Goal: Task Accomplishment & Management: Use online tool/utility

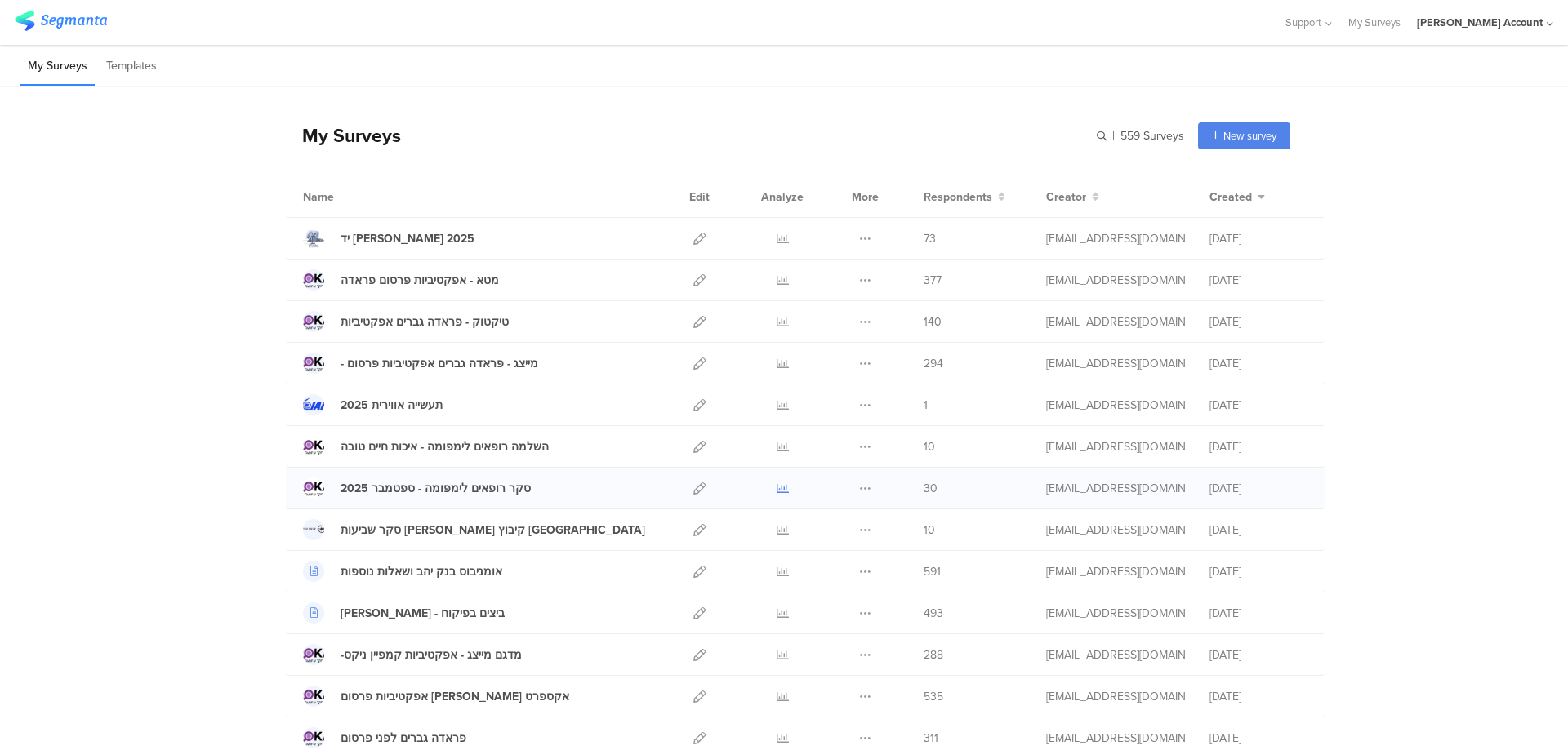
click at [777, 485] on icon at bounding box center [783, 489] width 12 height 12
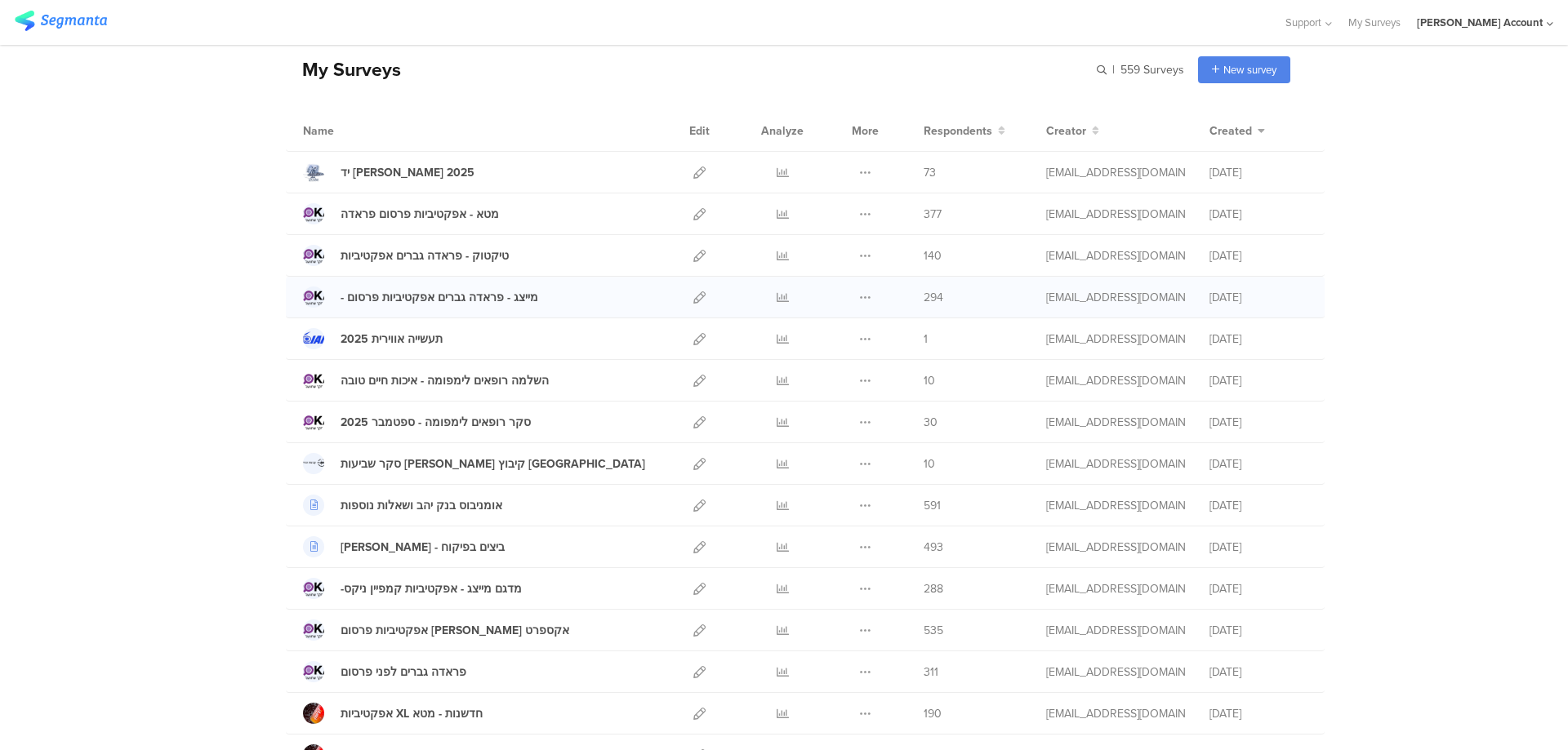
scroll to position [109, 0]
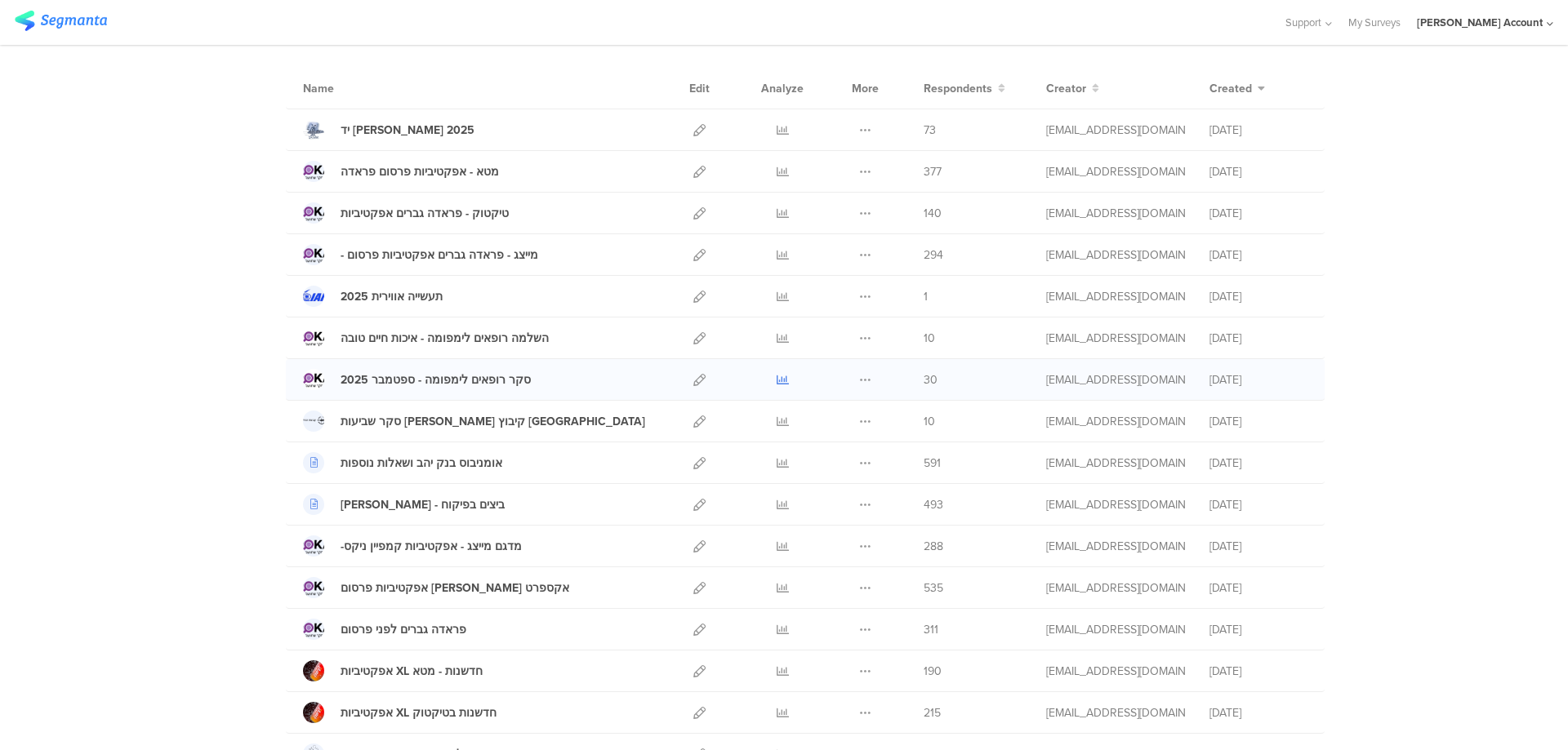
click at [777, 382] on icon at bounding box center [783, 380] width 12 height 12
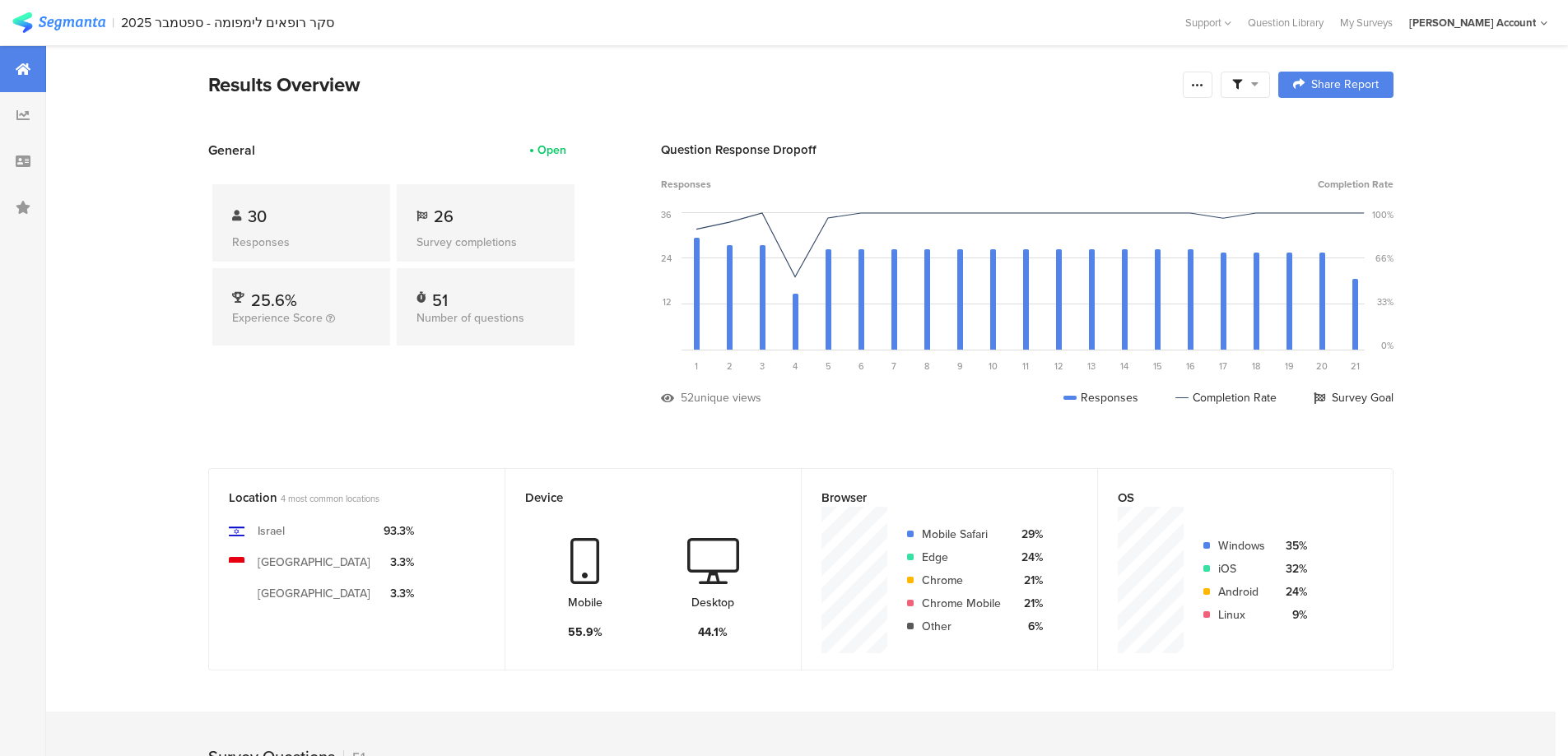
click at [1265, 93] on div at bounding box center [1246, 85] width 50 height 26
click at [1333, 130] on span at bounding box center [1329, 131] width 25 height 13
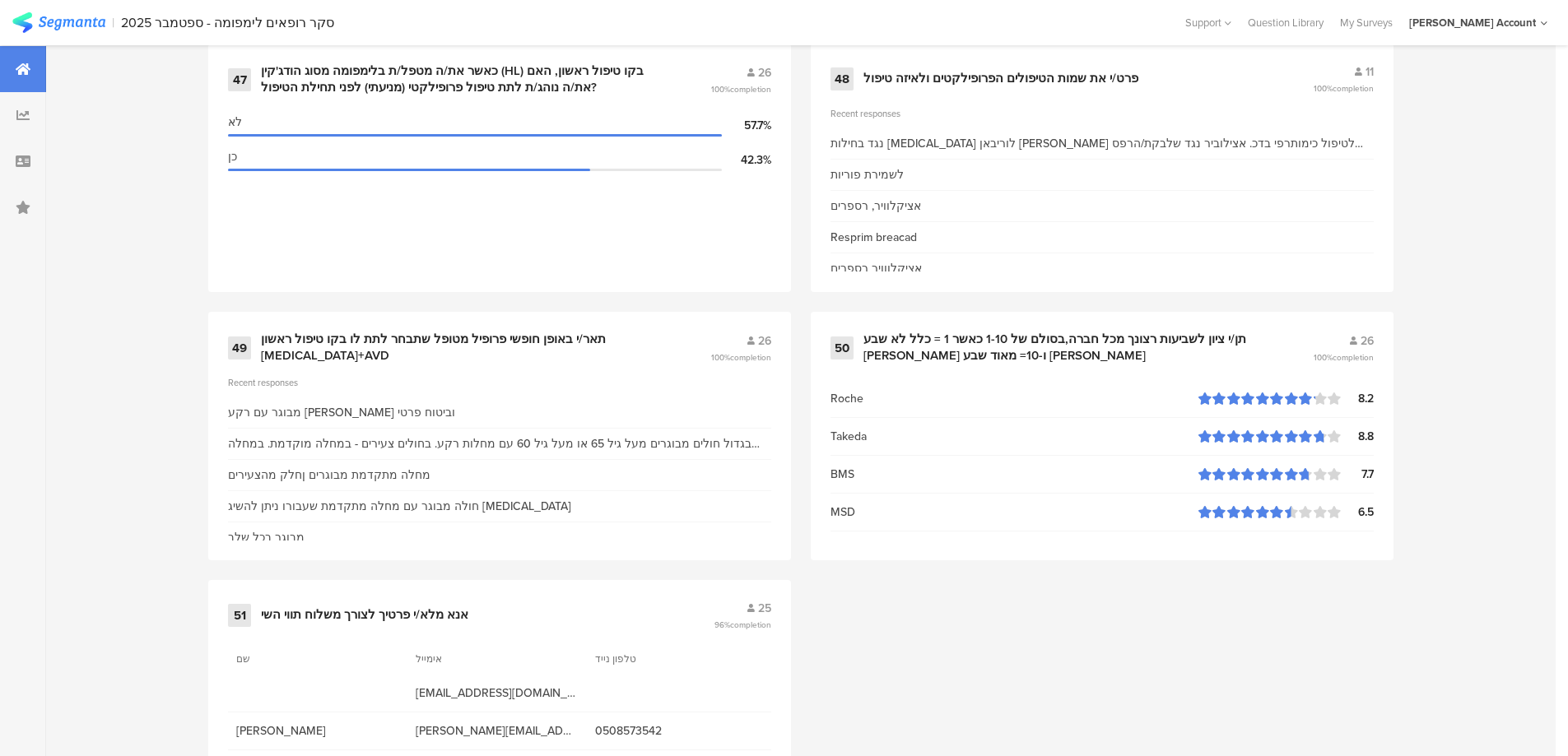
scroll to position [7023, 0]
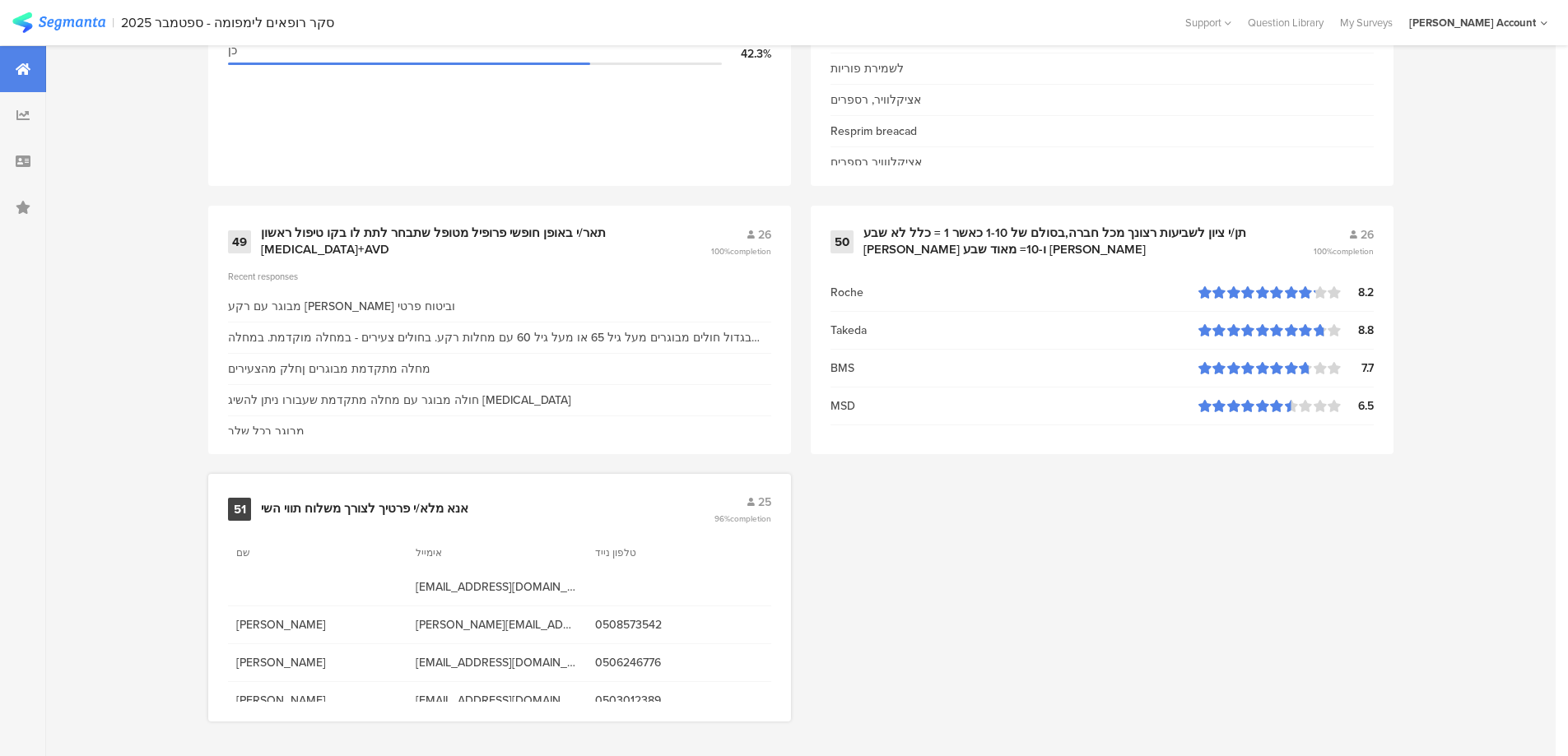
click at [413, 507] on div "אנא מלא/י פרטיך לצורך משלוח תווי השי" at bounding box center [365, 509] width 207 height 17
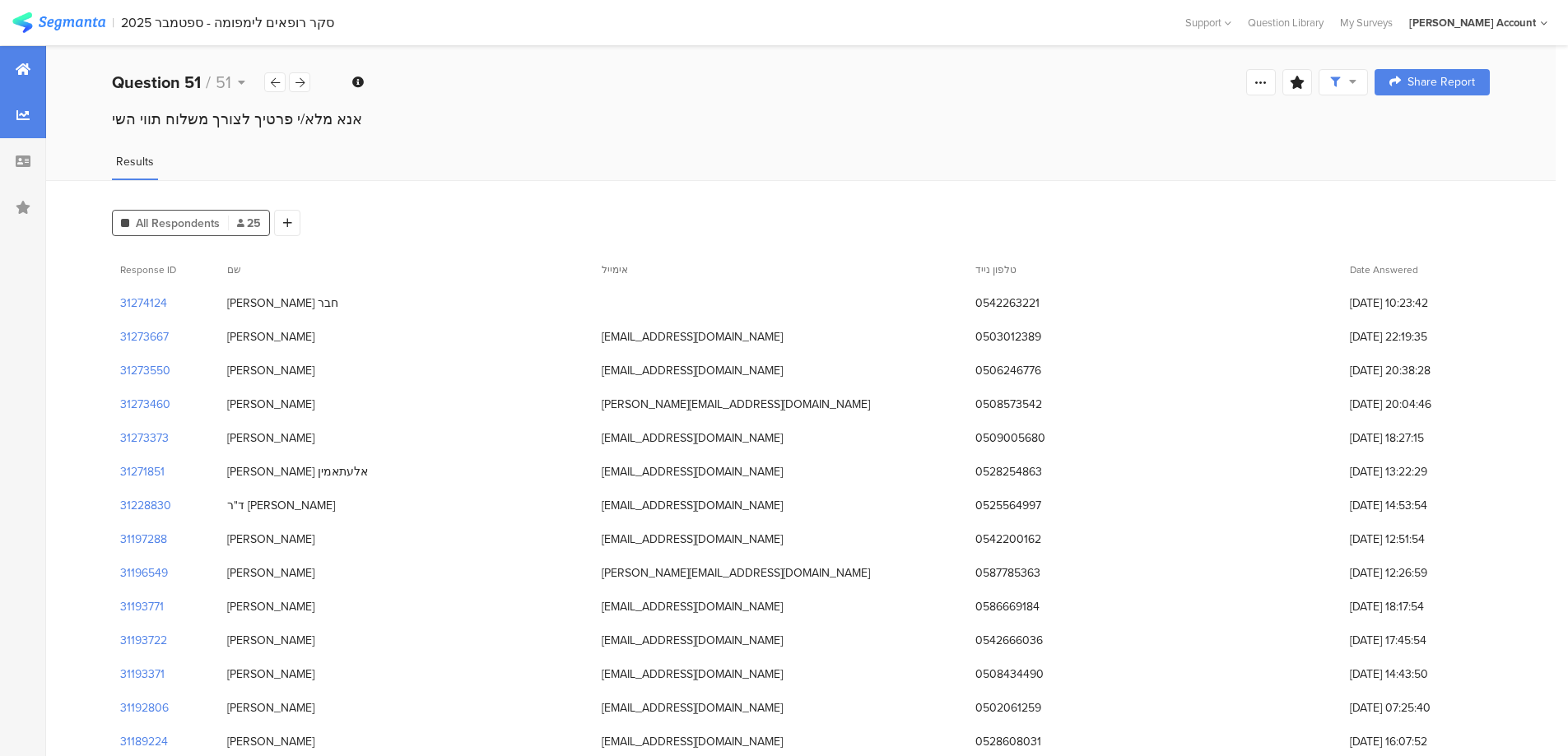
click at [27, 56] on div at bounding box center [23, 69] width 46 height 46
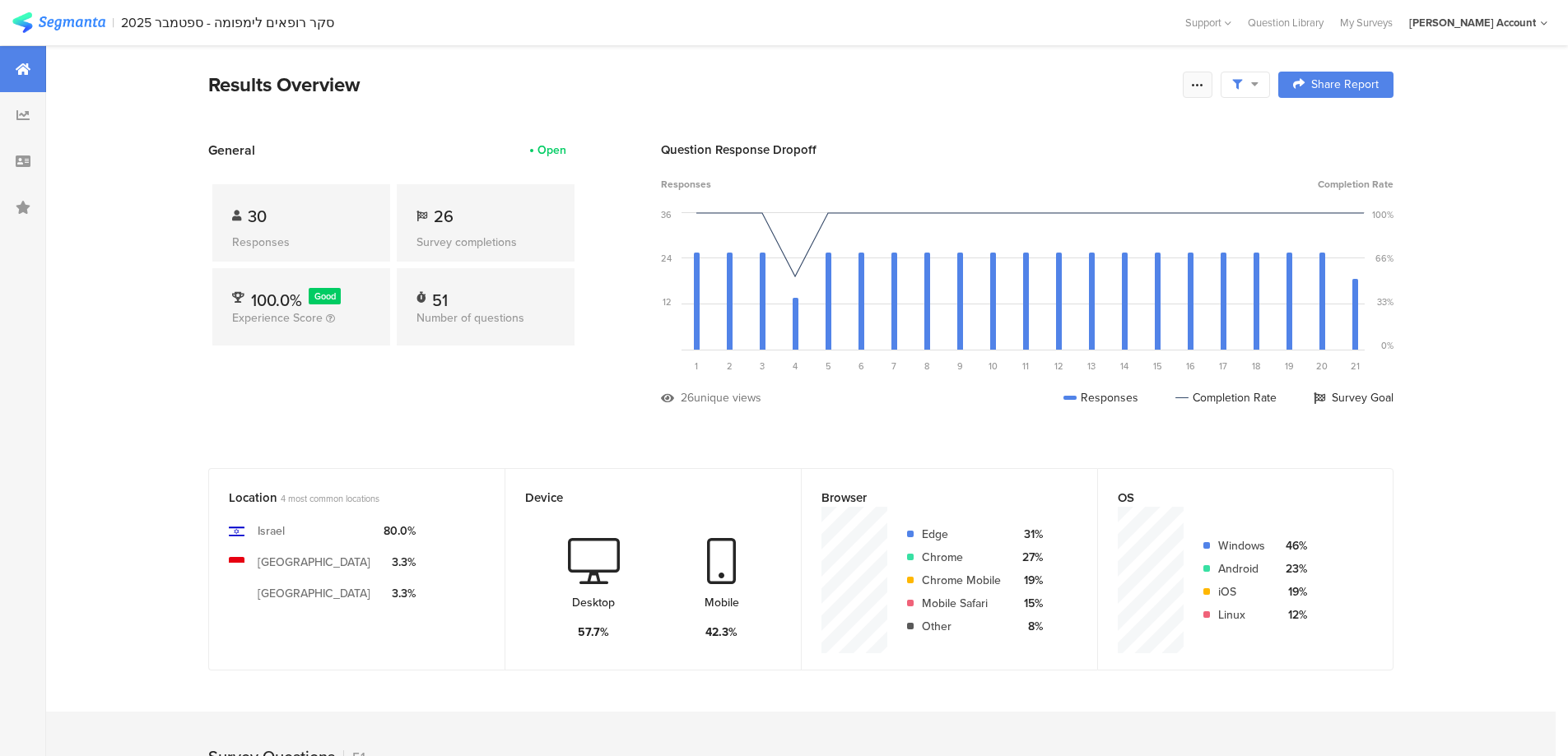
click at [1212, 83] on div at bounding box center [1198, 85] width 30 height 26
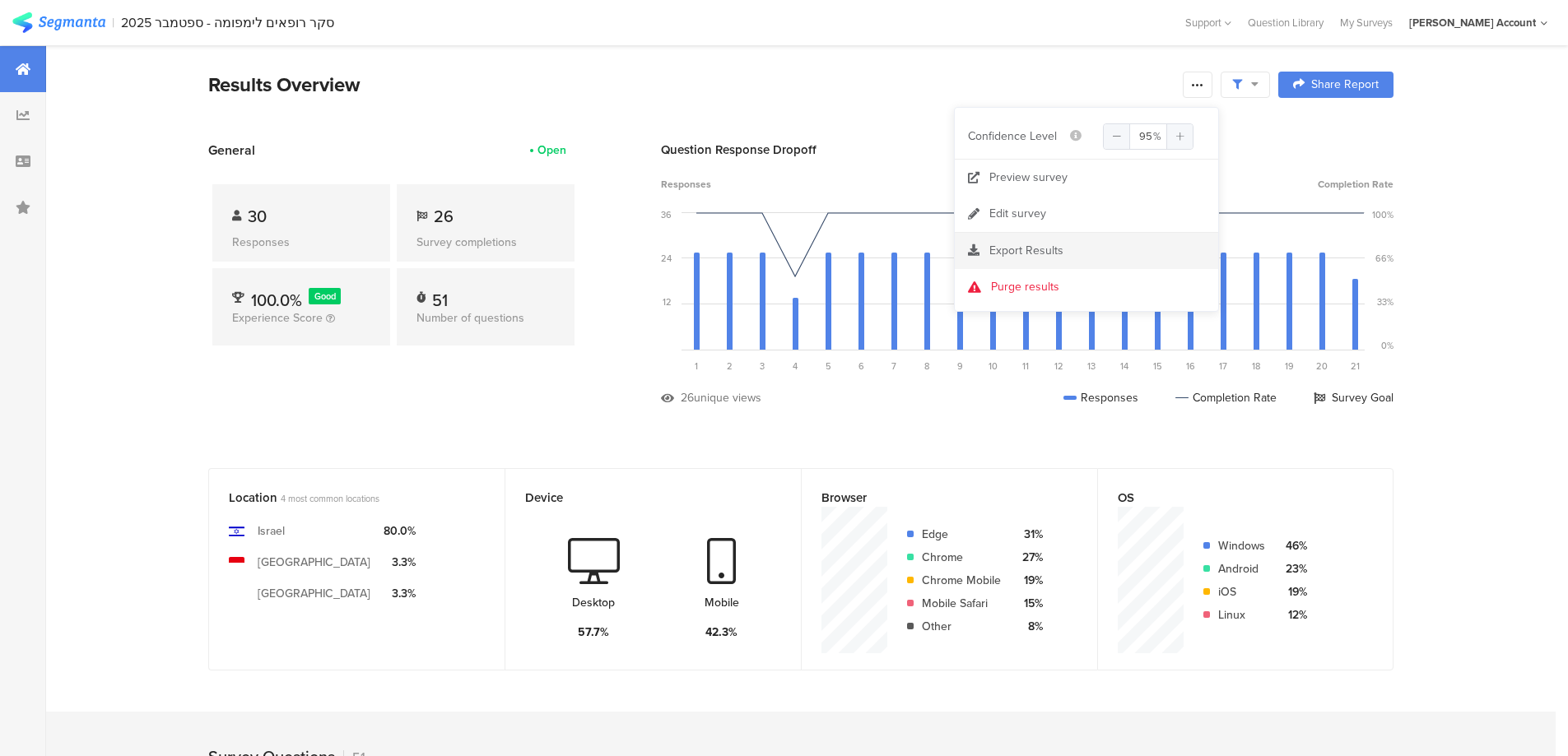
click at [1070, 251] on div "Export Results" at bounding box center [1086, 250] width 263 height 17
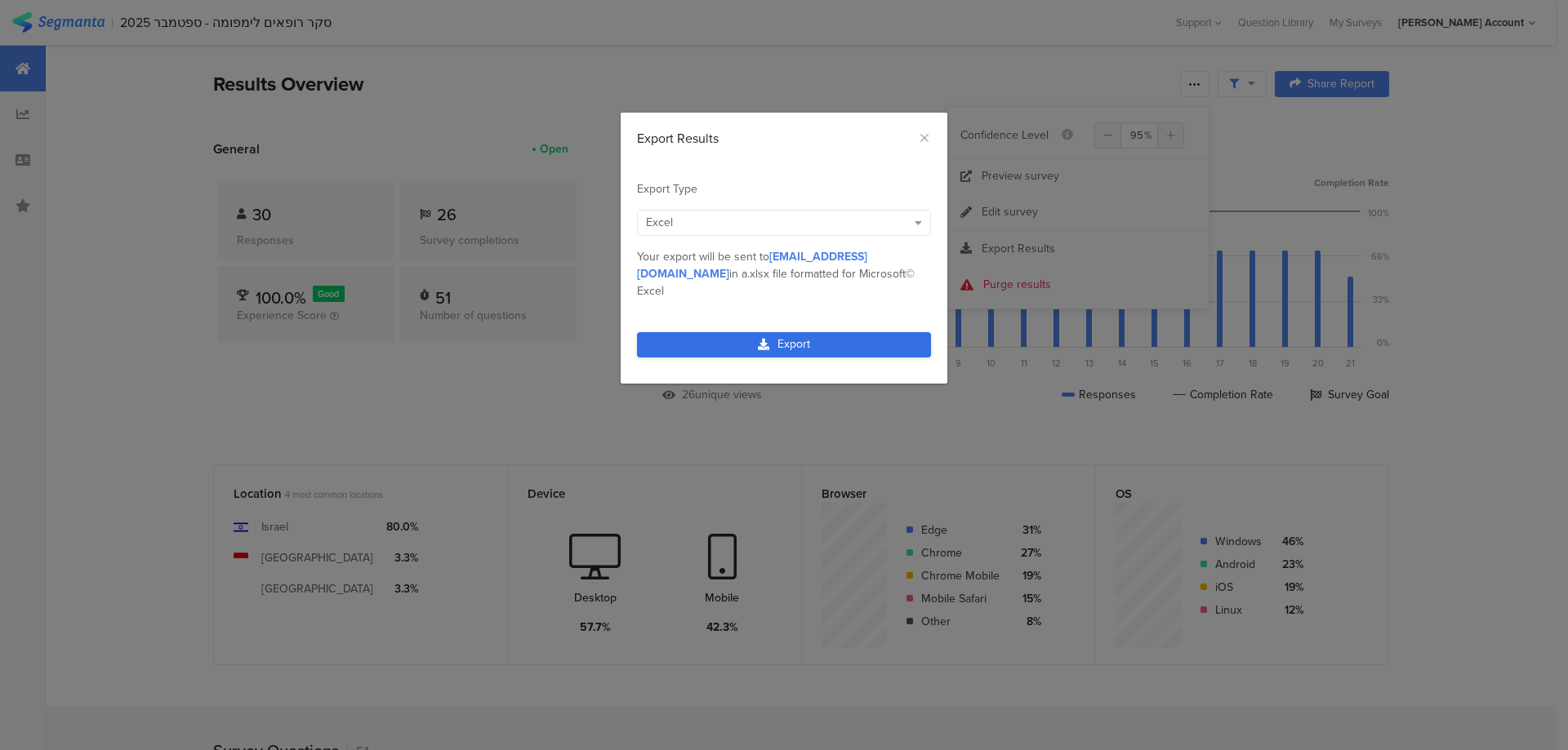
click at [869, 332] on link "Export" at bounding box center [784, 345] width 294 height 26
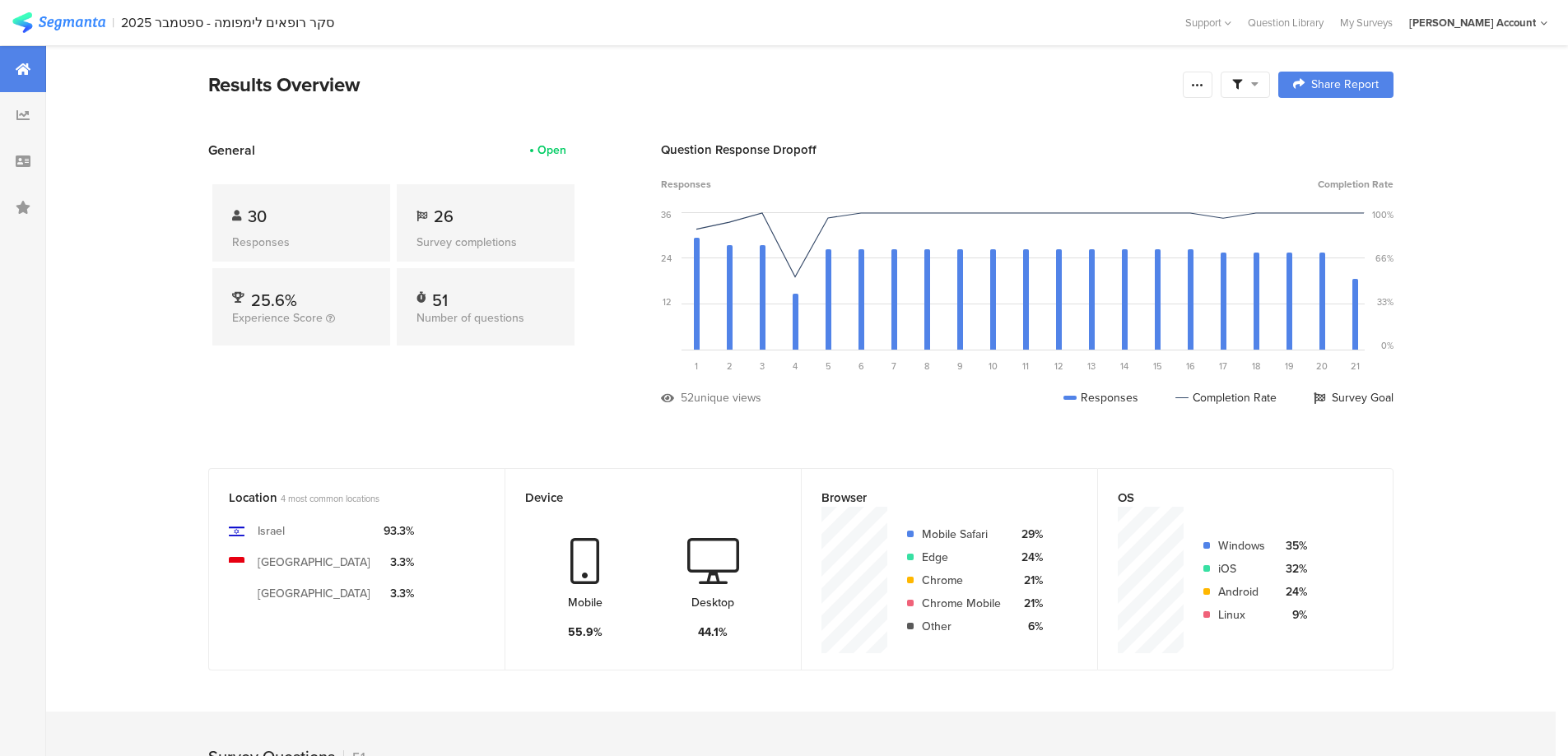
click at [1237, 77] on div at bounding box center [1246, 85] width 50 height 26
click at [1334, 125] on span at bounding box center [1329, 131] width 25 height 13
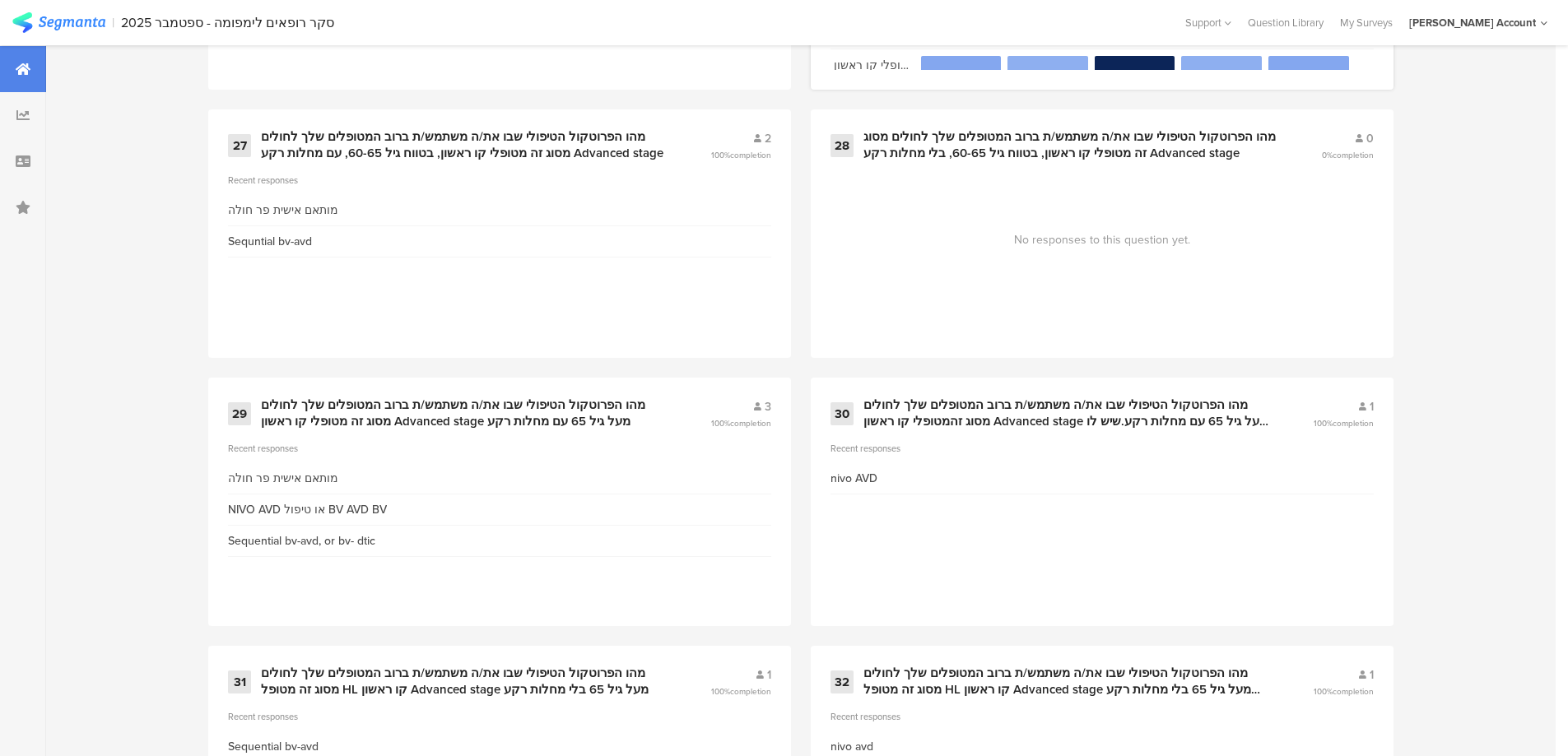
scroll to position [3950, 0]
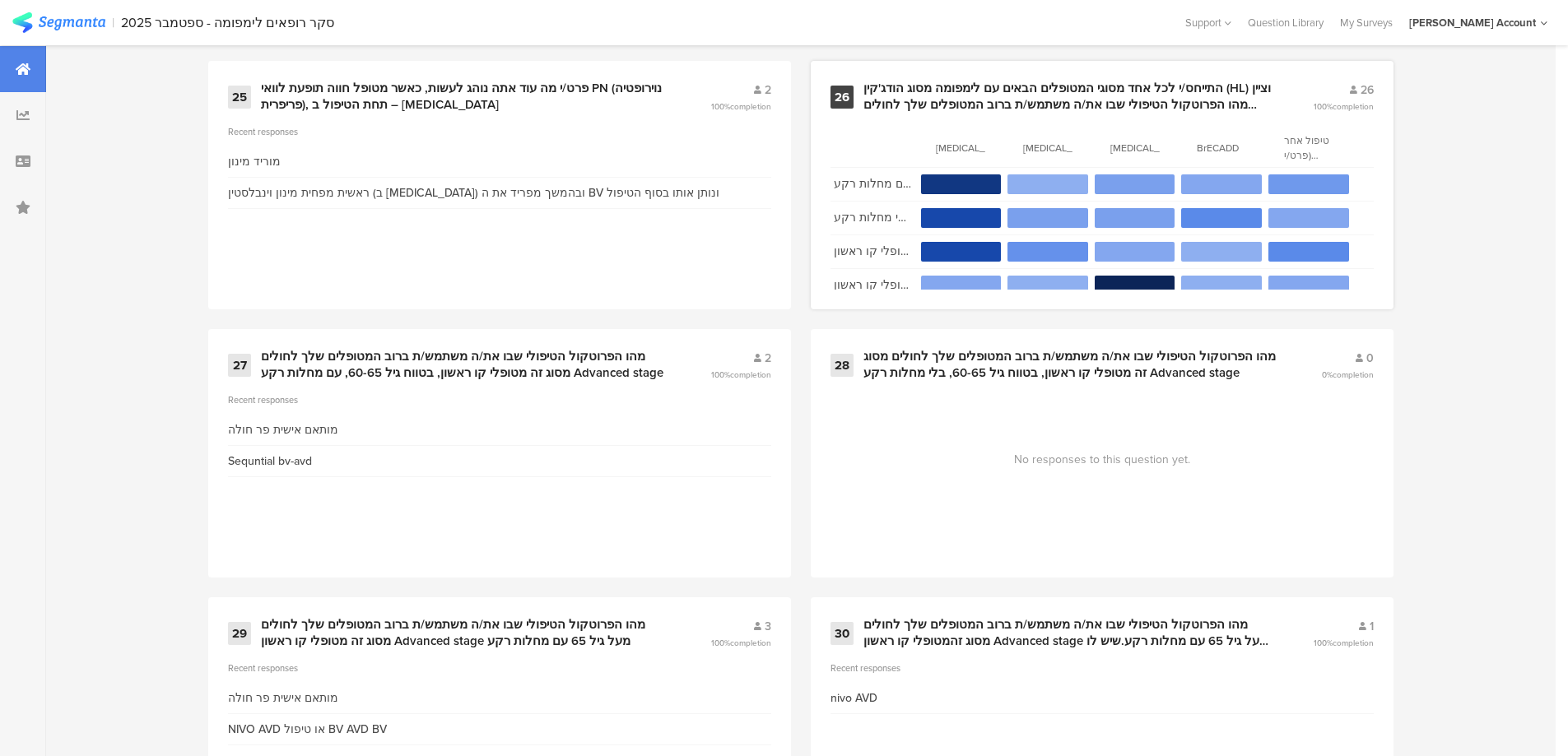
click at [1054, 103] on div "התייחס/י לכל אחד מסוגי המטופלים הבאים עם לימפומה מסוג הודג'קין (HL) וציין מהו ה…" at bounding box center [1067, 97] width 410 height 32
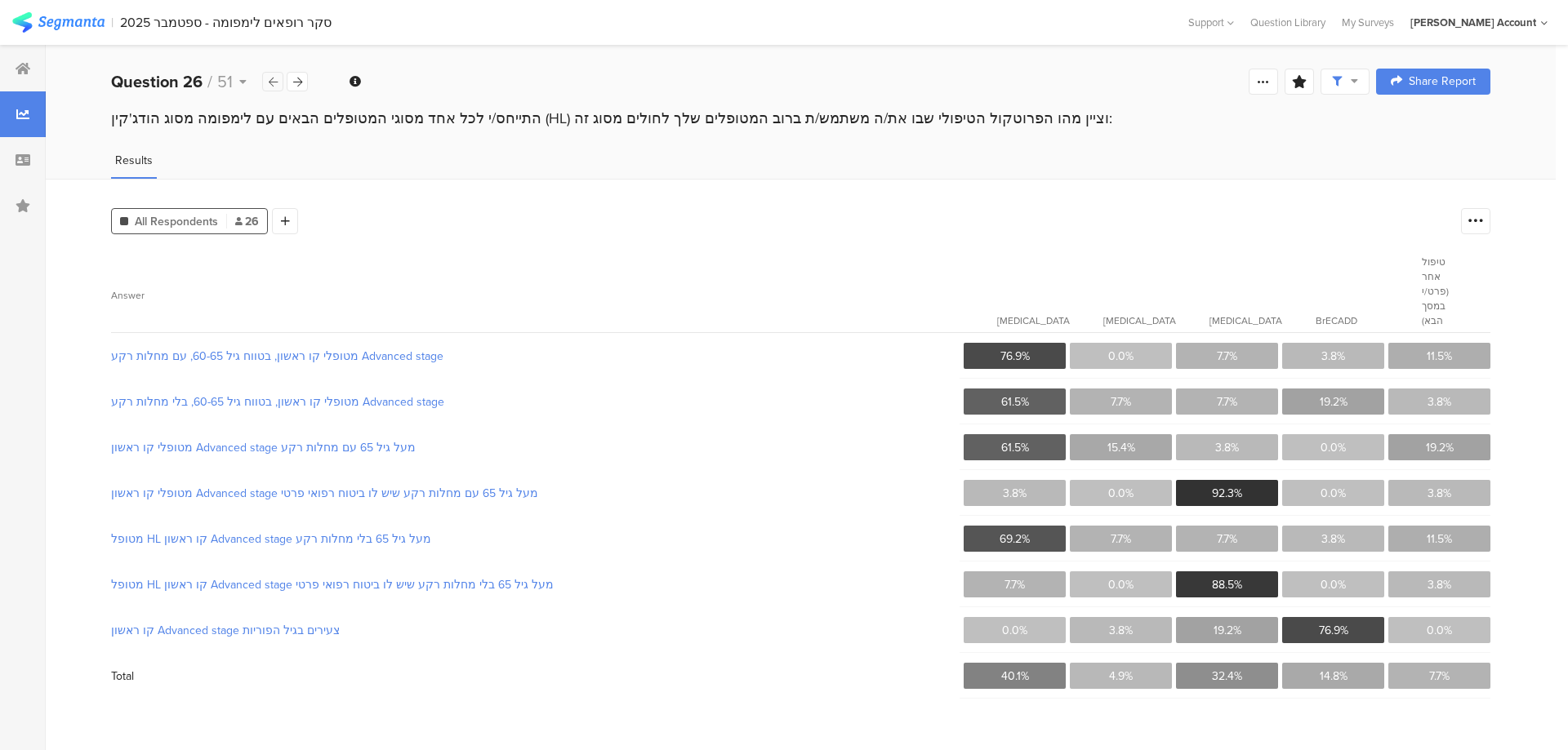
click at [274, 82] on icon at bounding box center [272, 82] width 9 height 11
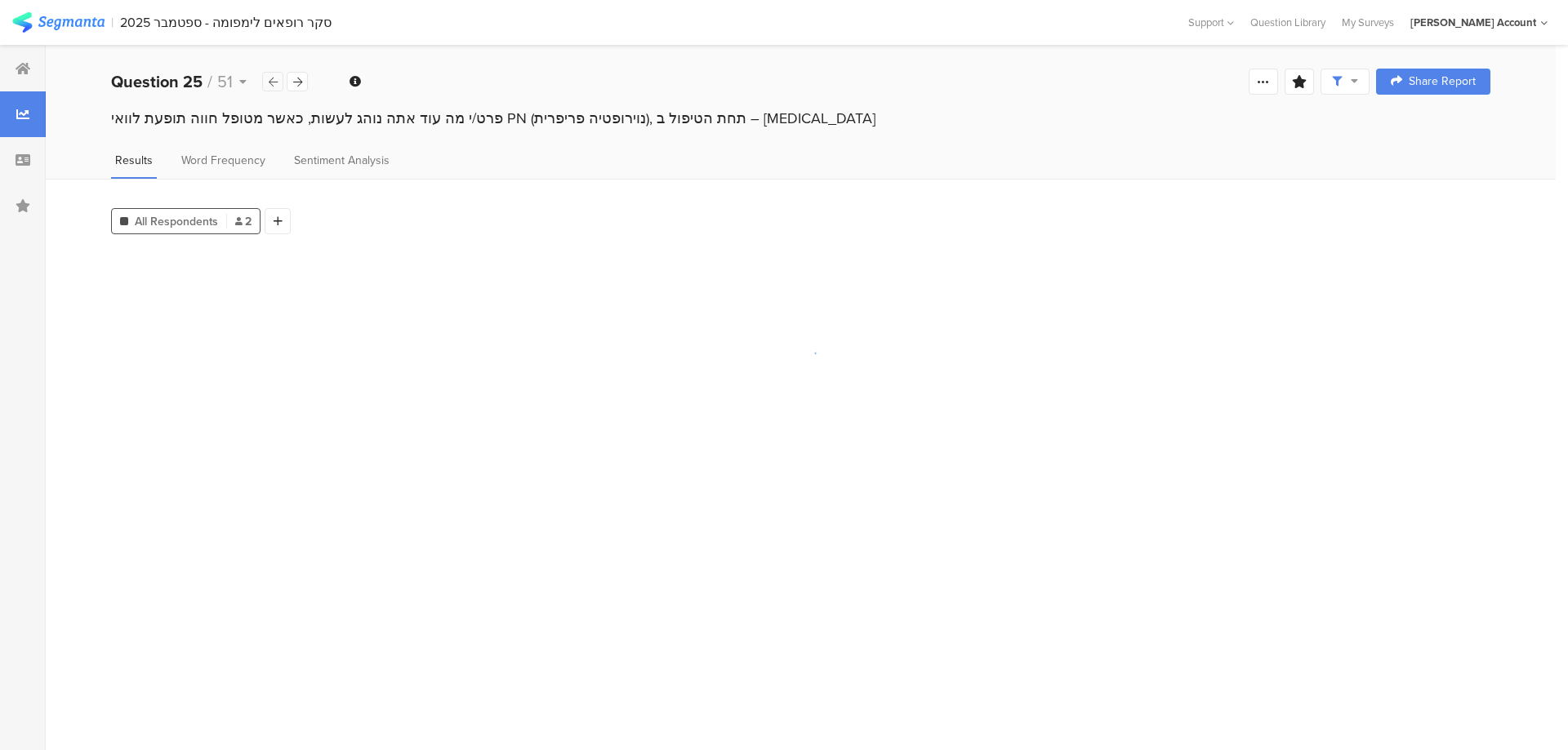
click at [274, 82] on icon at bounding box center [272, 82] width 9 height 11
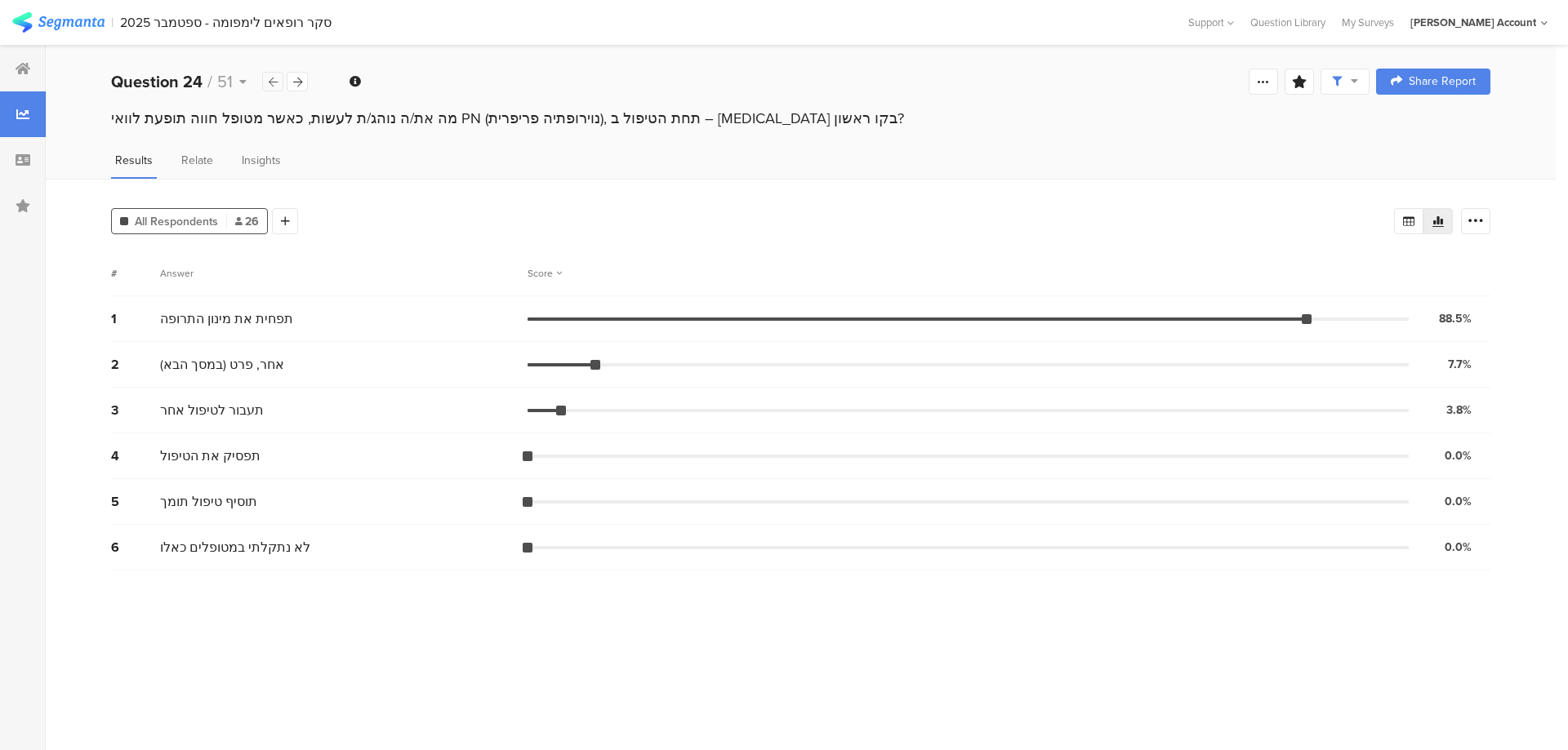
click at [274, 82] on icon at bounding box center [272, 82] width 9 height 11
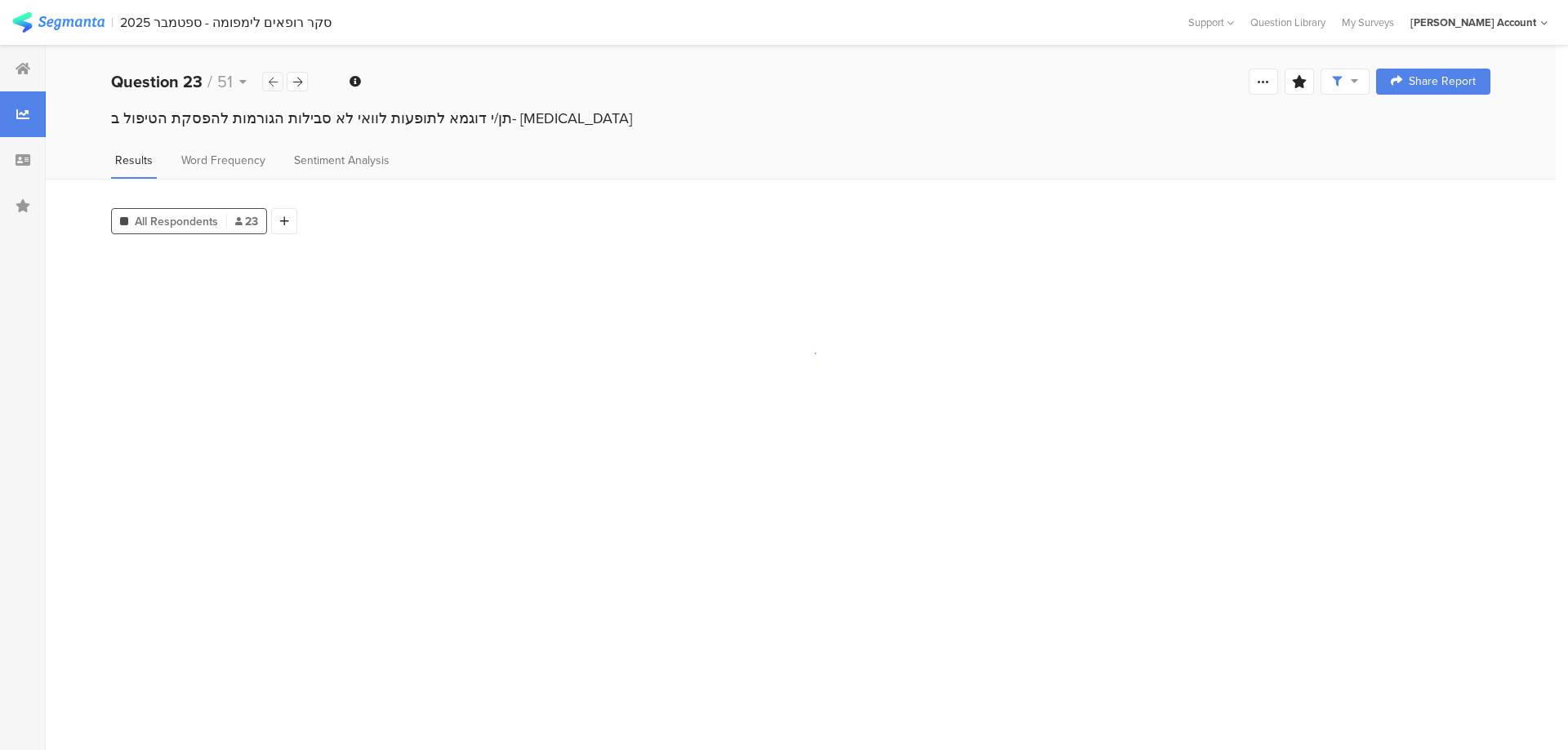
click at [274, 82] on icon at bounding box center [272, 82] width 9 height 11
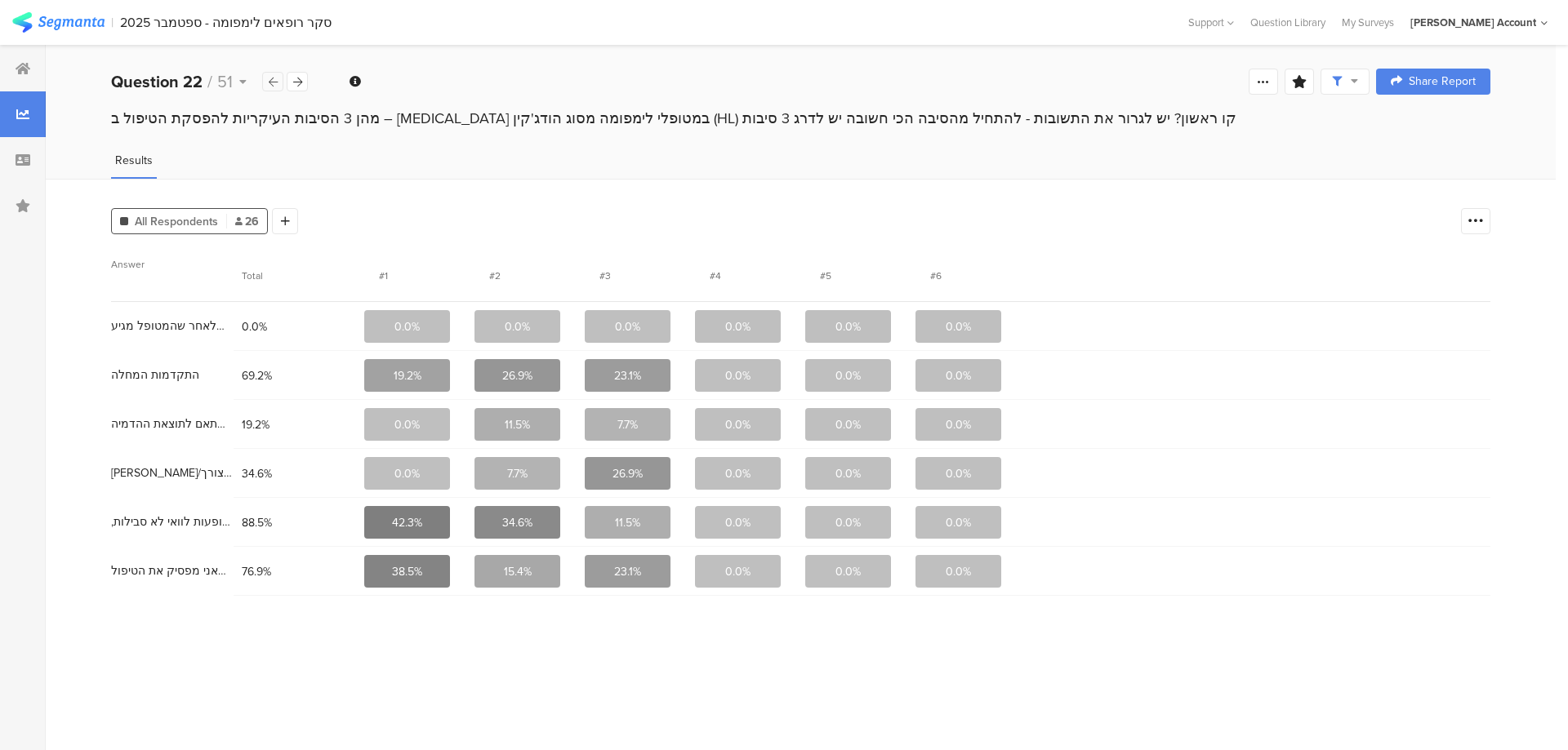
click at [274, 82] on icon at bounding box center [272, 82] width 9 height 11
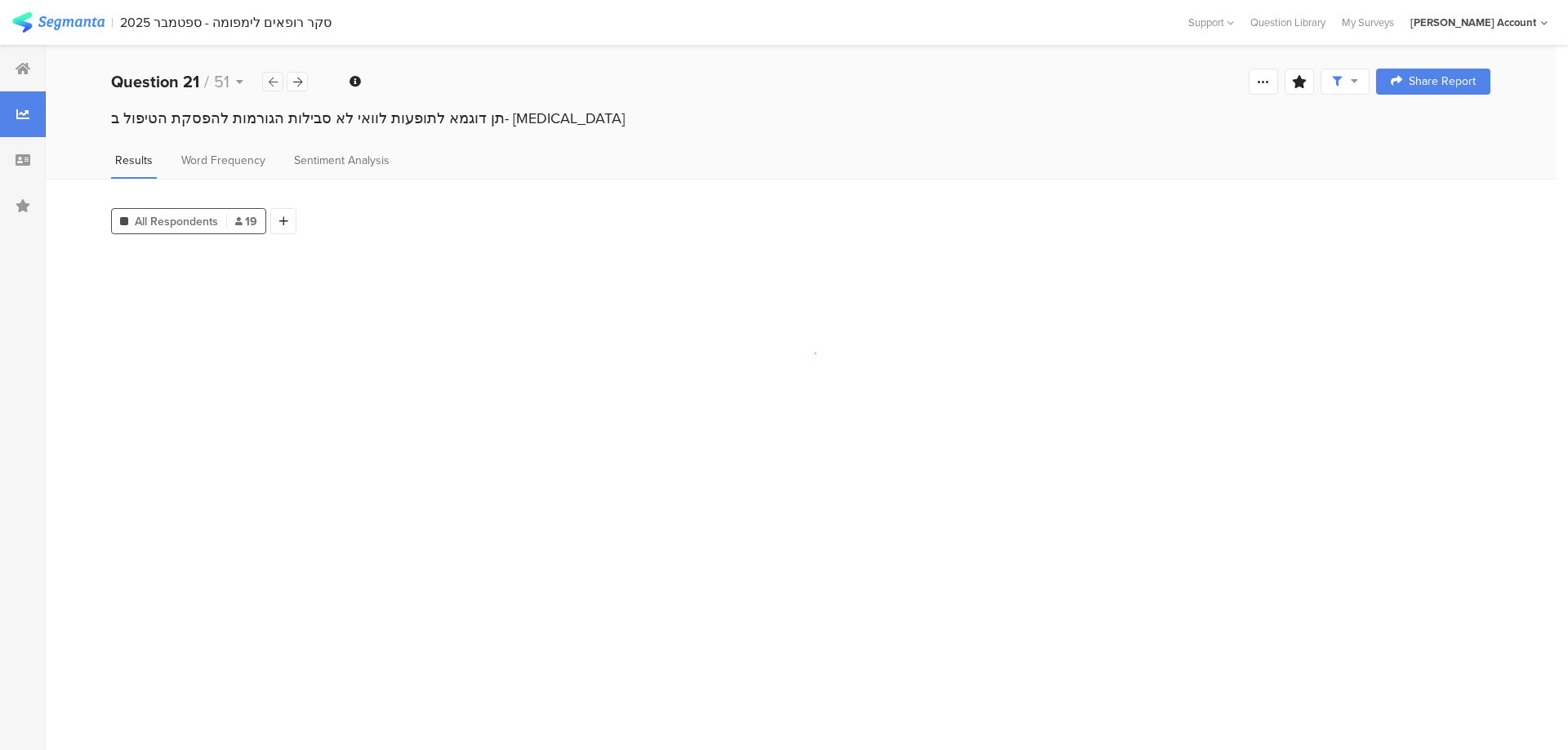
click at [274, 82] on icon at bounding box center [272, 82] width 9 height 11
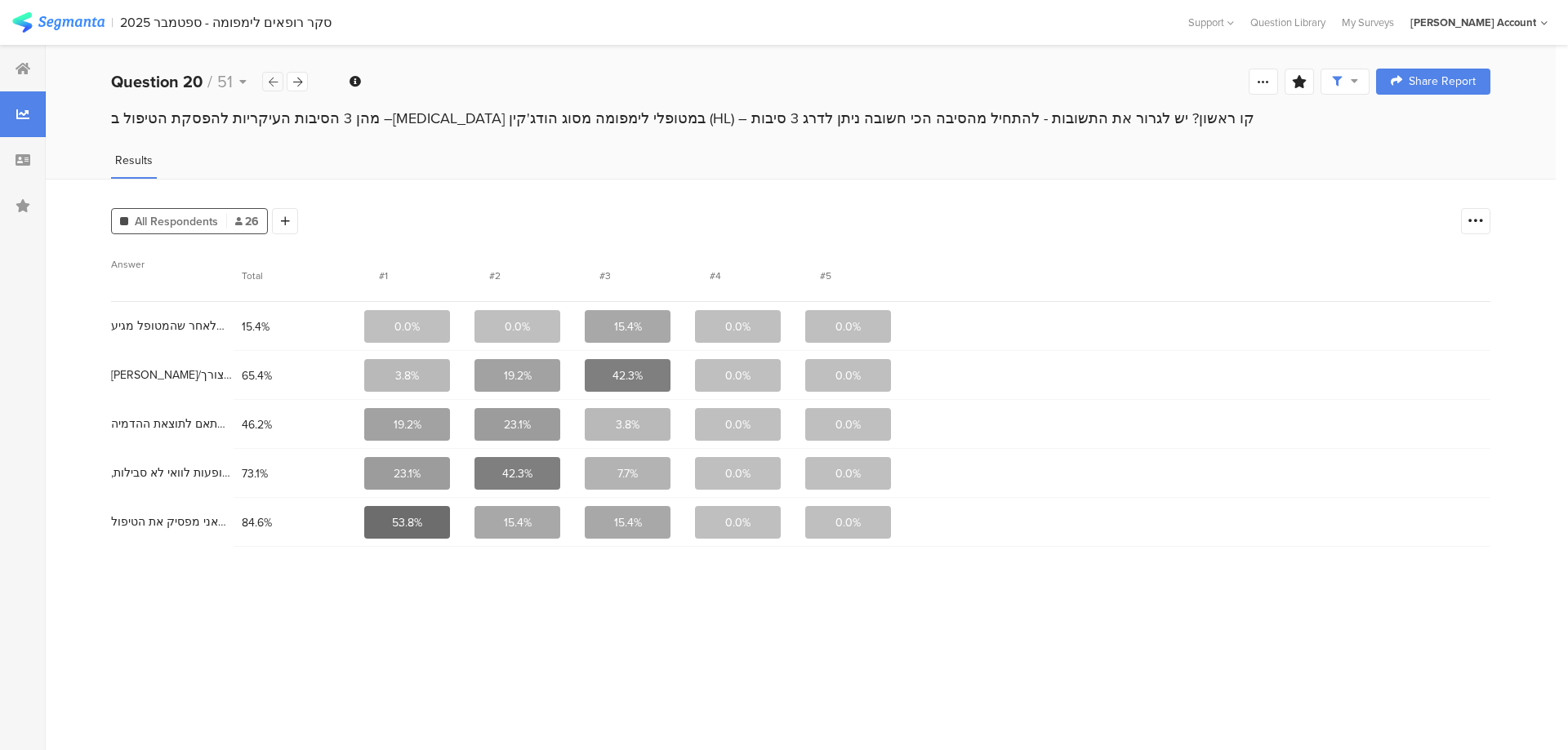
click at [274, 82] on icon at bounding box center [272, 82] width 9 height 11
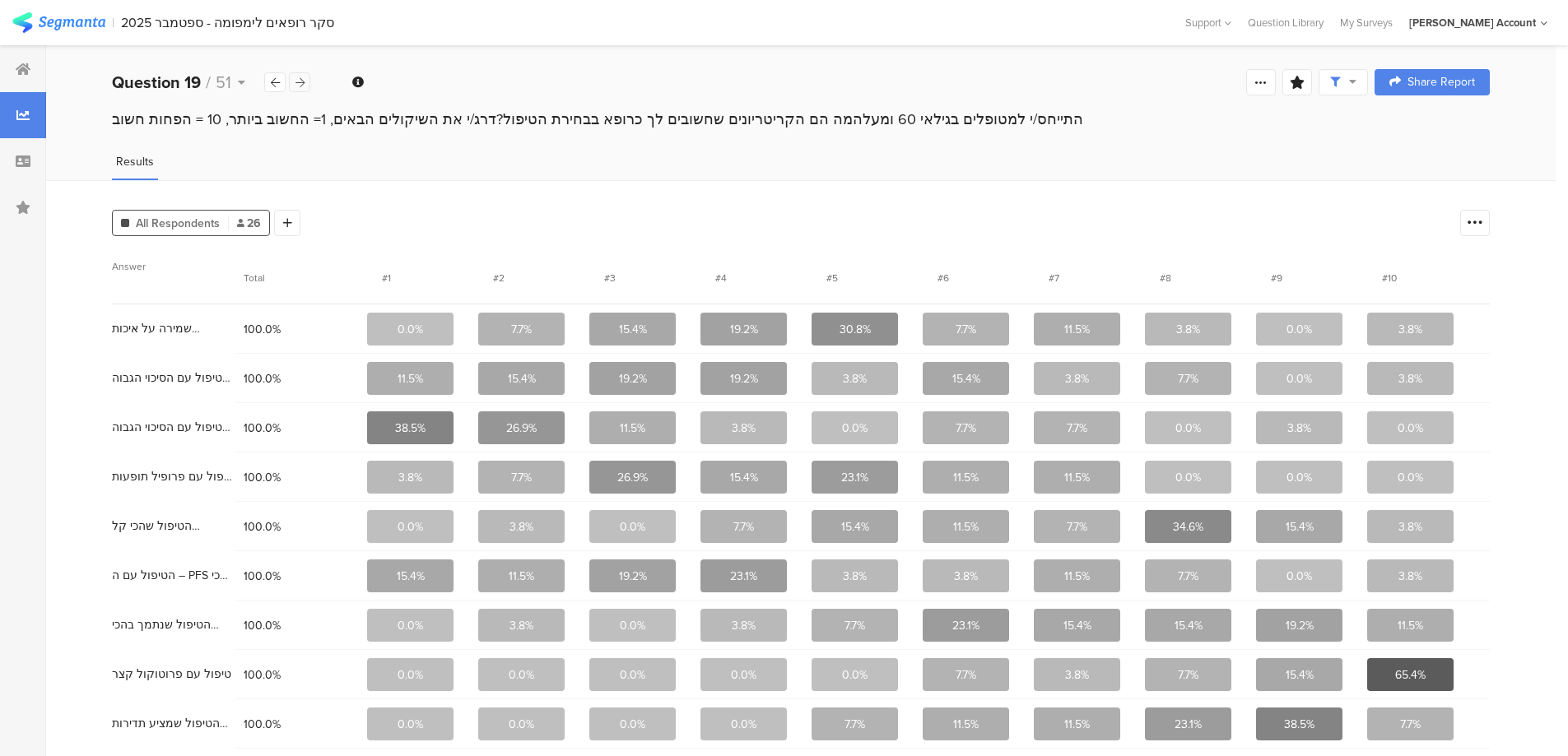
click at [297, 81] on icon at bounding box center [299, 83] width 9 height 11
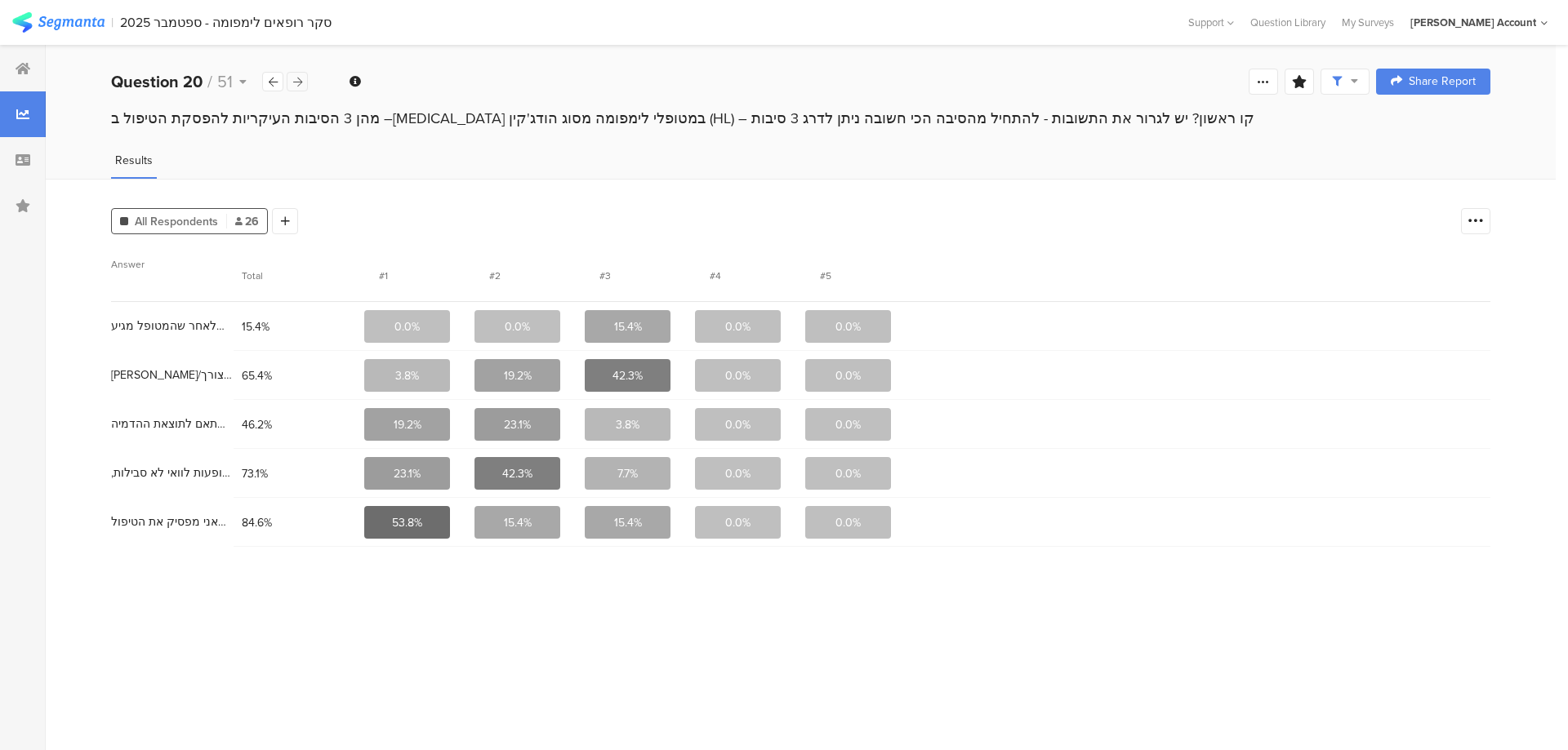
click at [295, 80] on icon at bounding box center [297, 82] width 9 height 11
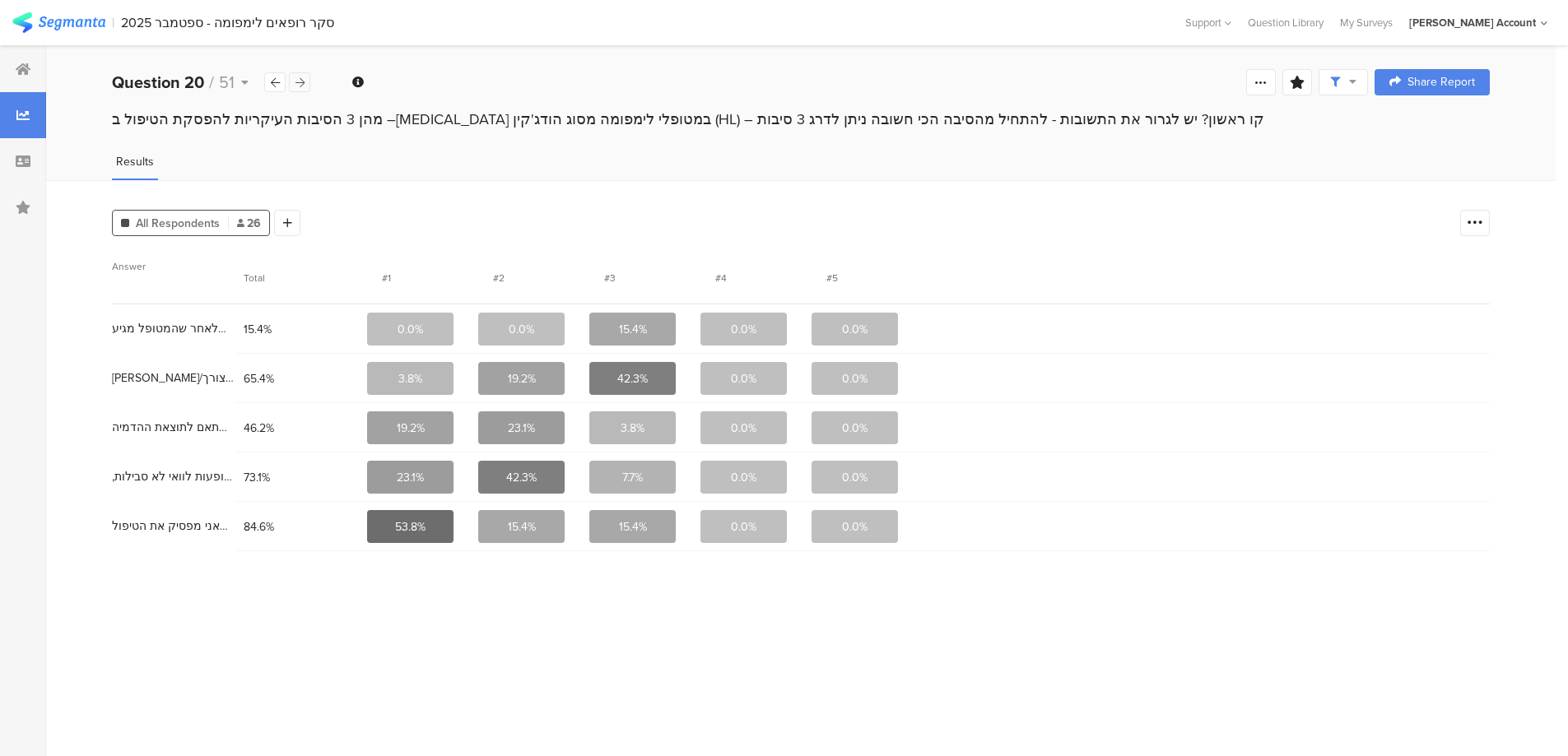
click at [297, 81] on icon at bounding box center [299, 83] width 9 height 11
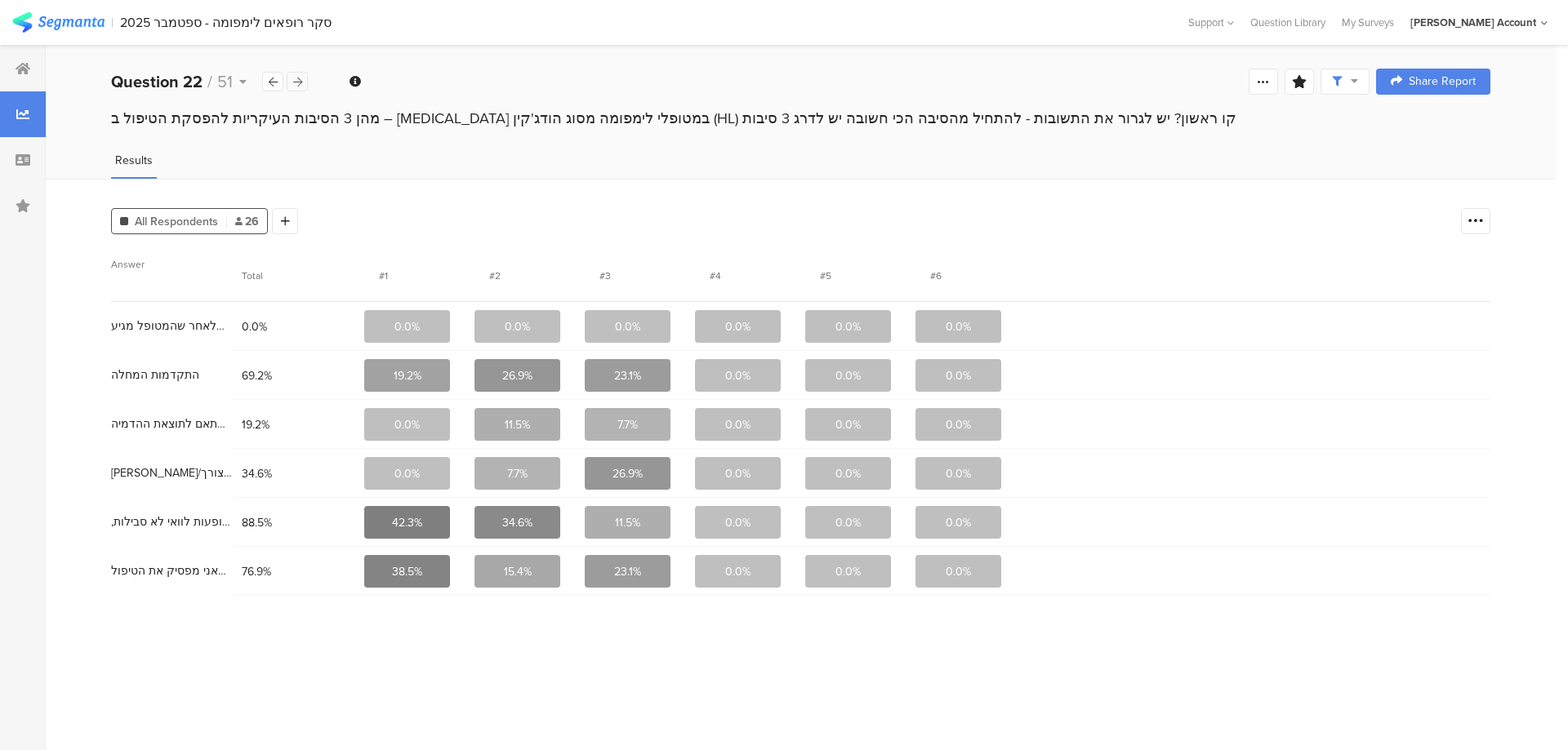
click at [295, 80] on icon at bounding box center [297, 82] width 9 height 11
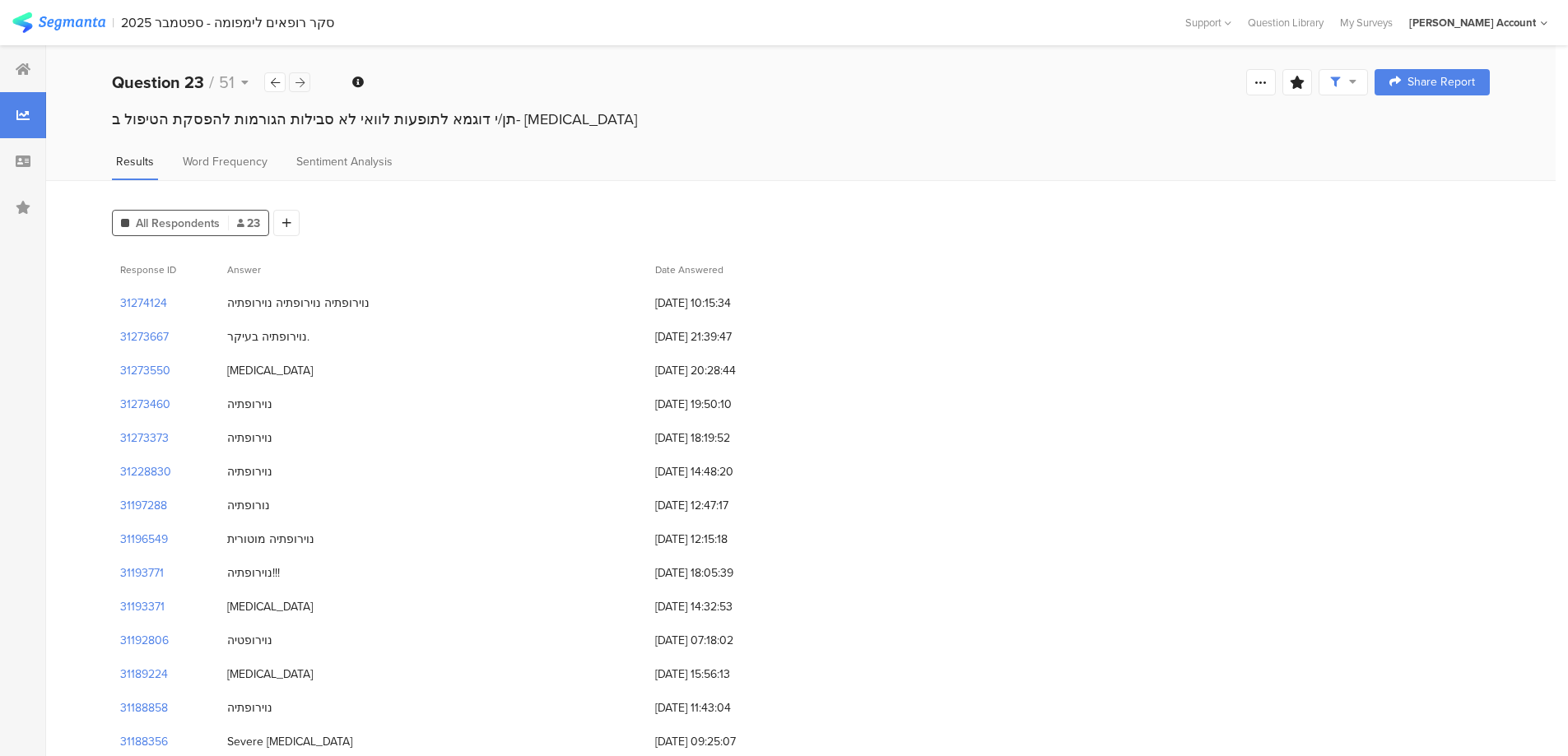
click at [297, 81] on icon at bounding box center [299, 83] width 9 height 11
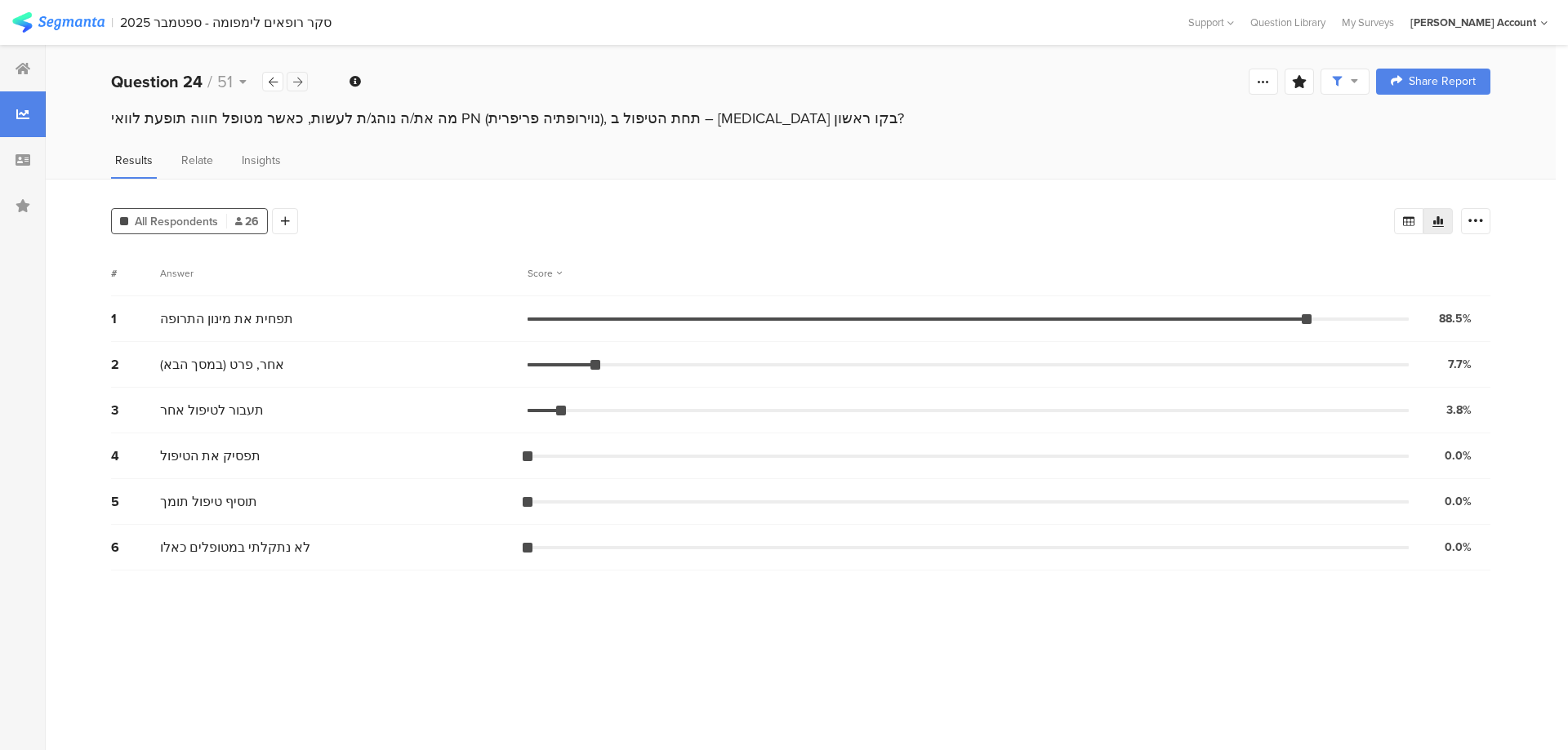
click at [295, 80] on icon at bounding box center [297, 82] width 9 height 11
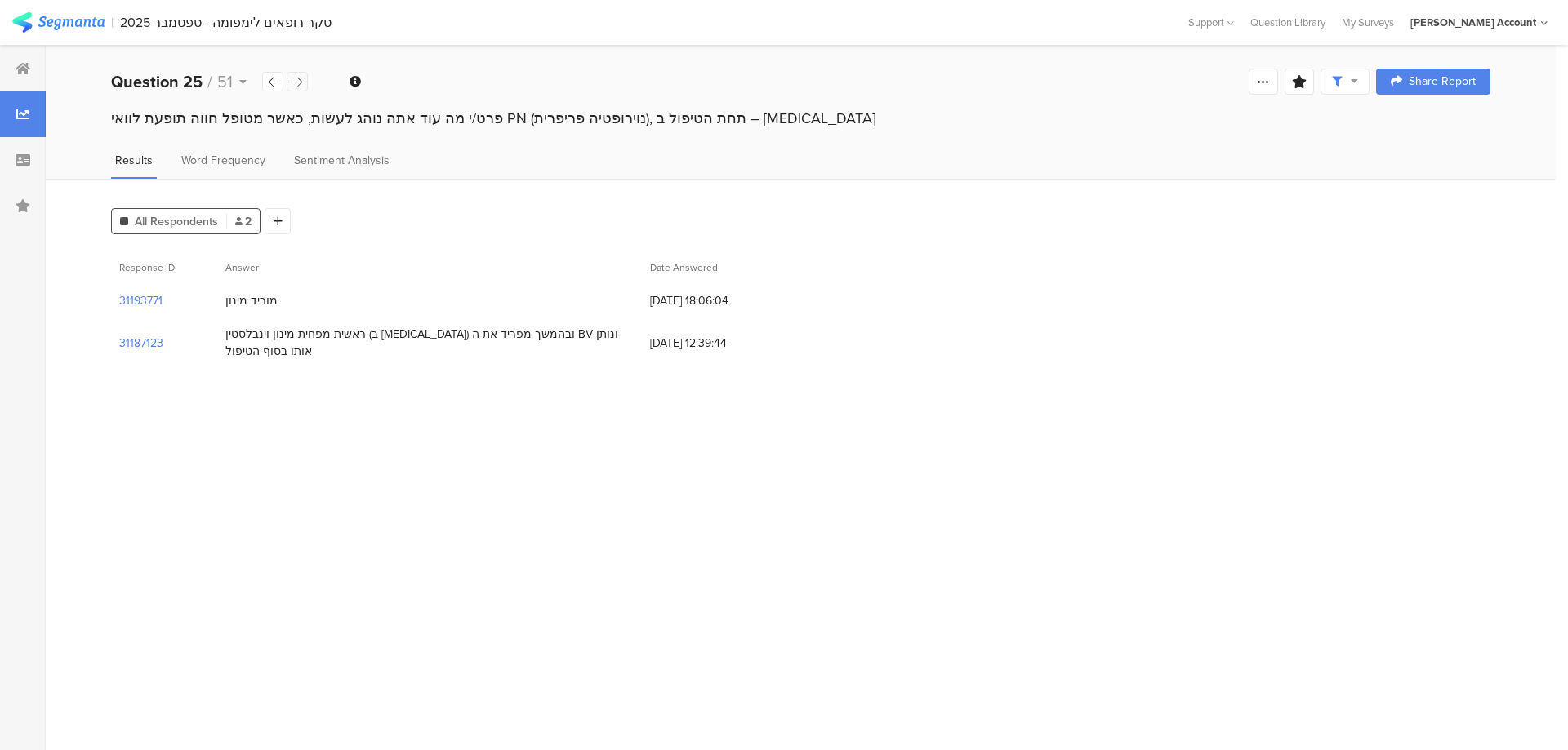
click at [295, 80] on icon at bounding box center [297, 82] width 9 height 11
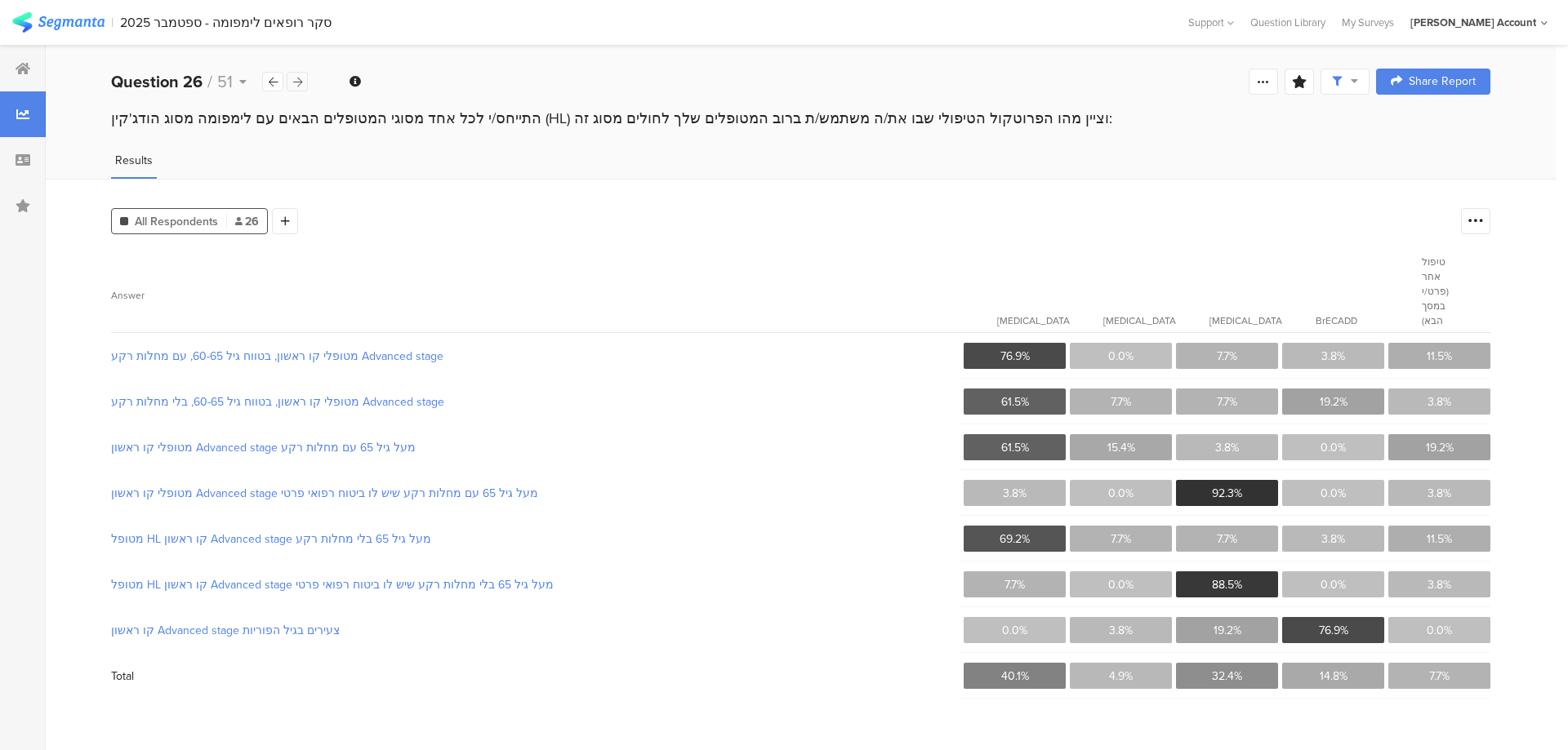
click at [295, 80] on icon at bounding box center [297, 82] width 9 height 11
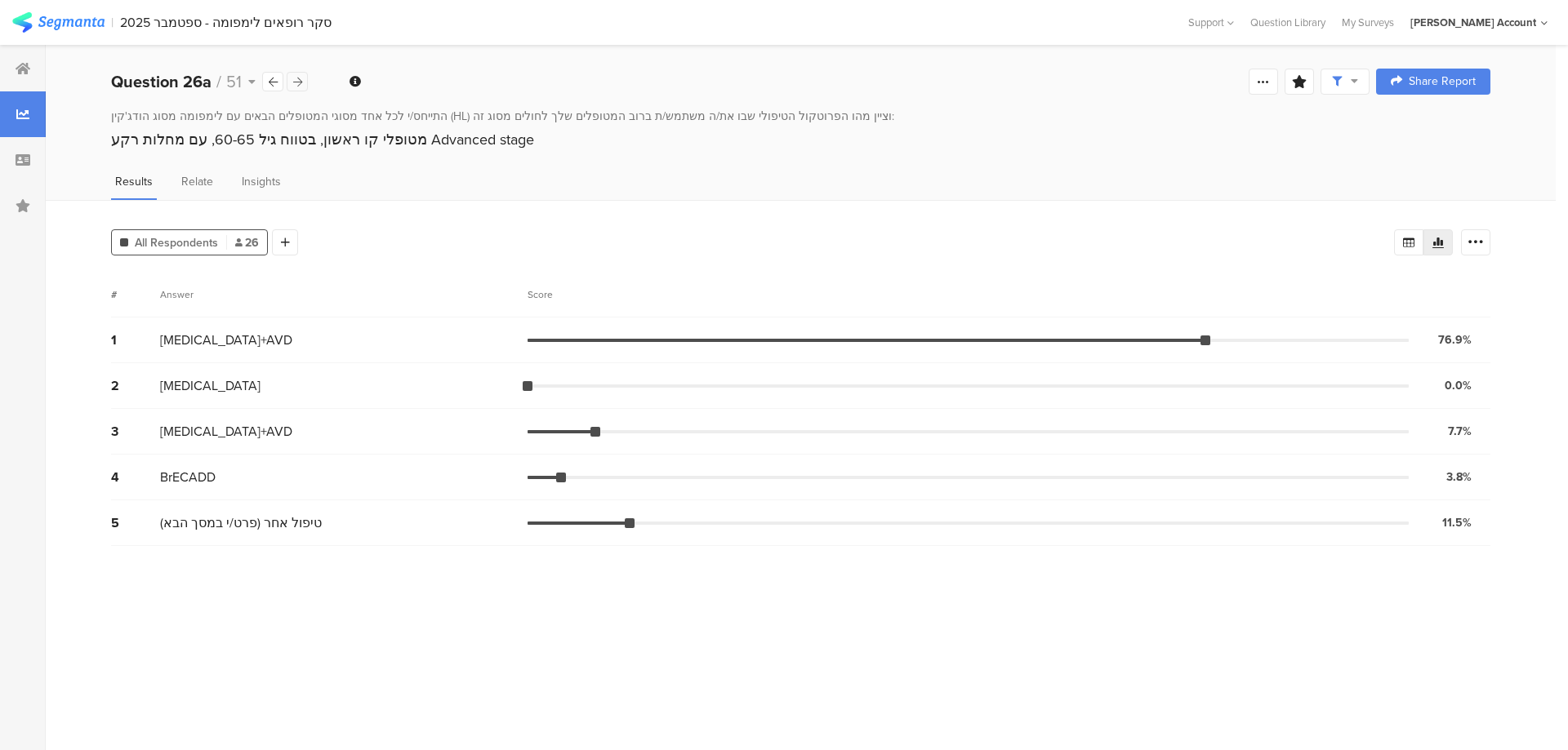
click at [295, 80] on icon at bounding box center [297, 82] width 9 height 11
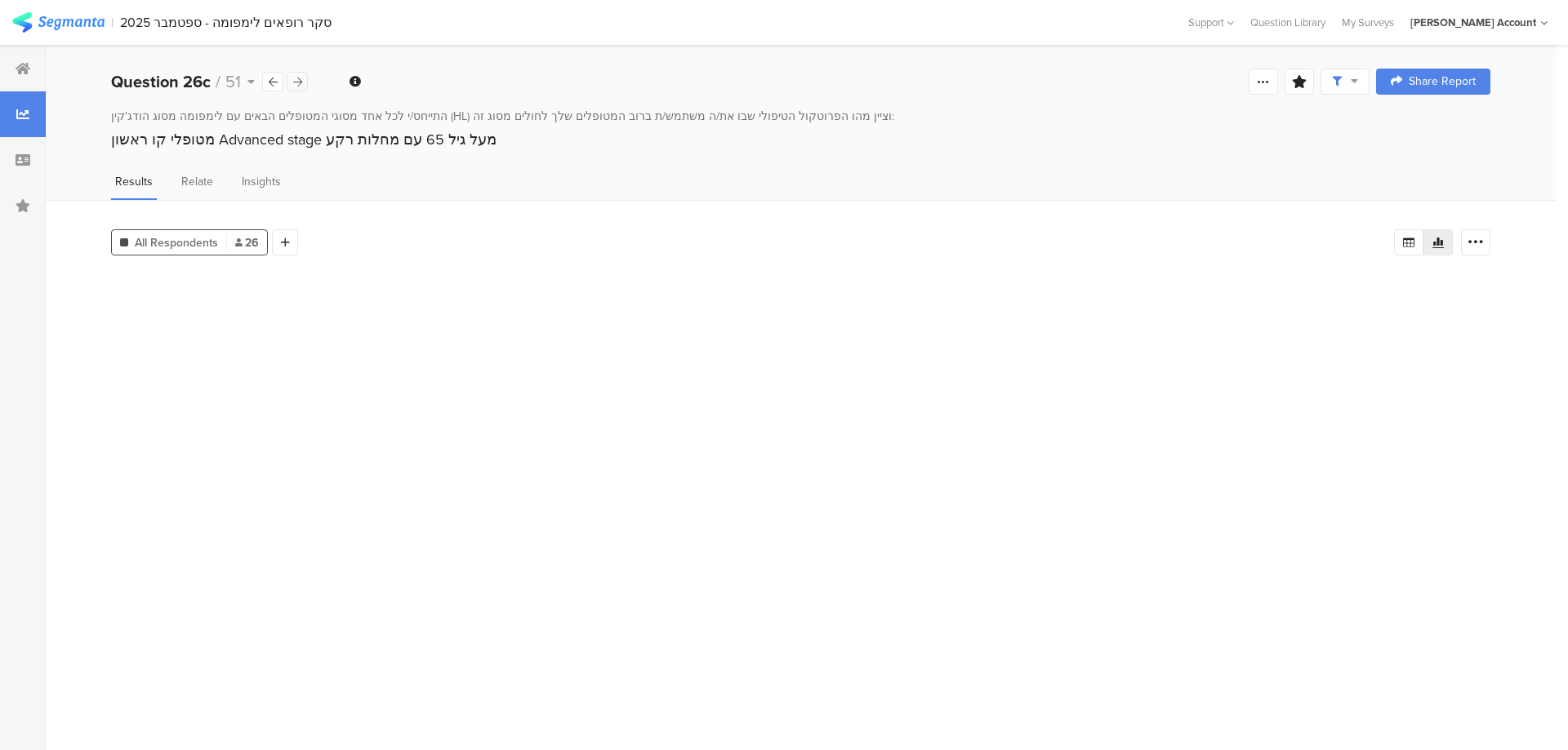
click at [295, 80] on icon at bounding box center [297, 82] width 9 height 11
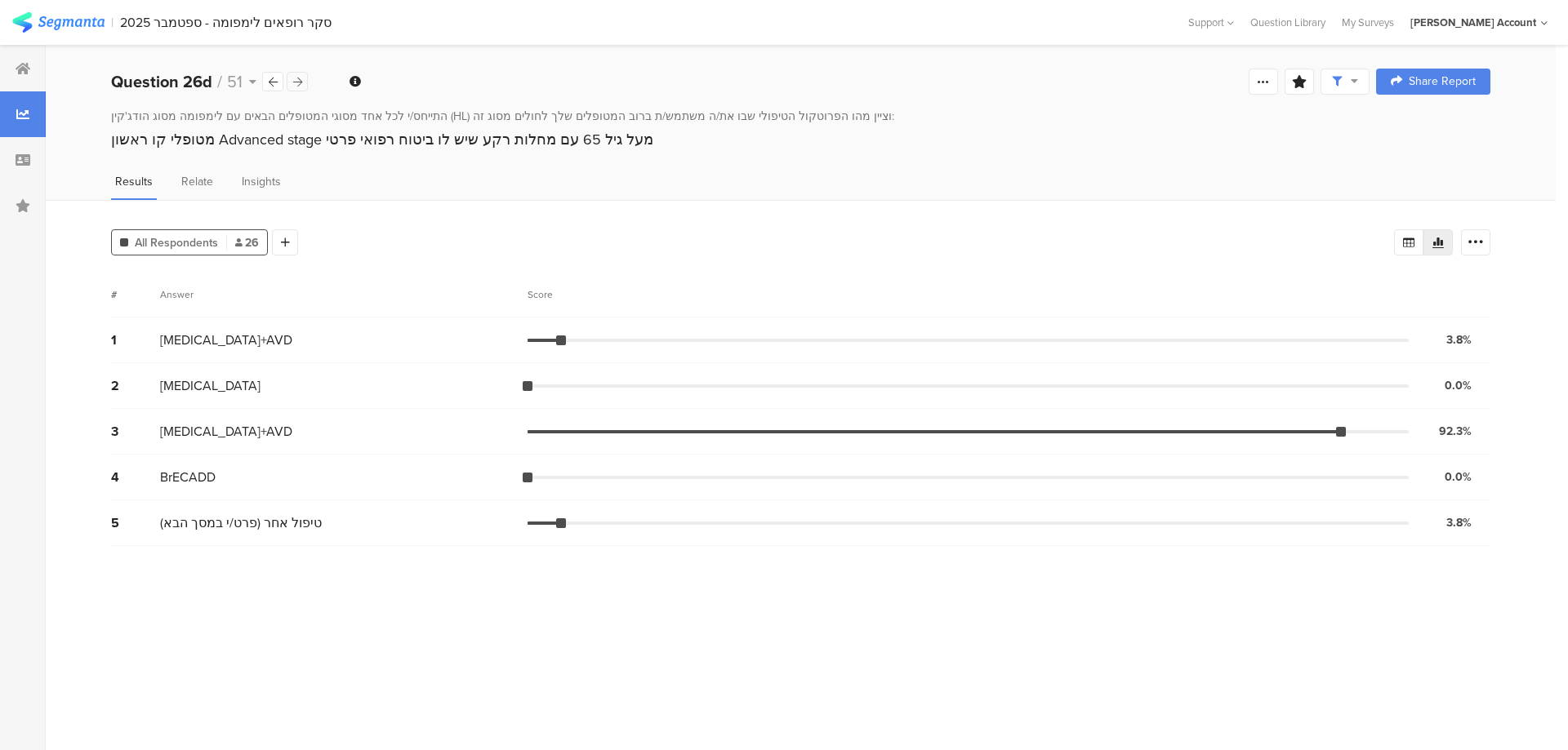
click at [295, 80] on icon at bounding box center [297, 82] width 9 height 11
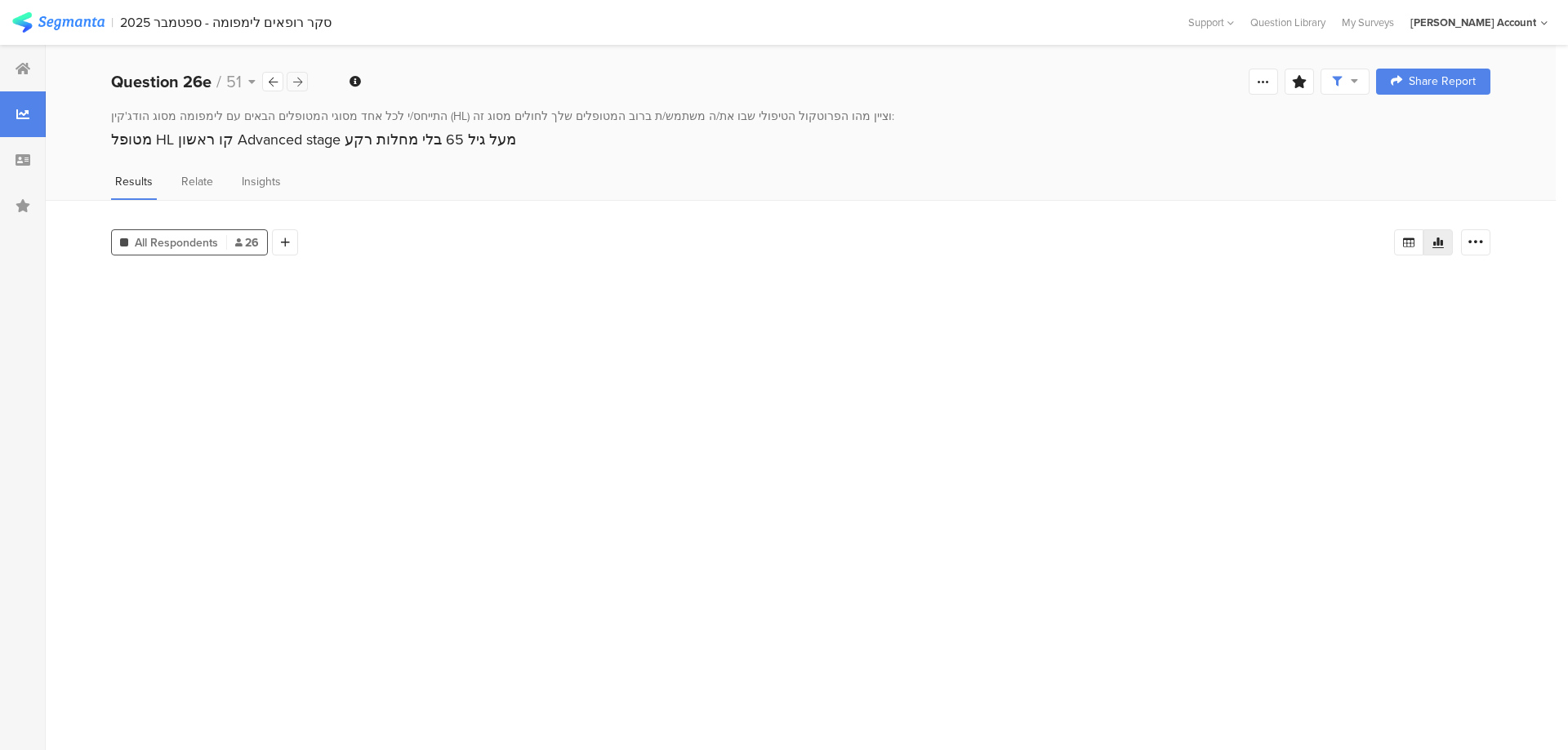
click at [295, 80] on icon at bounding box center [297, 82] width 9 height 11
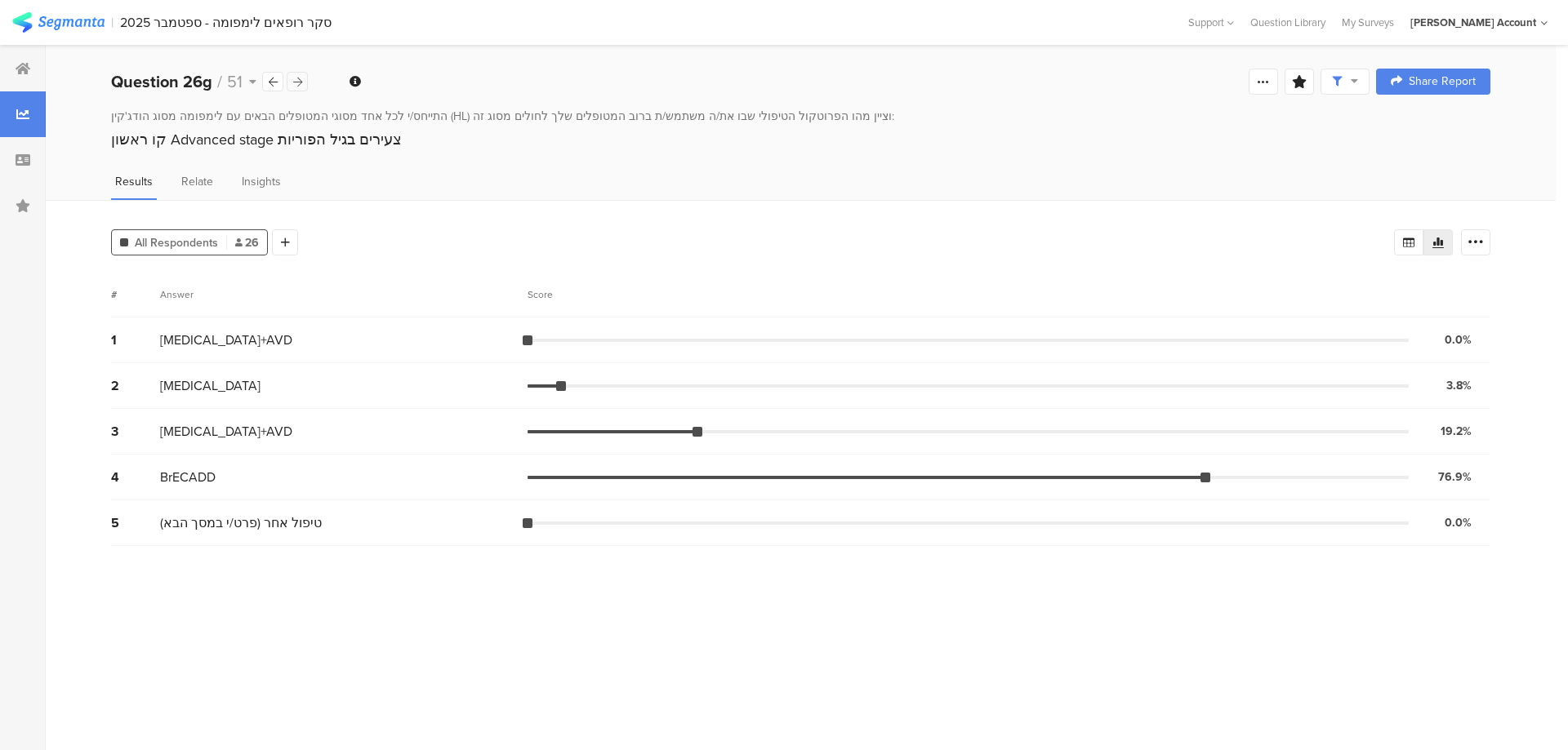
click at [295, 80] on icon at bounding box center [297, 82] width 9 height 11
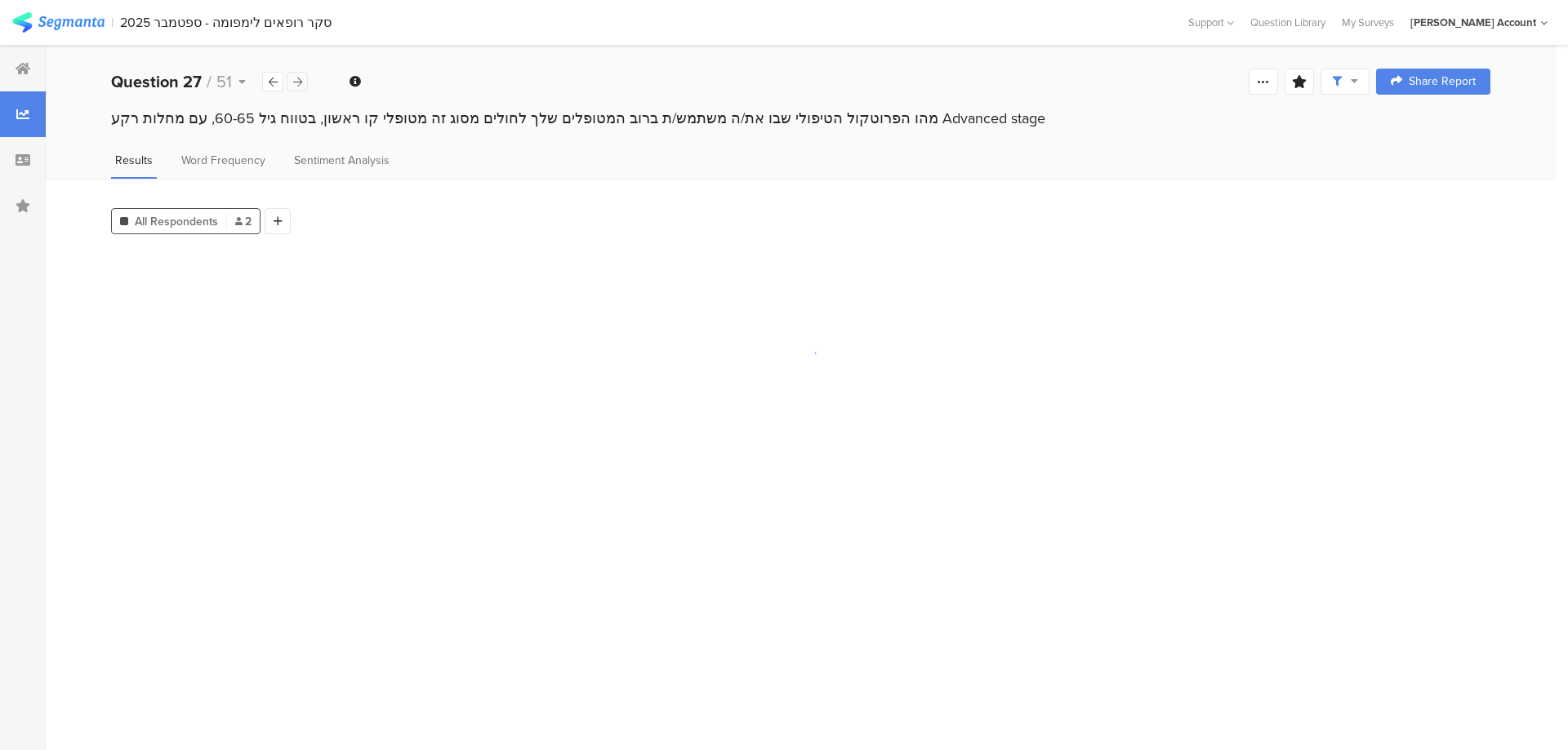
click at [295, 80] on icon at bounding box center [297, 82] width 9 height 11
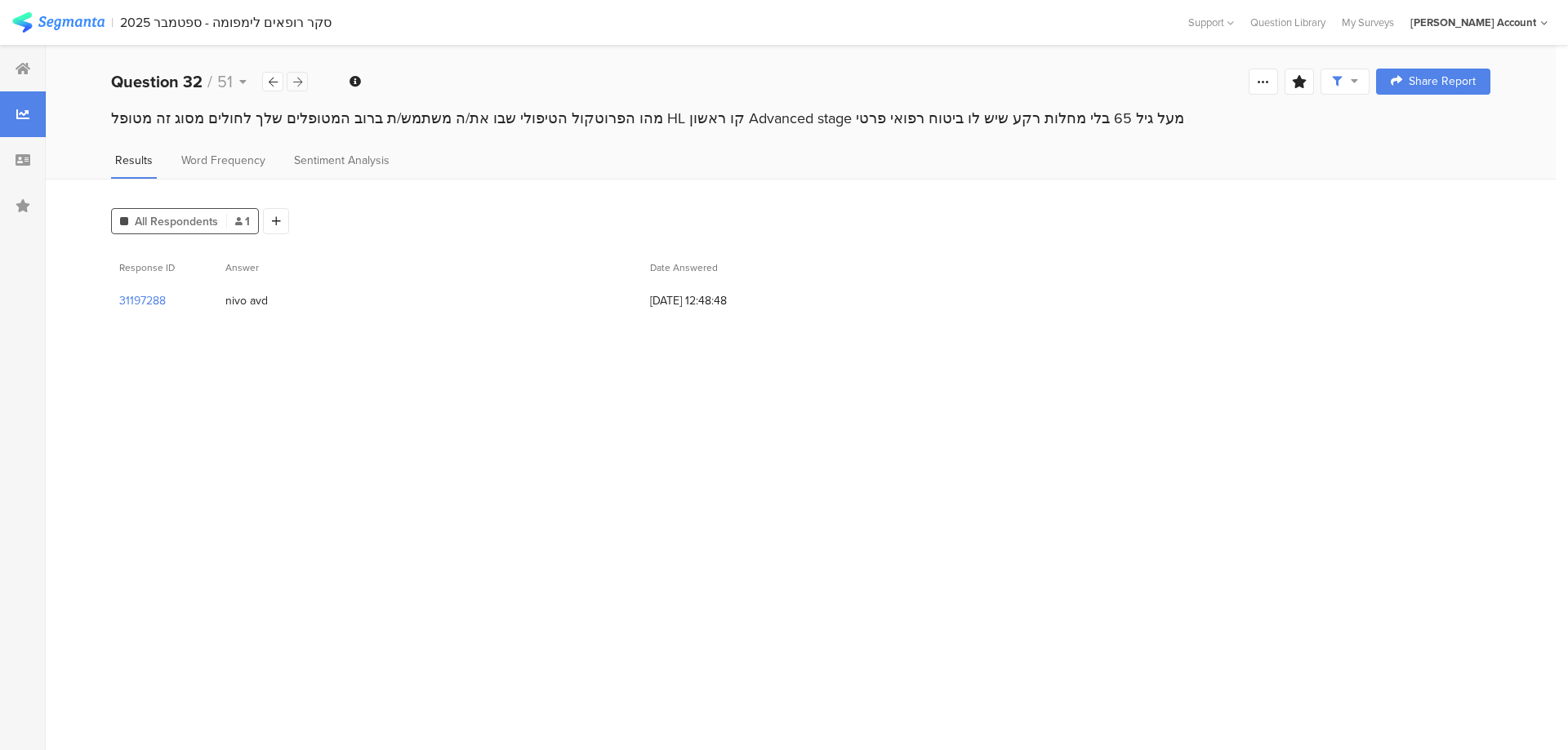
click at [295, 80] on icon at bounding box center [297, 82] width 9 height 11
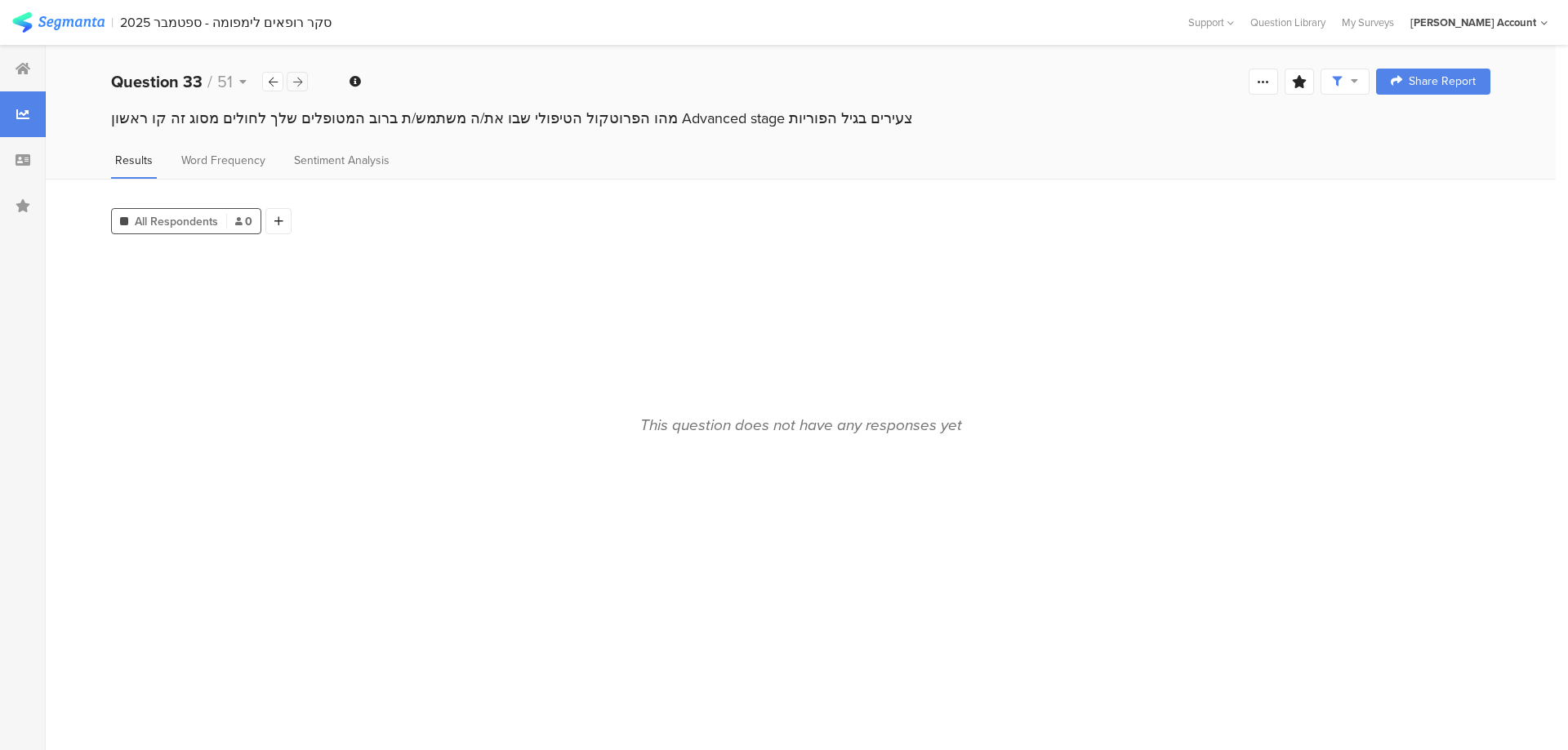
click at [295, 80] on icon at bounding box center [297, 82] width 9 height 11
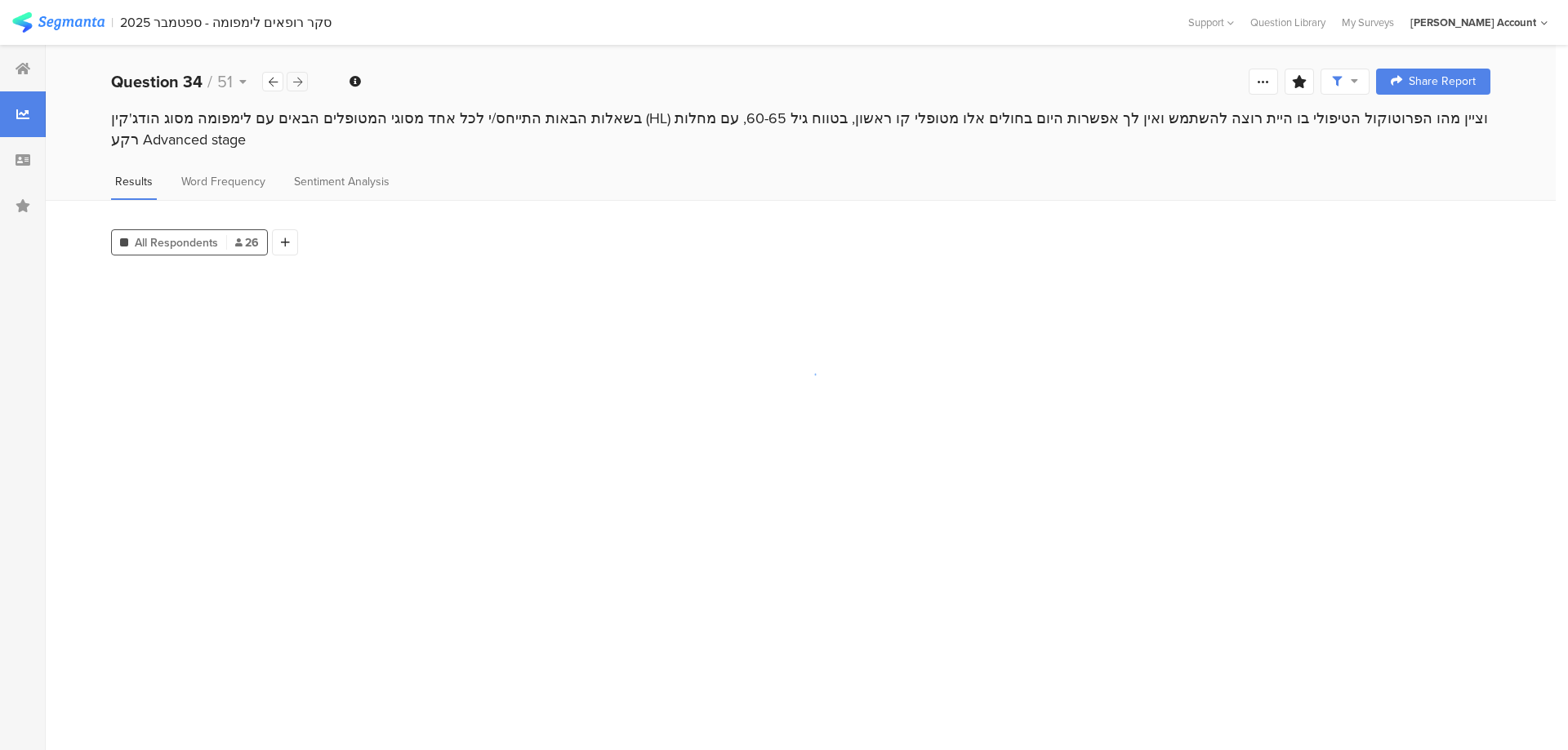
click at [295, 80] on icon at bounding box center [297, 82] width 9 height 11
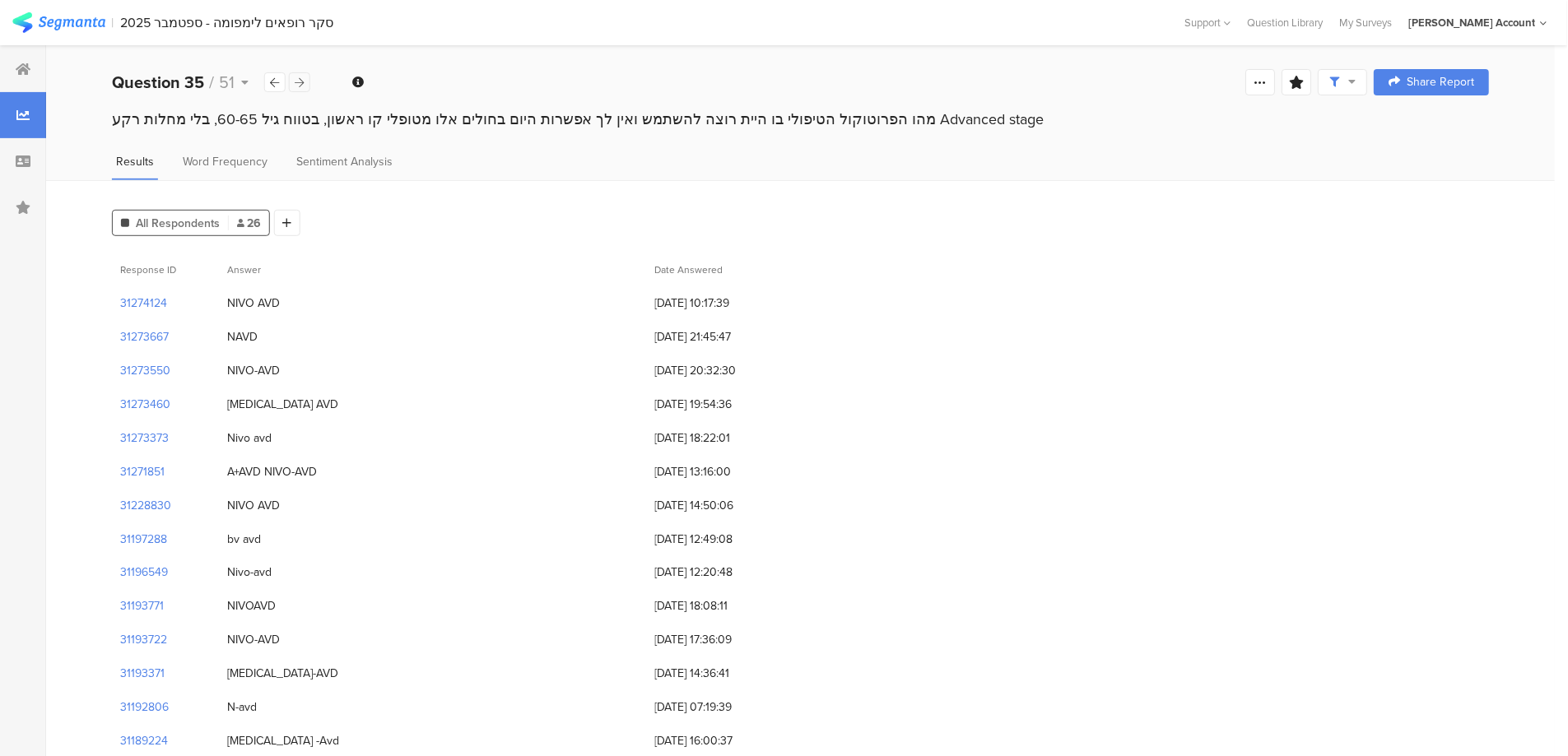
click at [297, 81] on icon at bounding box center [299, 83] width 9 height 11
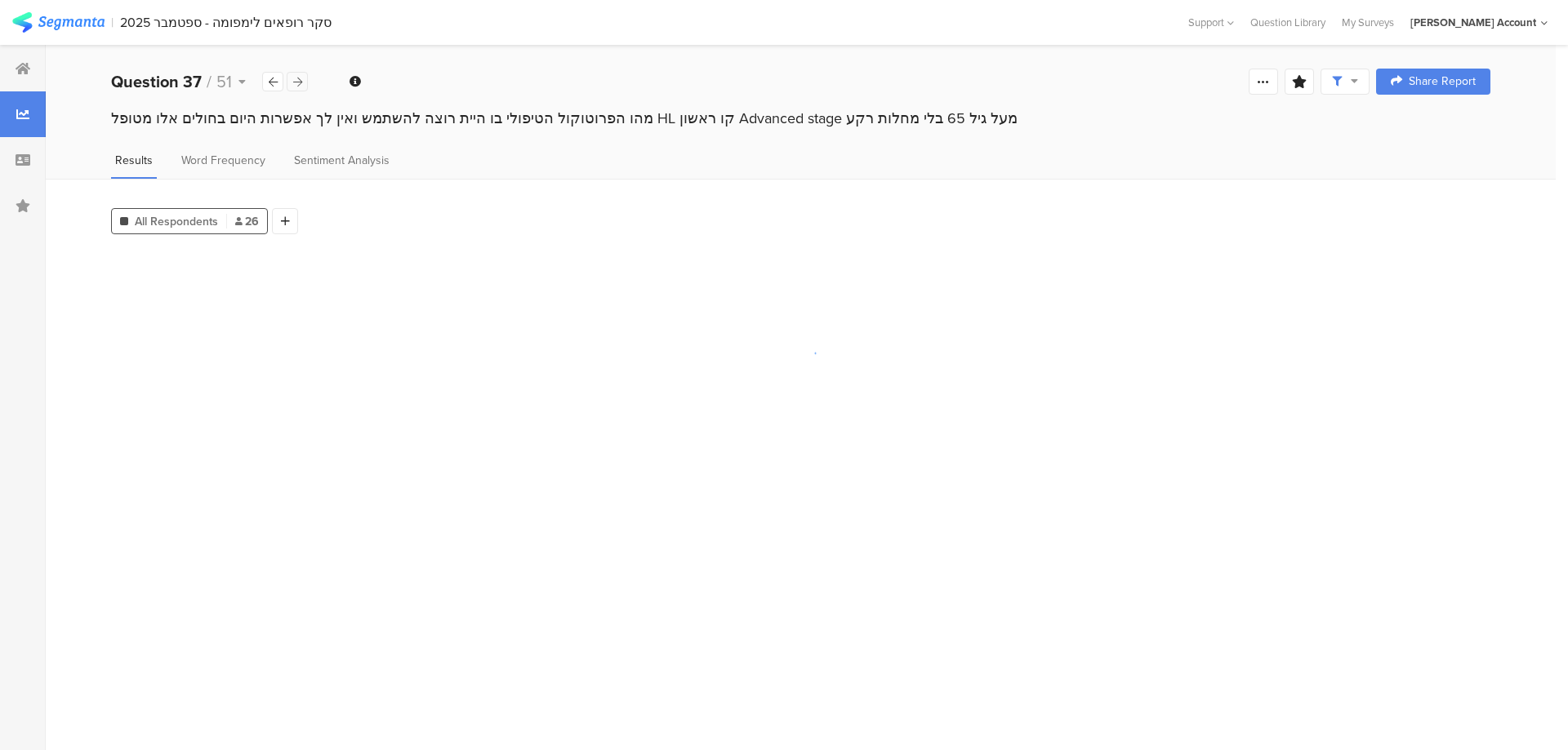
click at [295, 80] on icon at bounding box center [297, 82] width 9 height 11
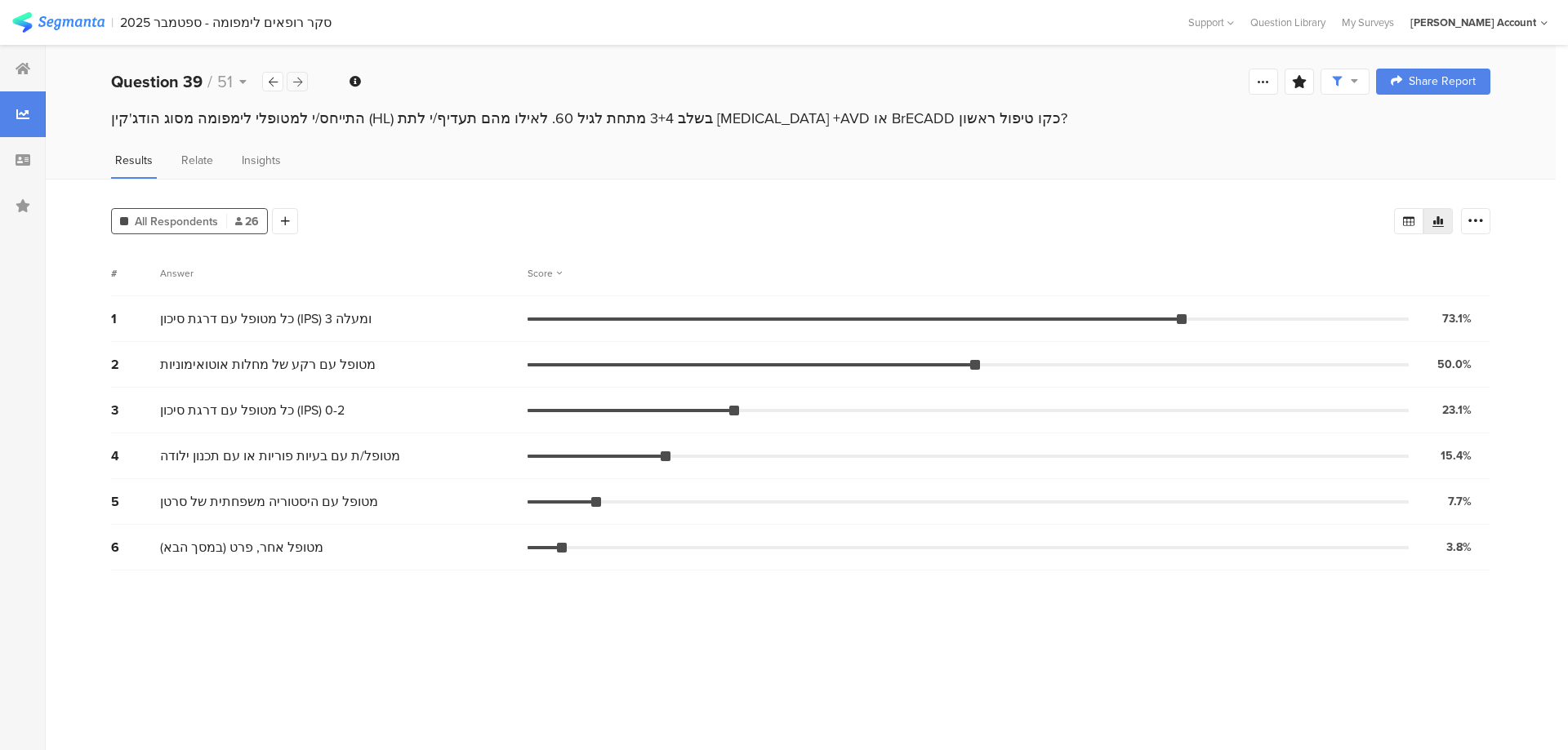
click at [295, 80] on icon at bounding box center [297, 82] width 9 height 11
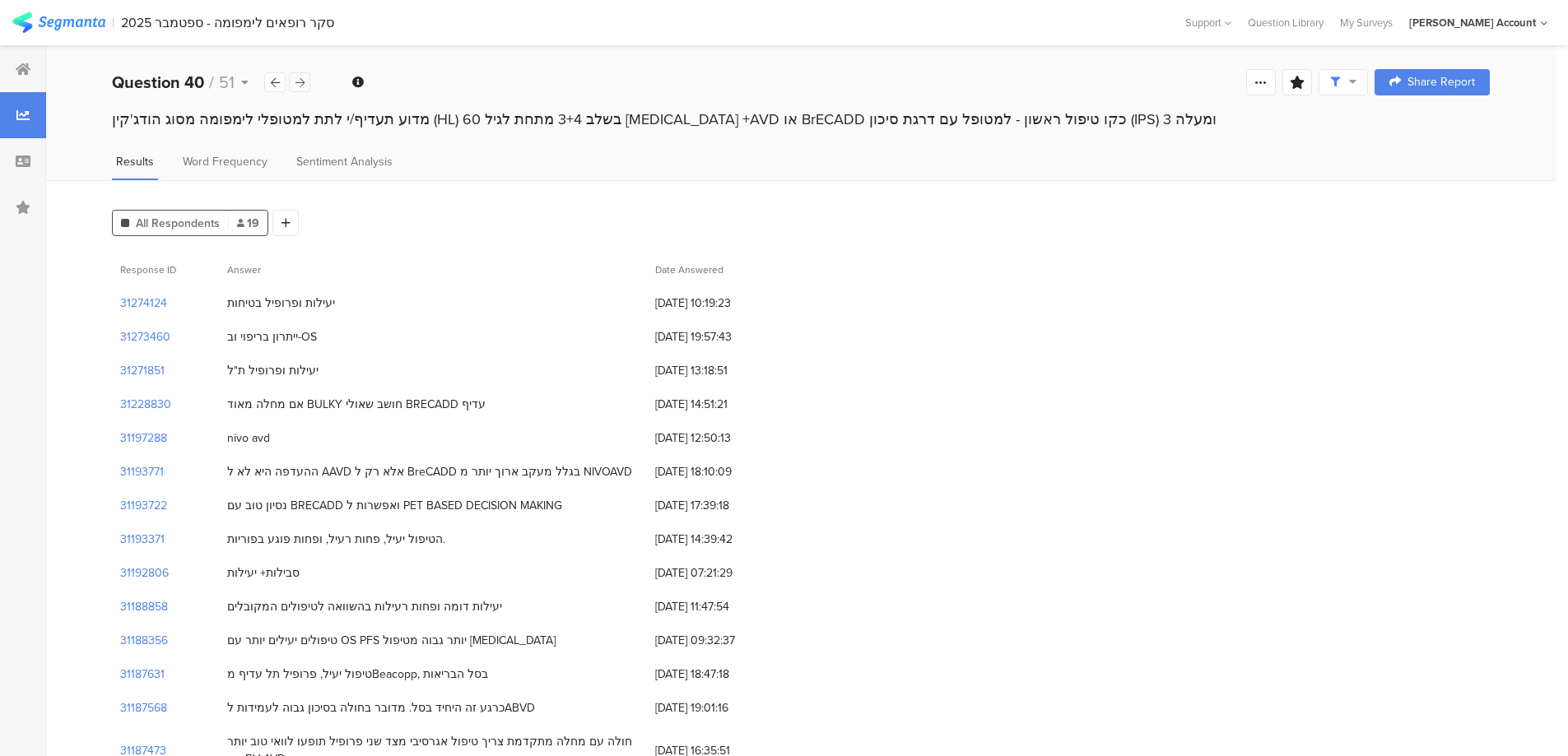
click at [297, 81] on icon at bounding box center [299, 83] width 9 height 11
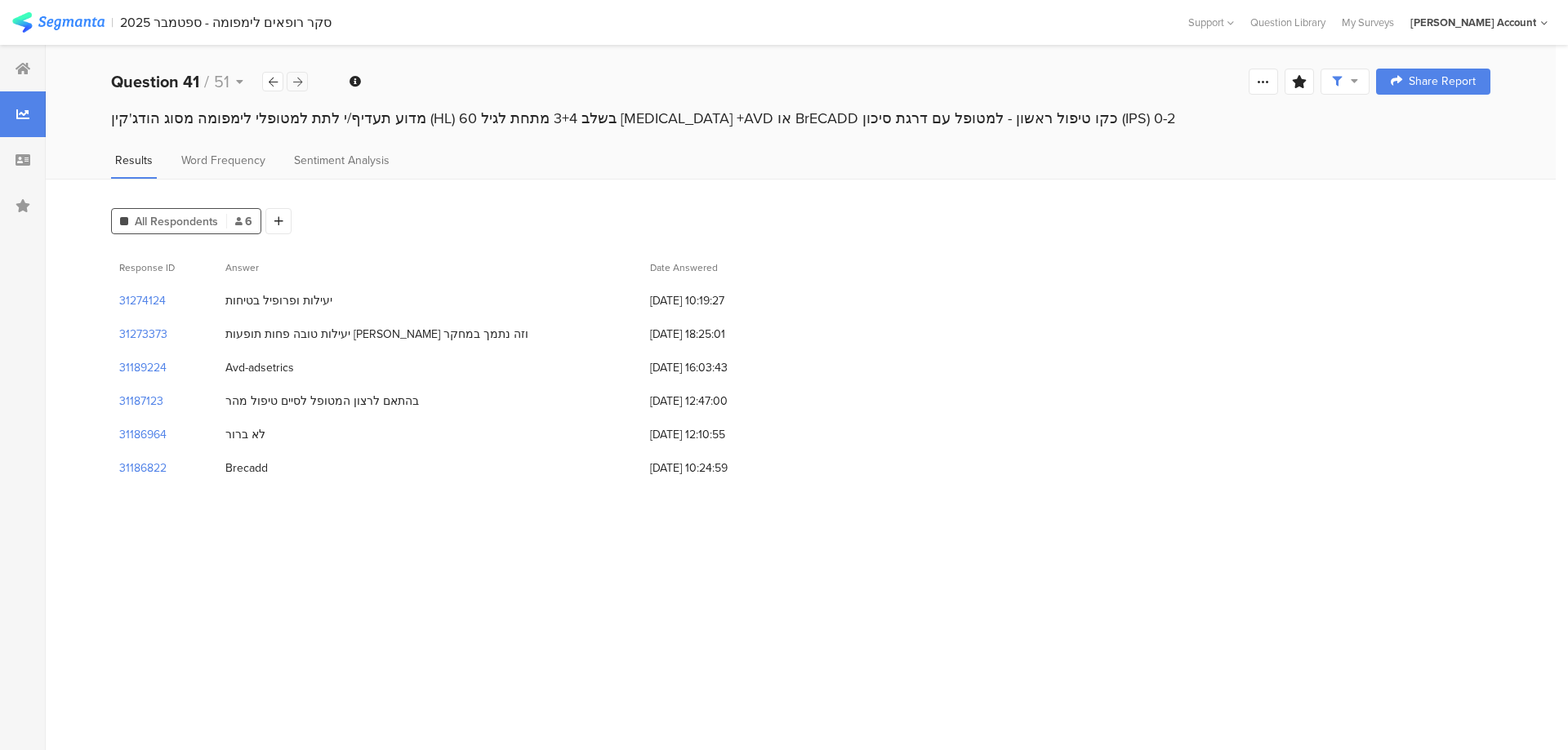
click at [295, 80] on icon at bounding box center [297, 82] width 9 height 11
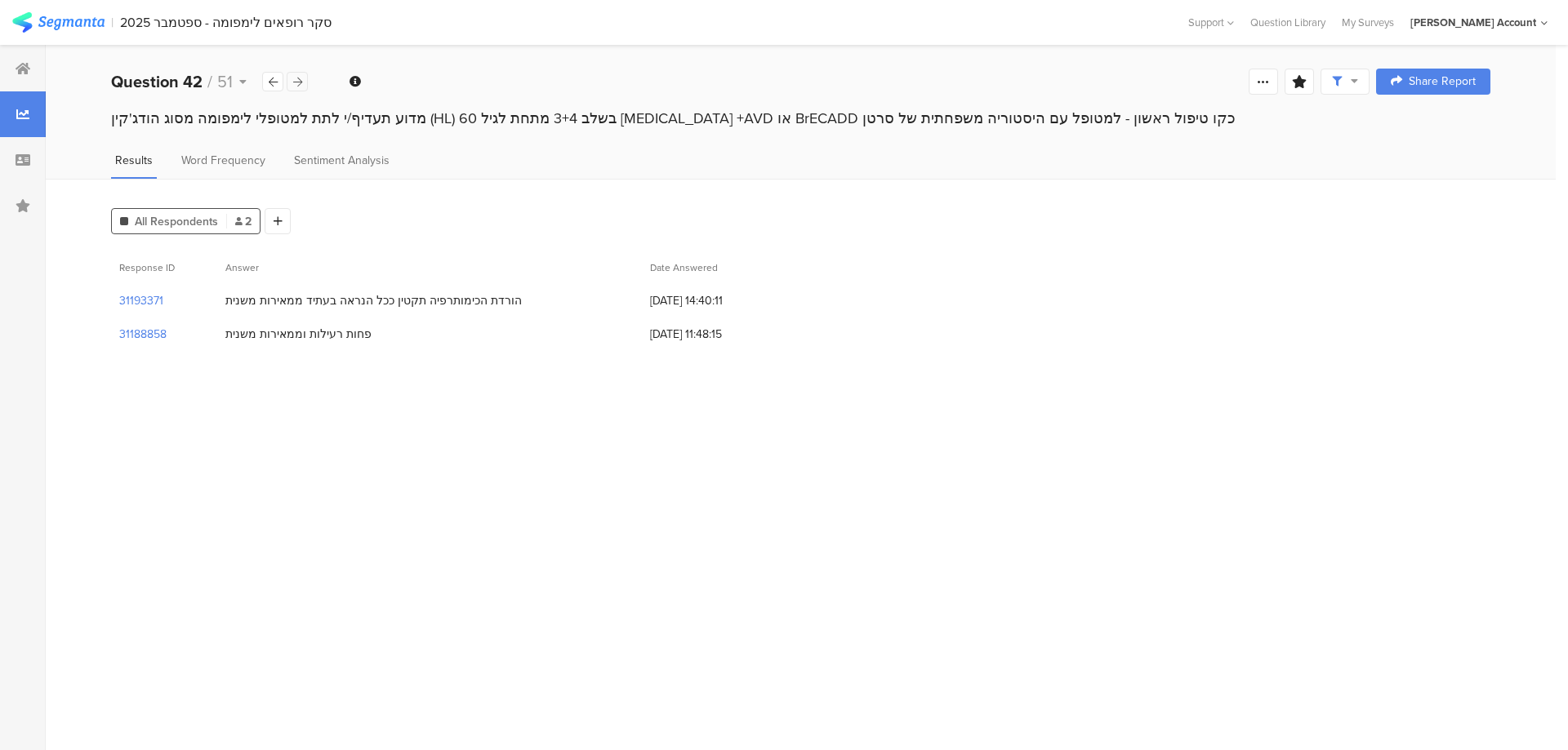
click at [295, 80] on icon at bounding box center [297, 82] width 9 height 11
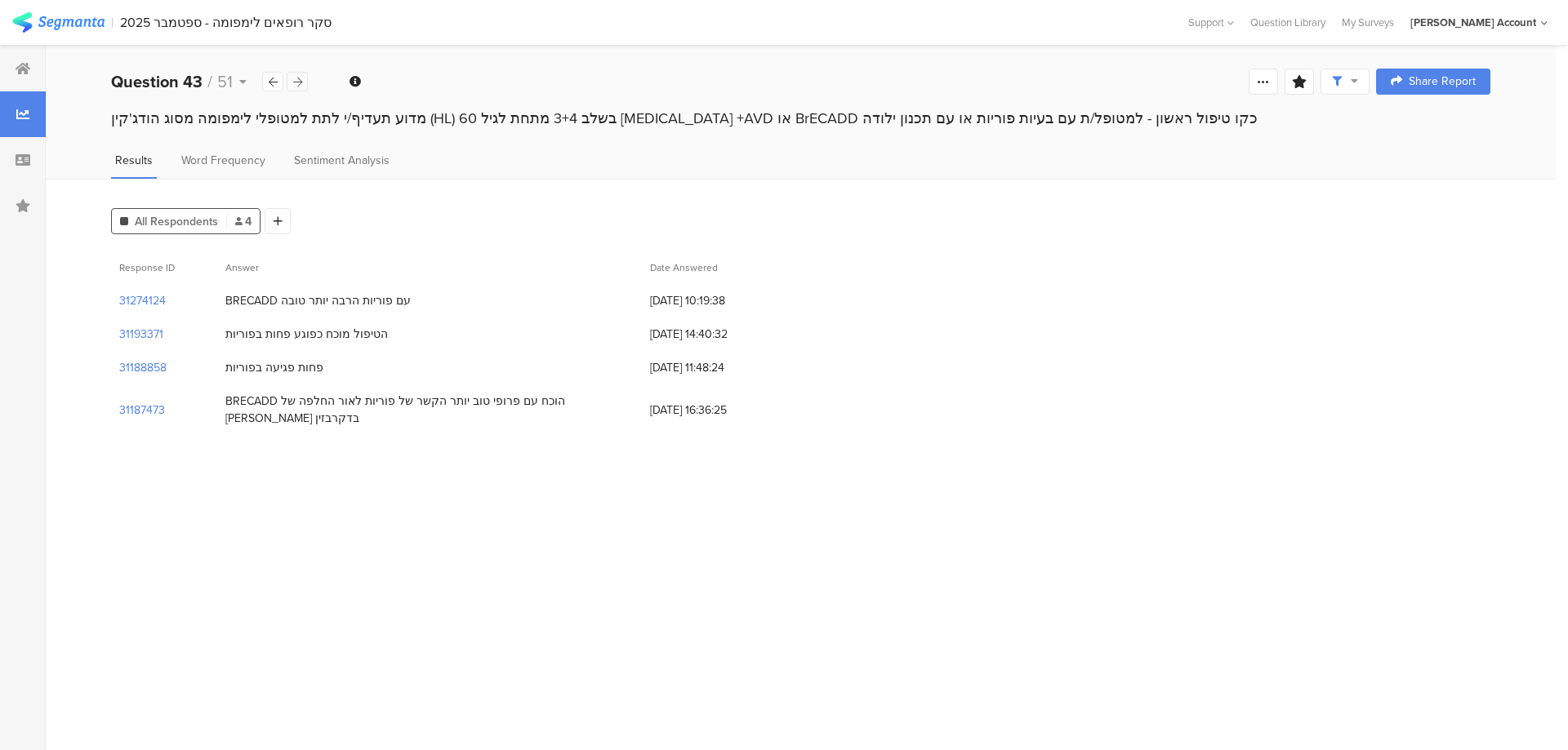
click at [295, 80] on icon at bounding box center [297, 82] width 9 height 11
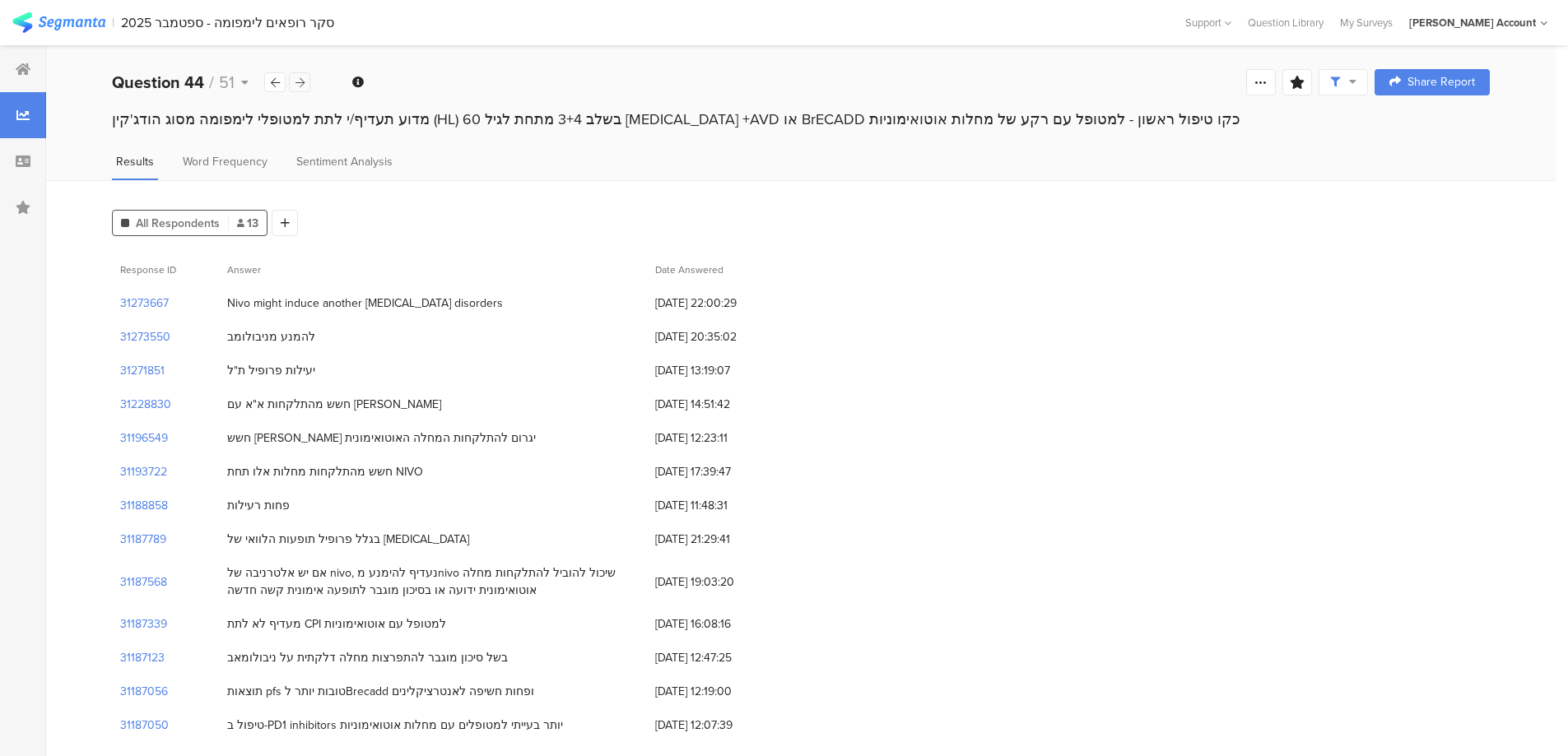
click at [297, 81] on icon at bounding box center [299, 83] width 9 height 11
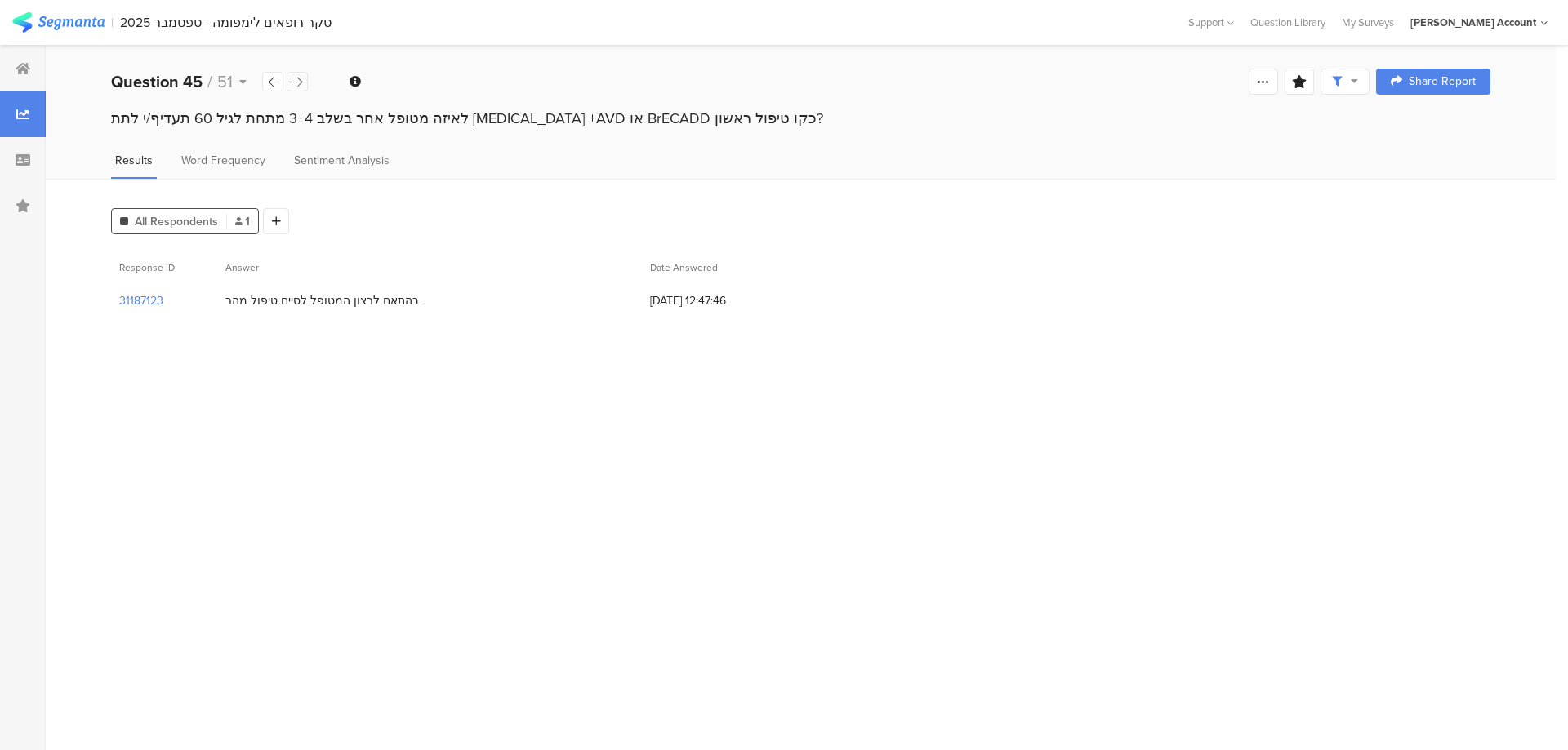
click at [295, 80] on icon at bounding box center [297, 82] width 9 height 11
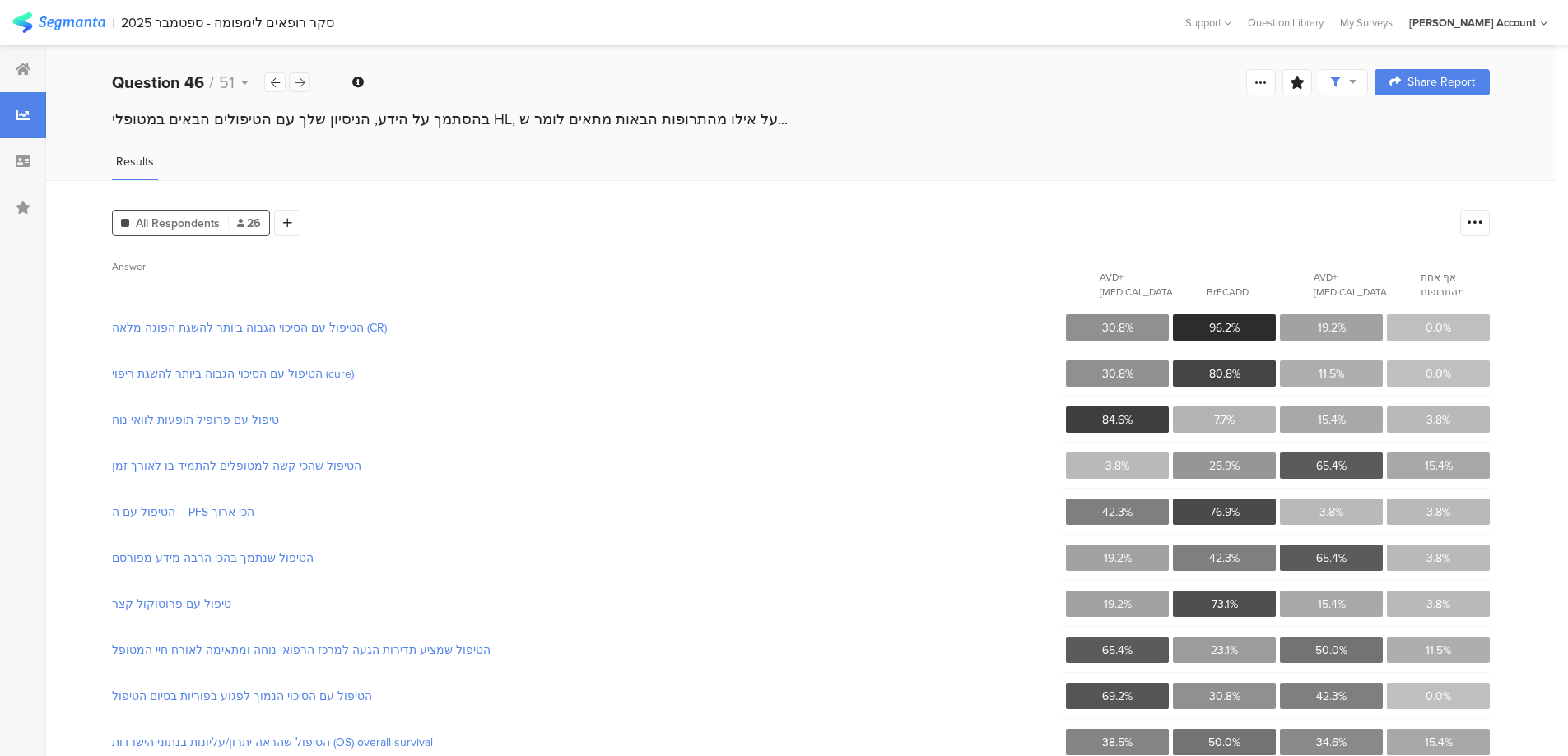
click at [304, 86] on div at bounding box center [299, 83] width 21 height 20
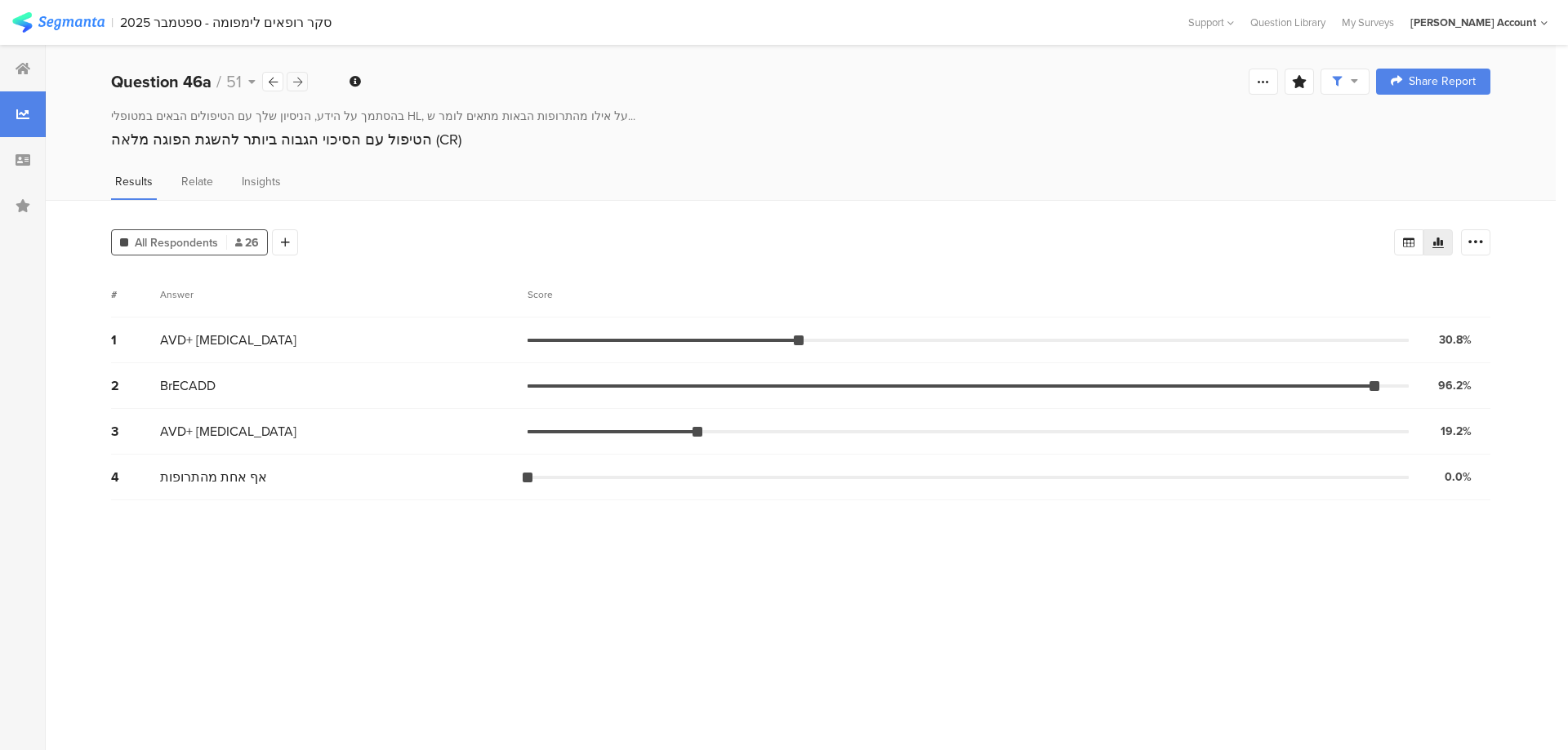
click at [302, 85] on div at bounding box center [297, 82] width 21 height 20
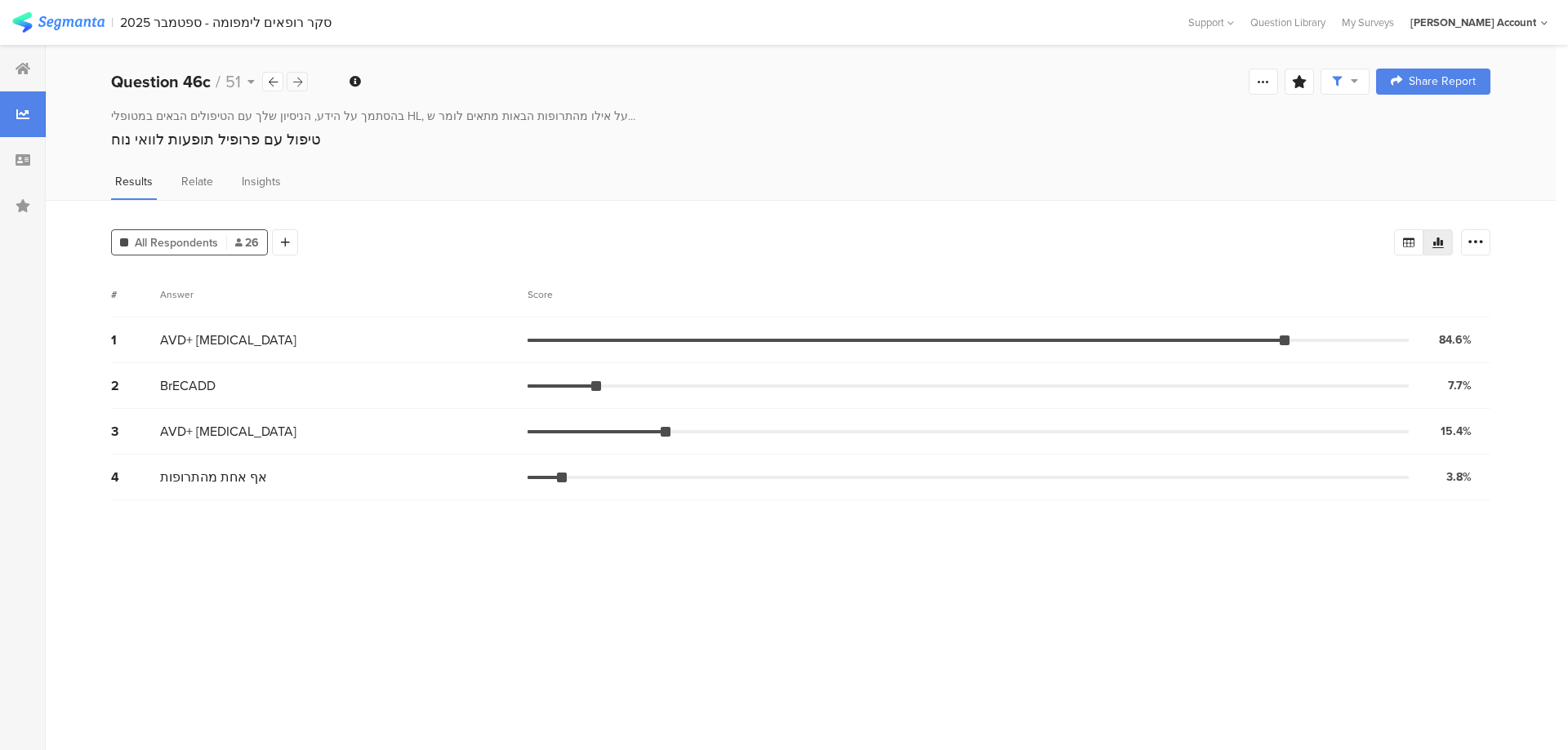
click at [302, 85] on div at bounding box center [297, 82] width 21 height 20
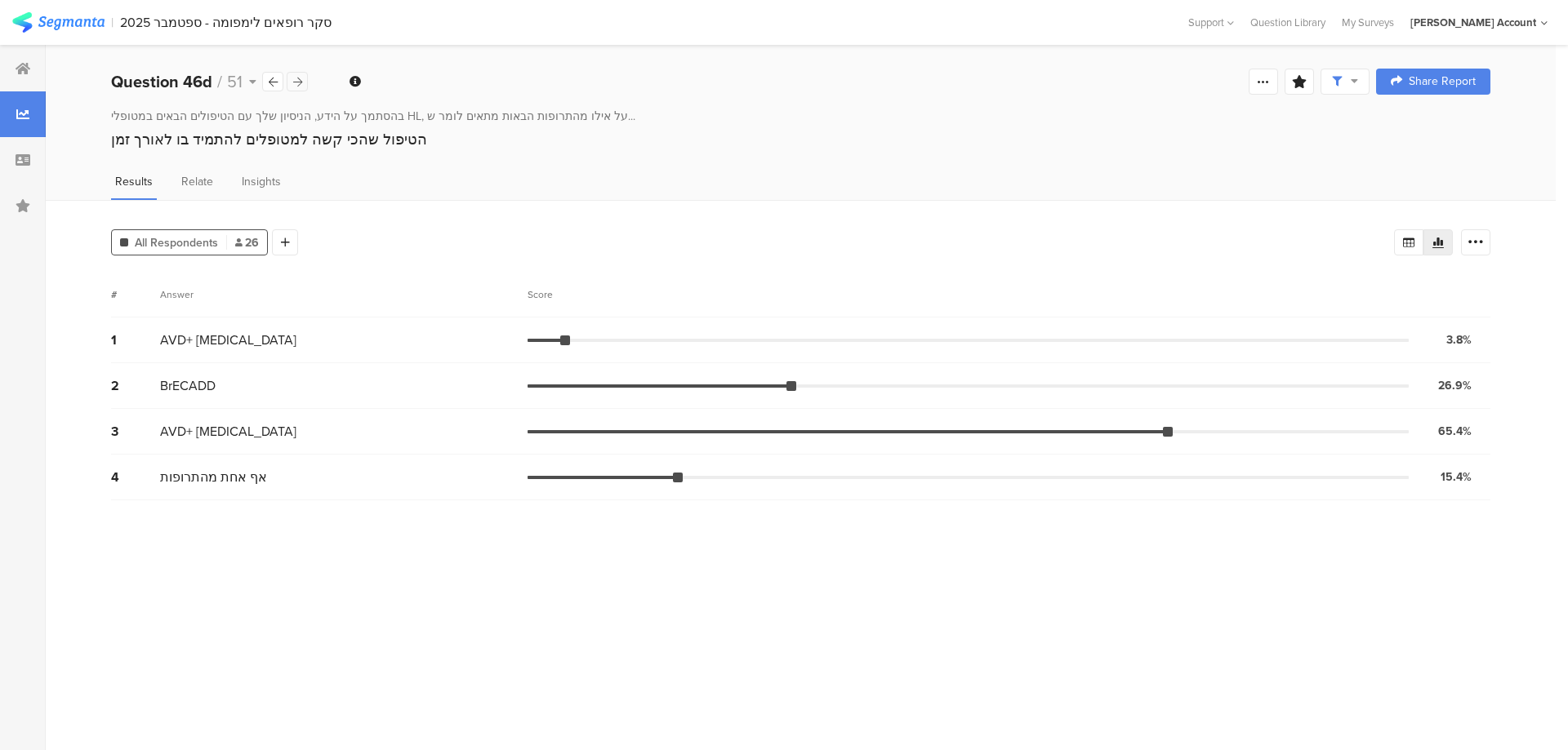
click at [302, 85] on div at bounding box center [297, 82] width 21 height 20
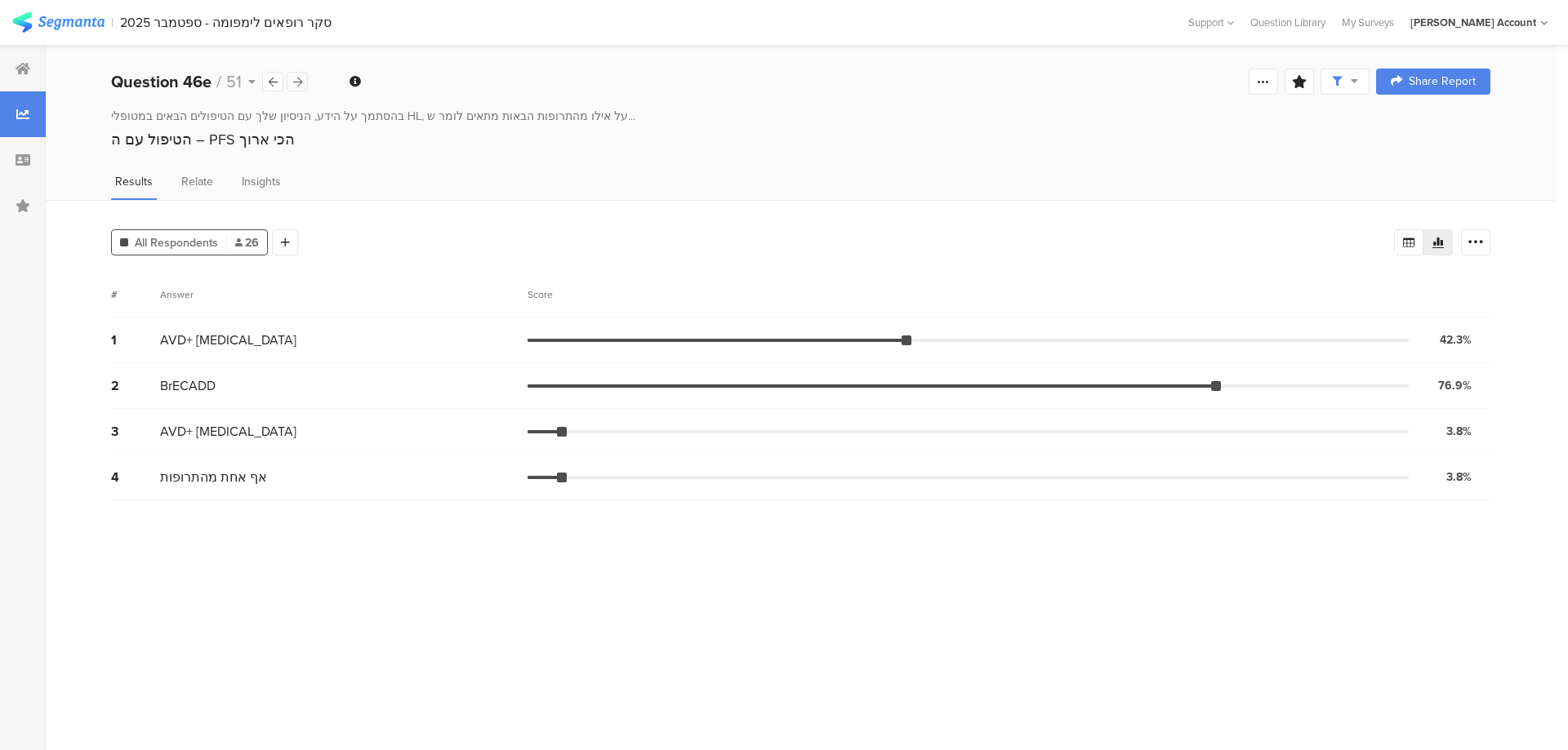
click at [302, 85] on div at bounding box center [297, 82] width 21 height 20
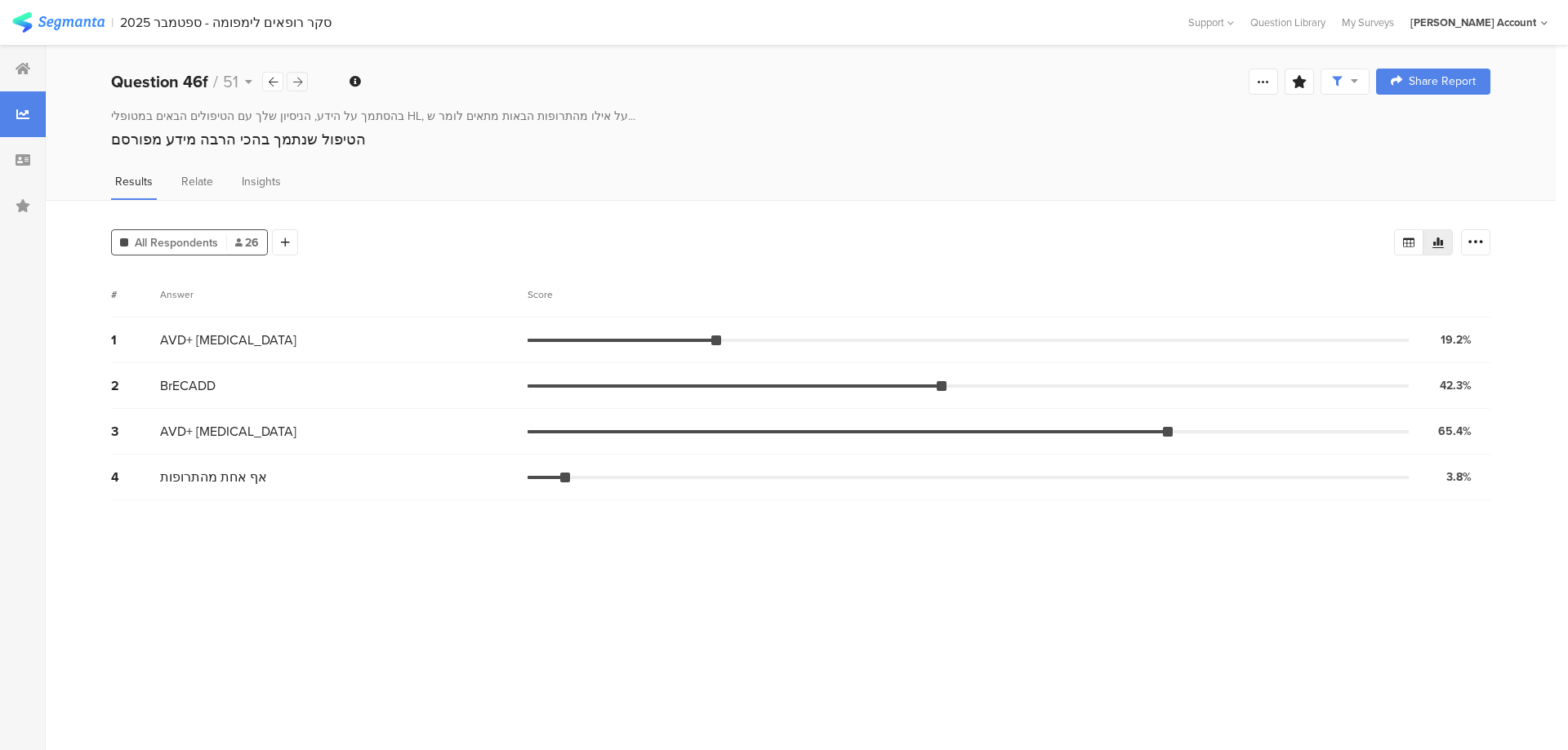
click at [302, 85] on div at bounding box center [297, 82] width 21 height 20
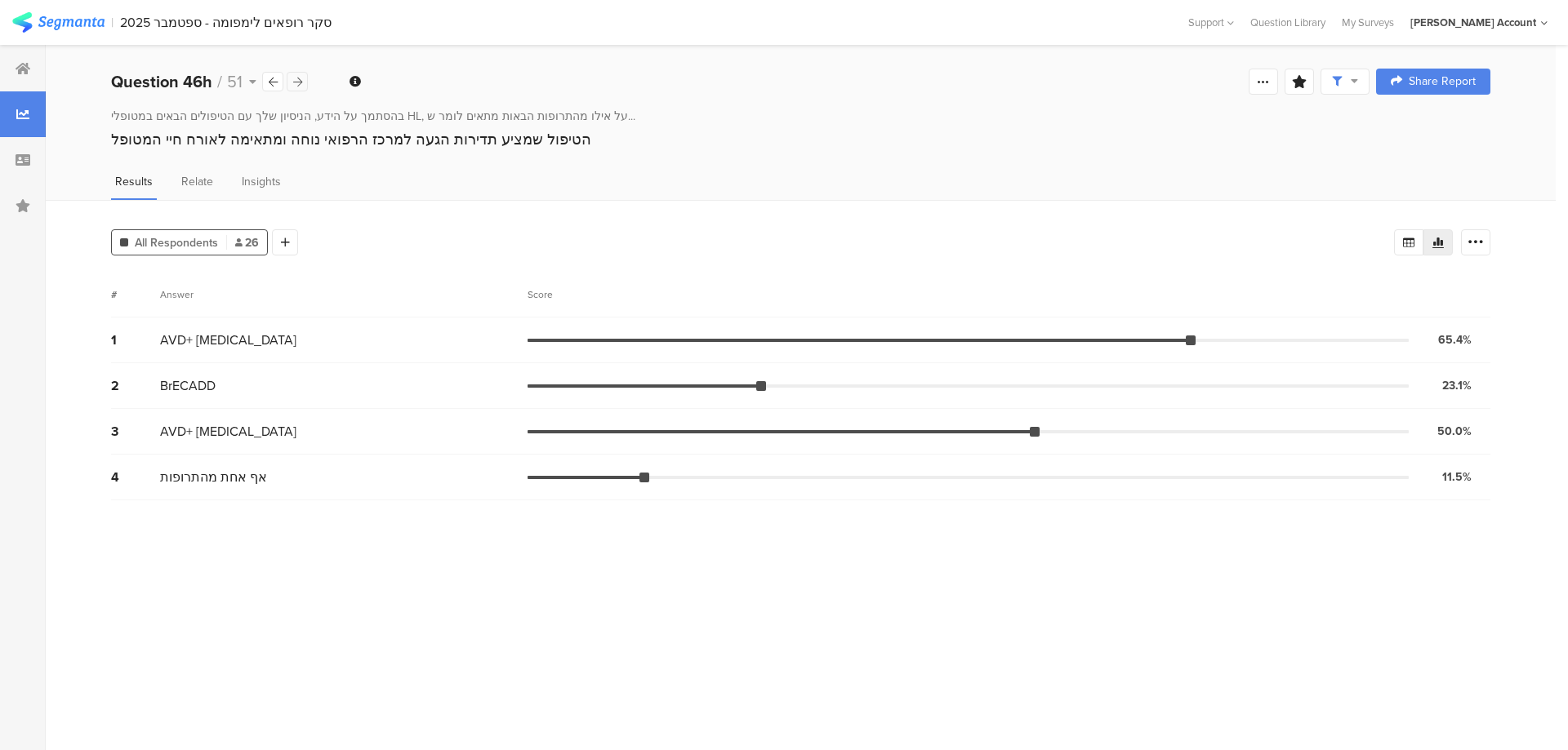
click at [302, 85] on div at bounding box center [297, 82] width 21 height 20
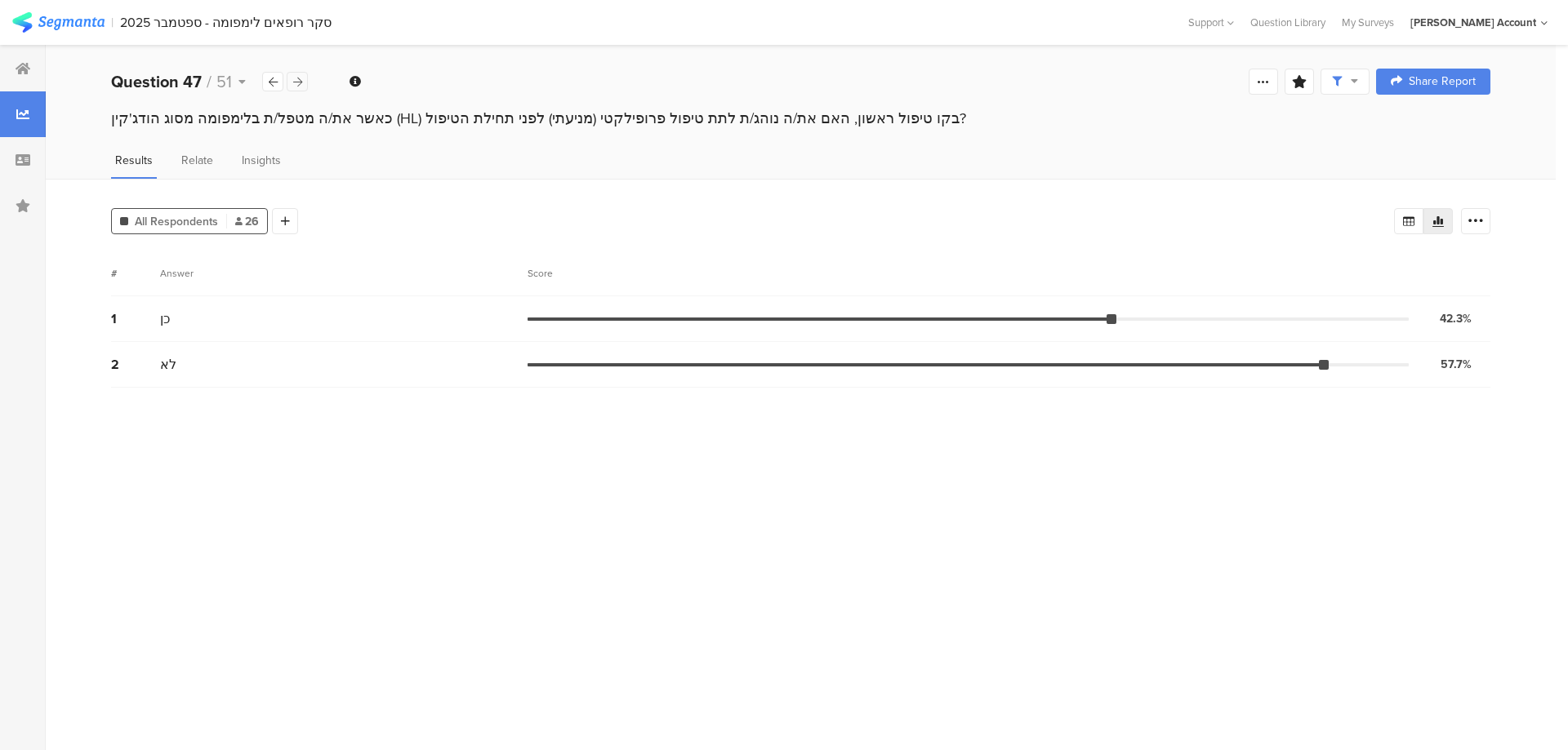
click at [302, 85] on div at bounding box center [297, 82] width 21 height 20
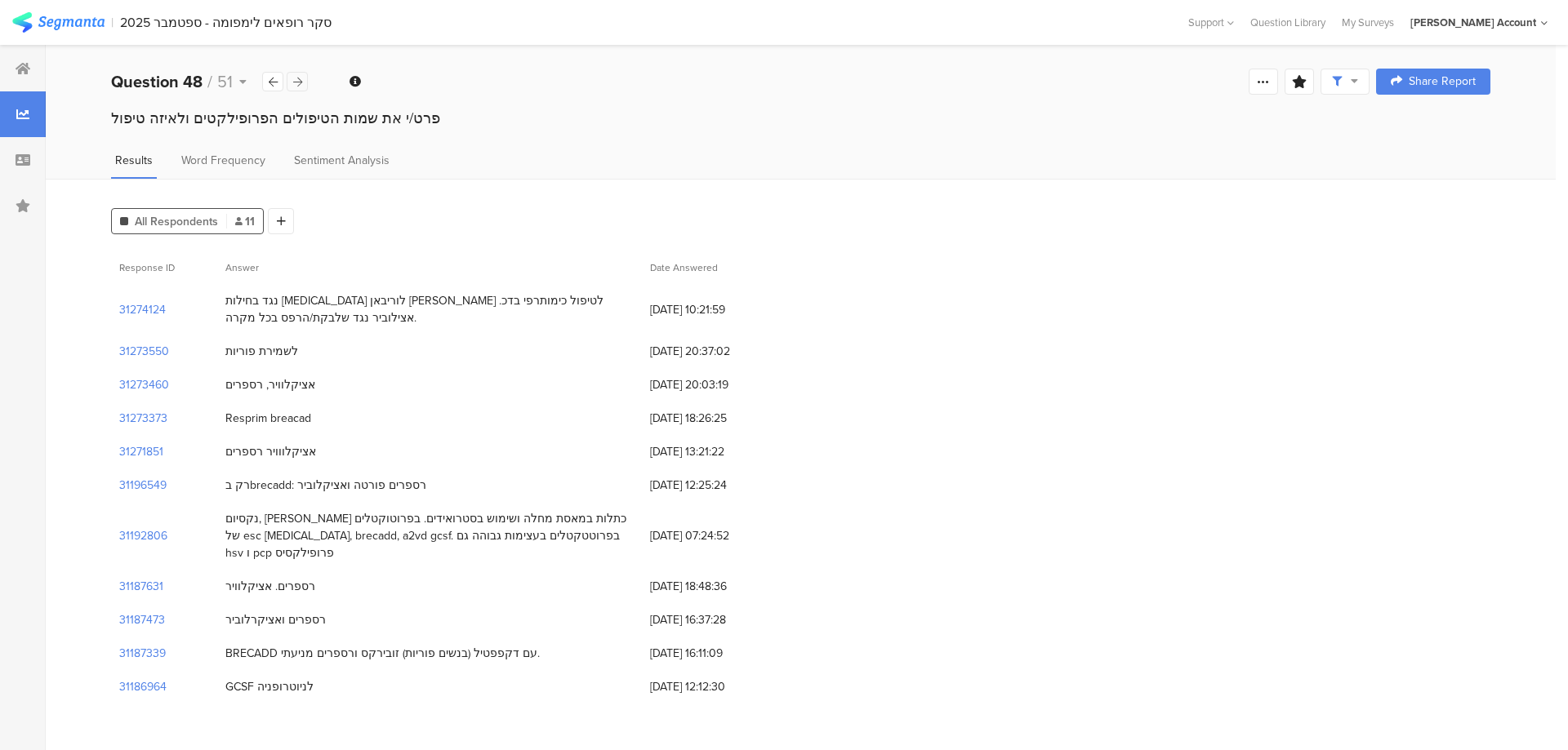
click at [302, 85] on div at bounding box center [297, 82] width 21 height 20
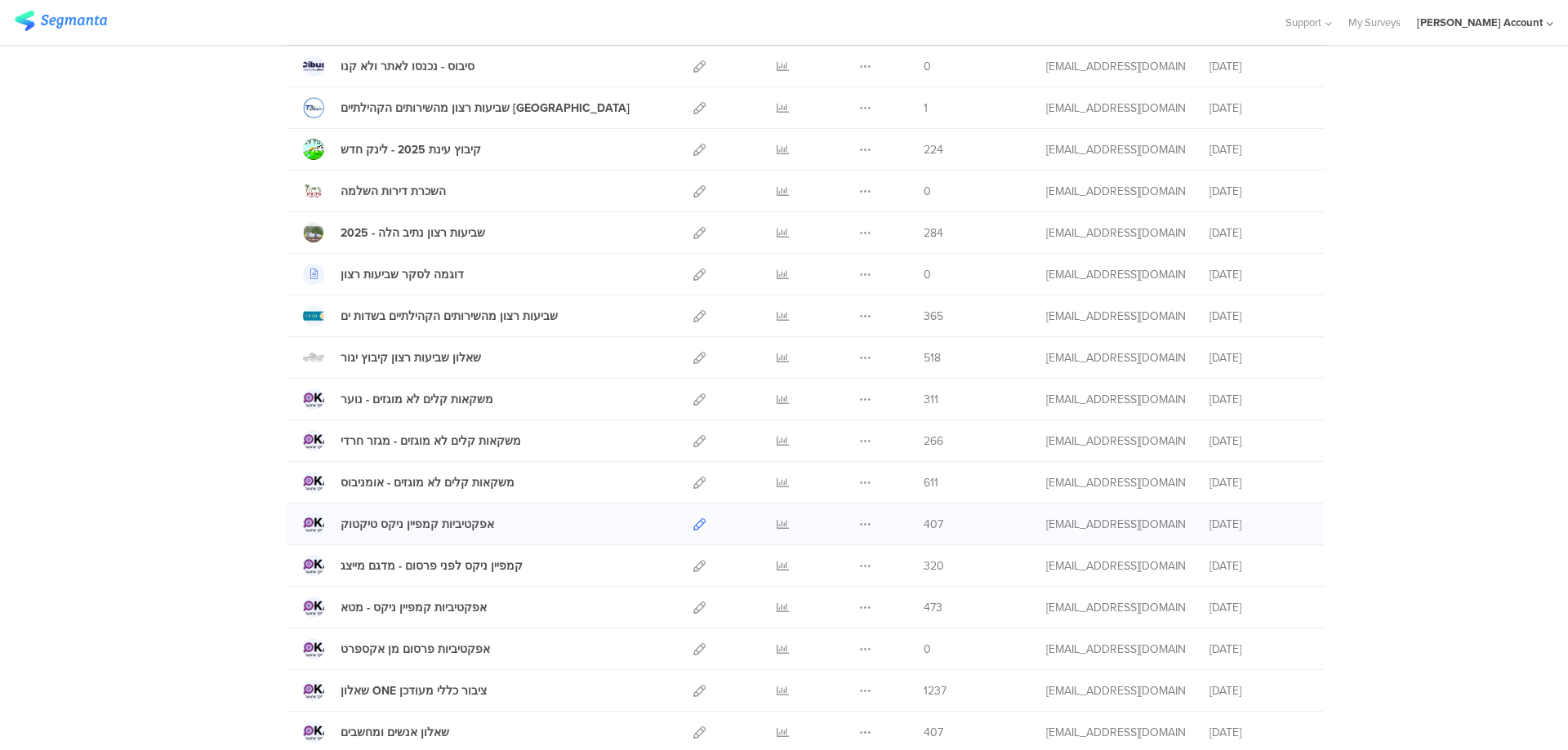
scroll to position [465, 0]
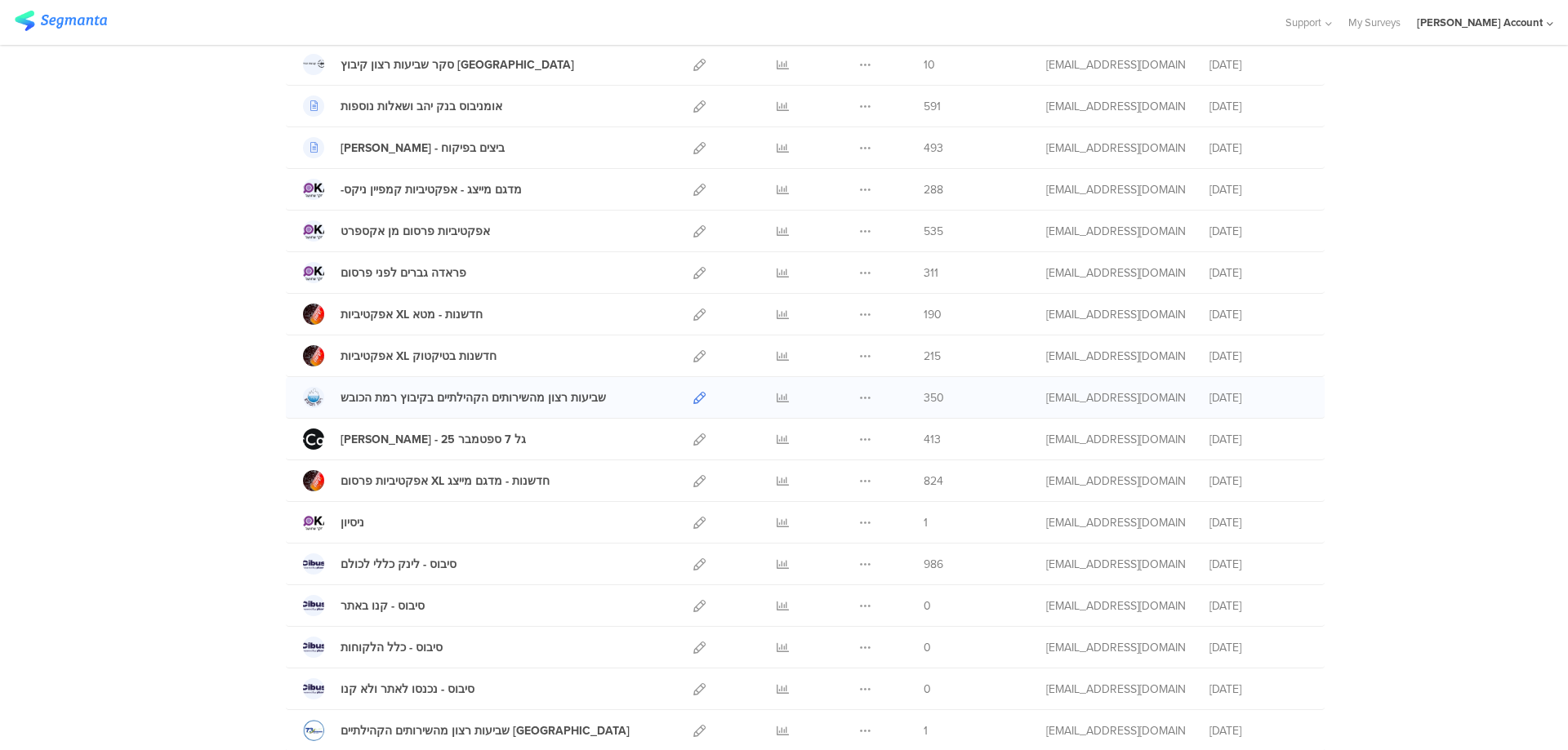
click at [696, 393] on icon at bounding box center [699, 398] width 12 height 12
click at [777, 399] on icon at bounding box center [783, 398] width 12 height 12
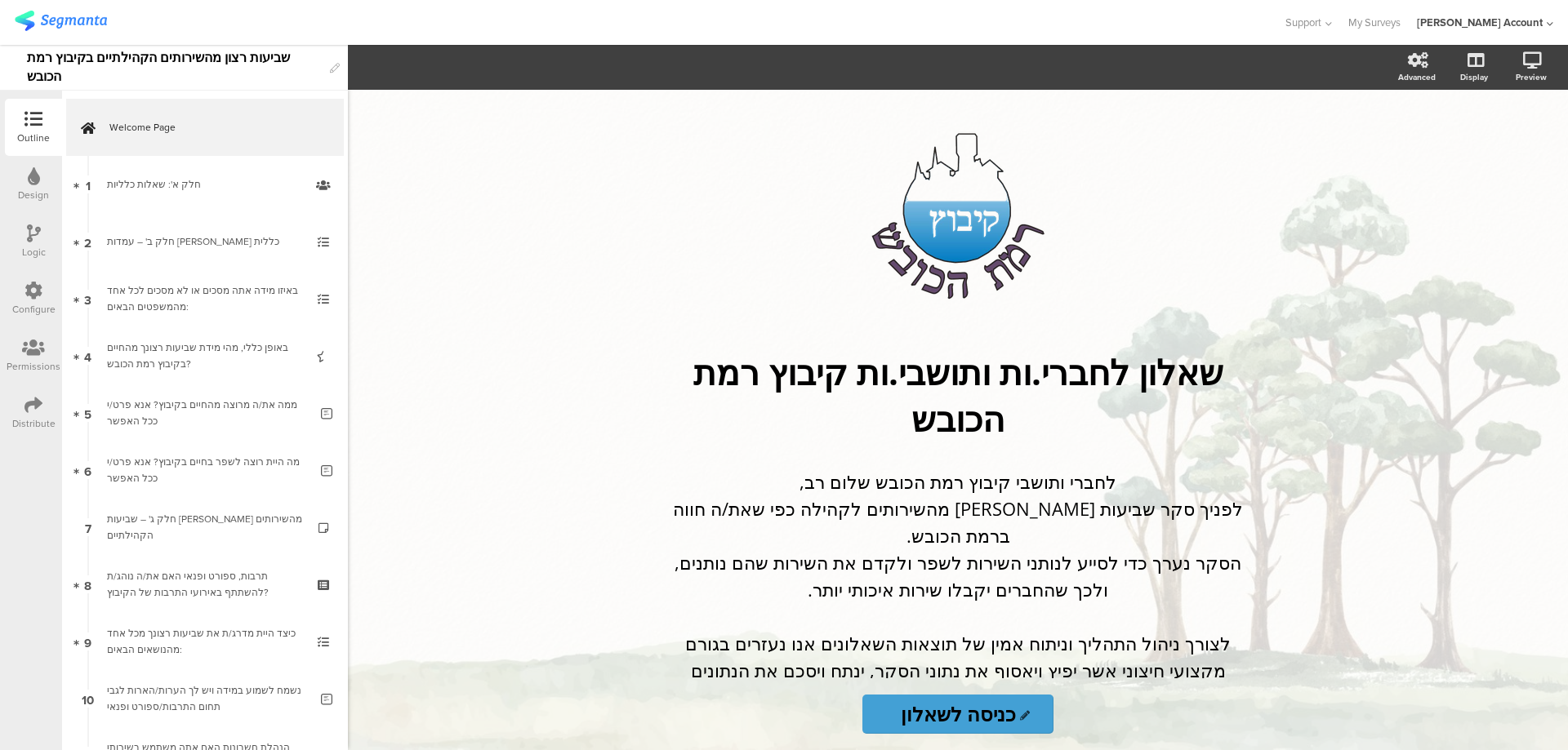
click at [39, 402] on icon at bounding box center [34, 405] width 18 height 18
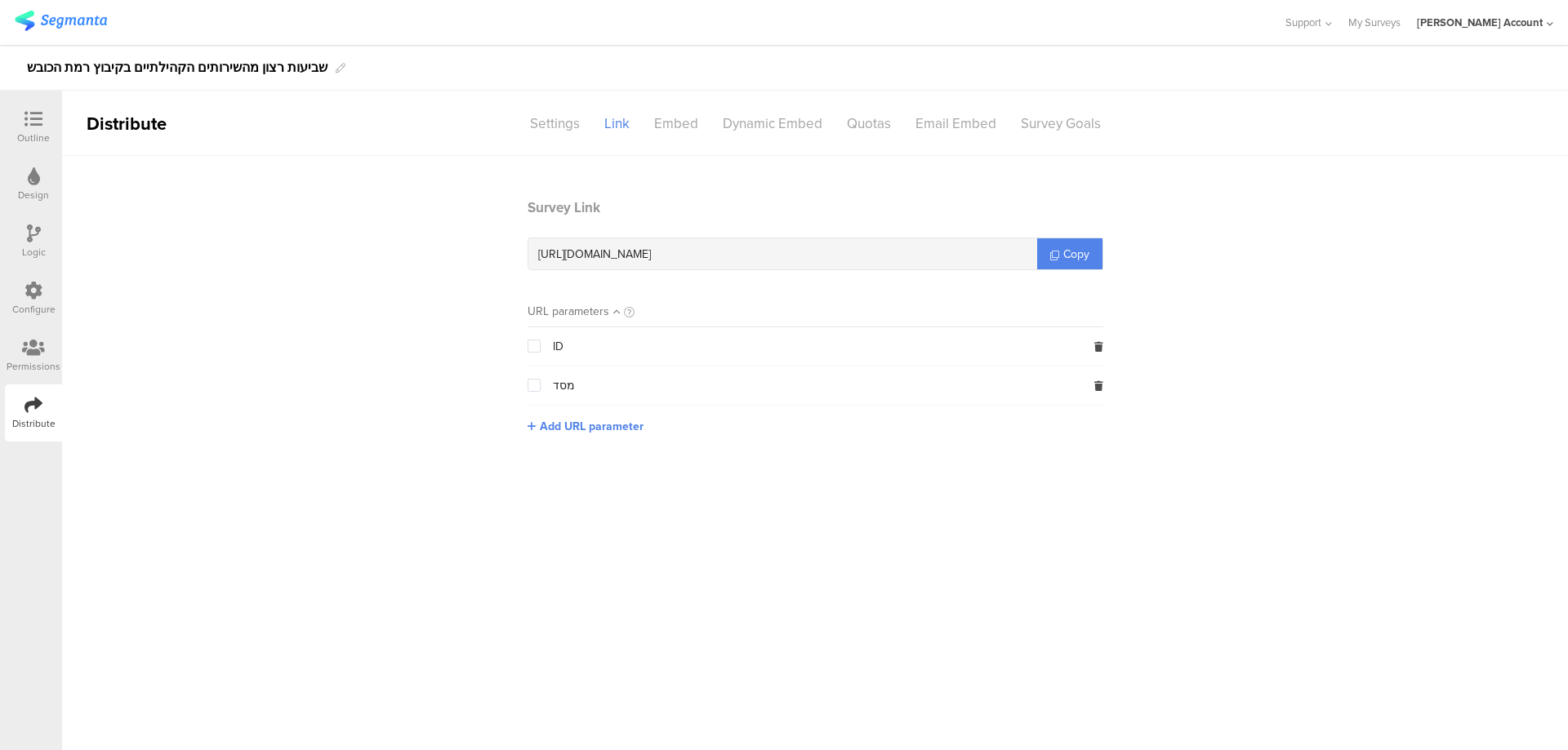
click at [36, 418] on div "Distribute" at bounding box center [34, 423] width 44 height 15
click at [31, 283] on icon at bounding box center [34, 291] width 18 height 18
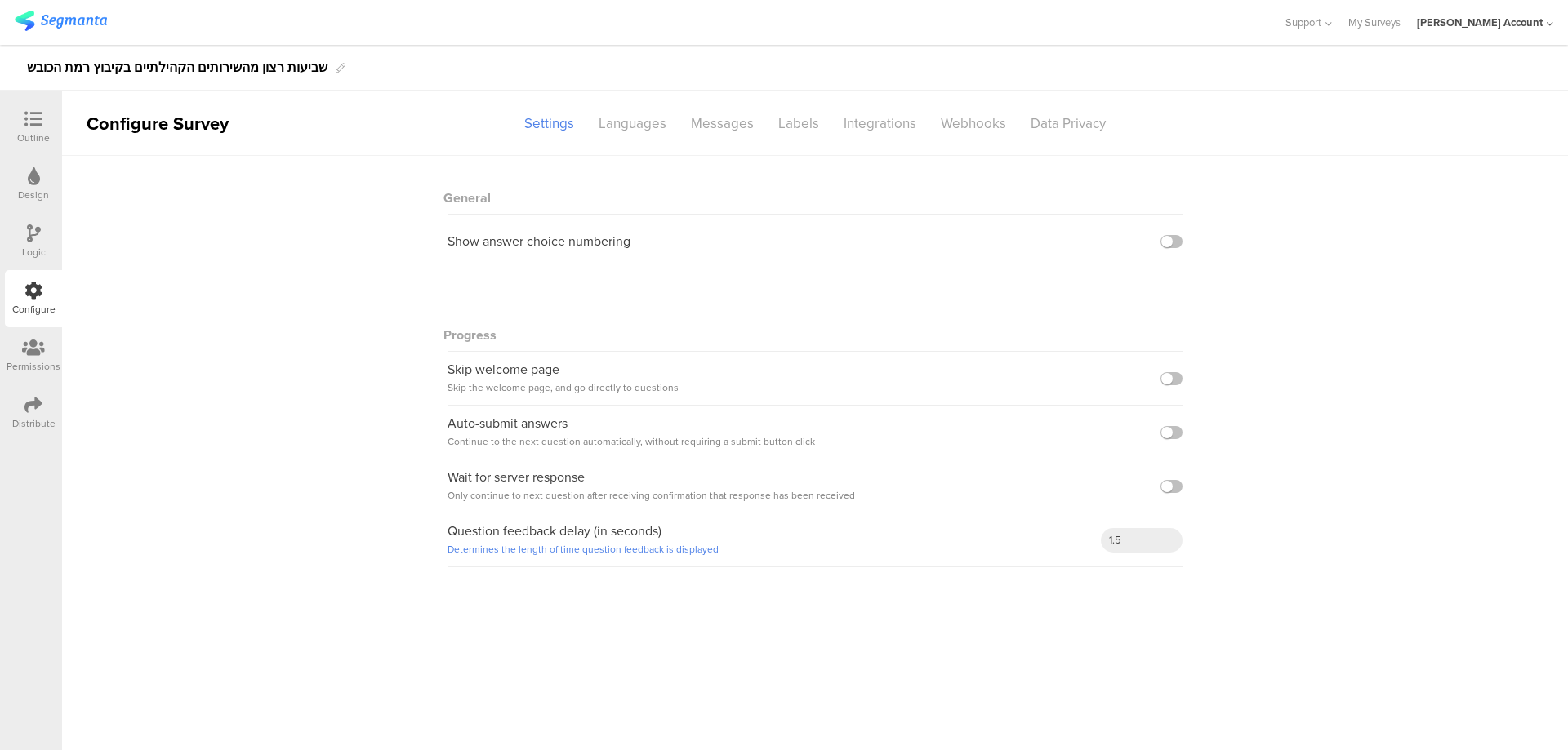
click at [18, 405] on div "Distribute" at bounding box center [34, 414] width 57 height 57
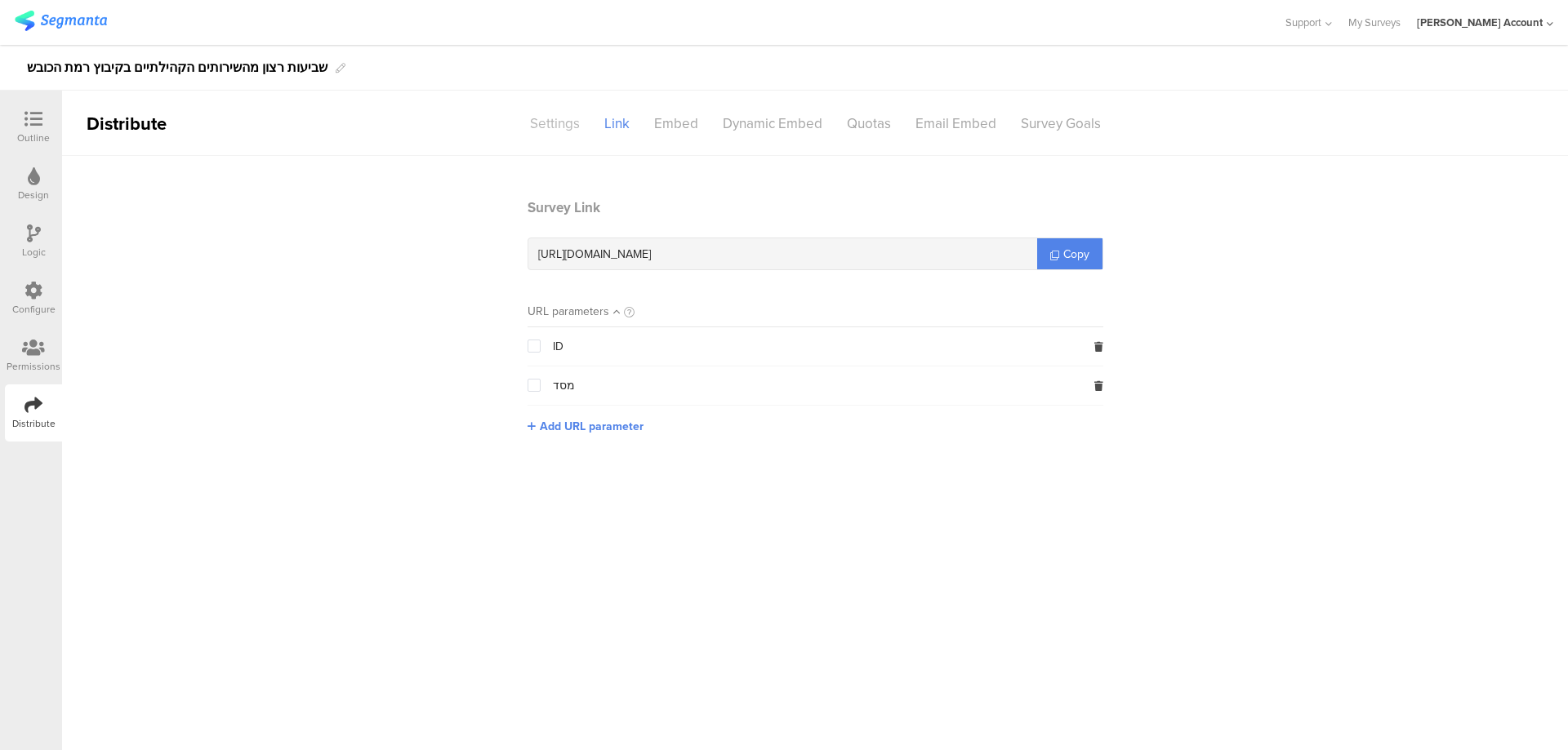
click at [567, 120] on div "Settings" at bounding box center [554, 124] width 74 height 29
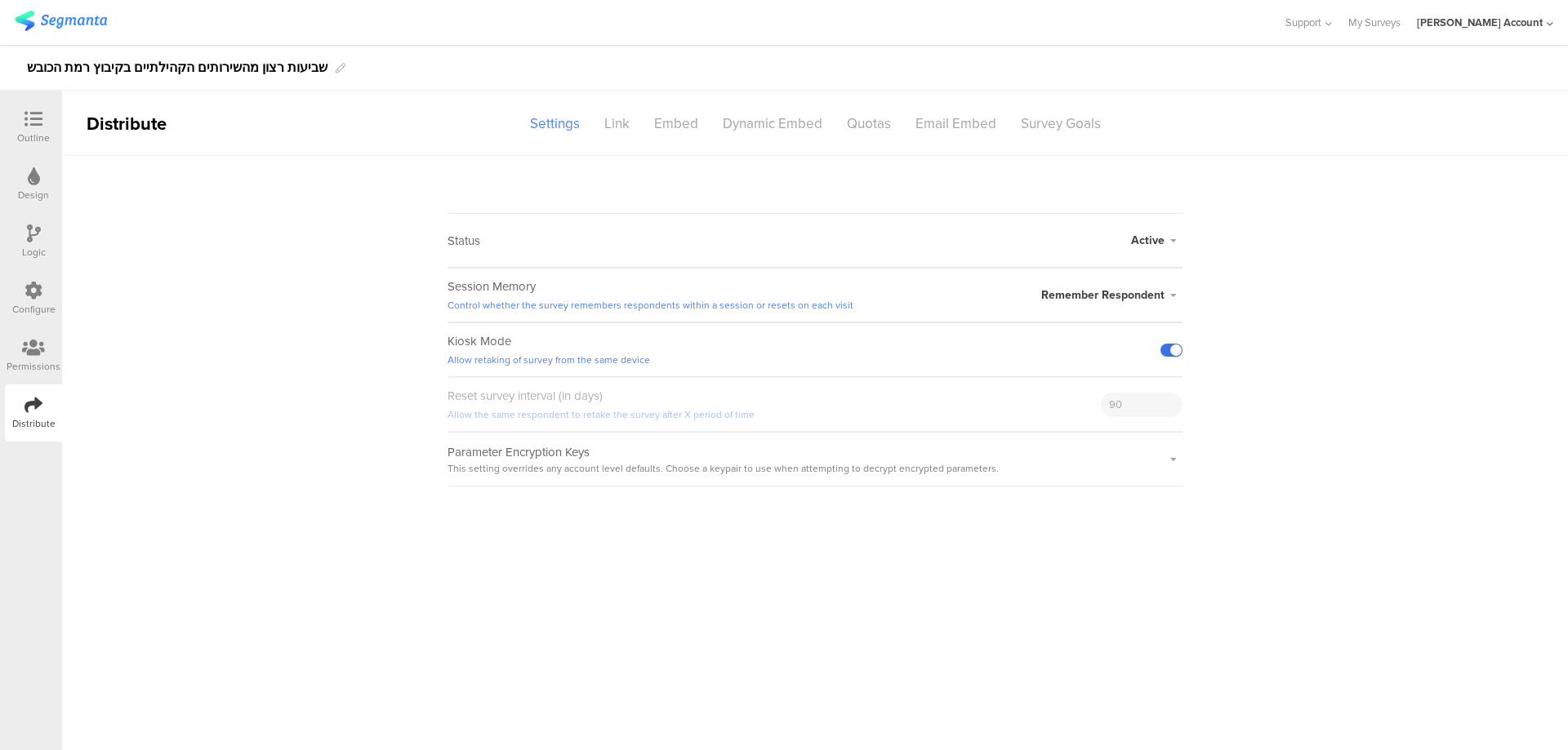
click at [1168, 347] on label at bounding box center [1171, 349] width 22 height 13
click at [0, 0] on input "checkbox" at bounding box center [0, 0] width 0 height 0
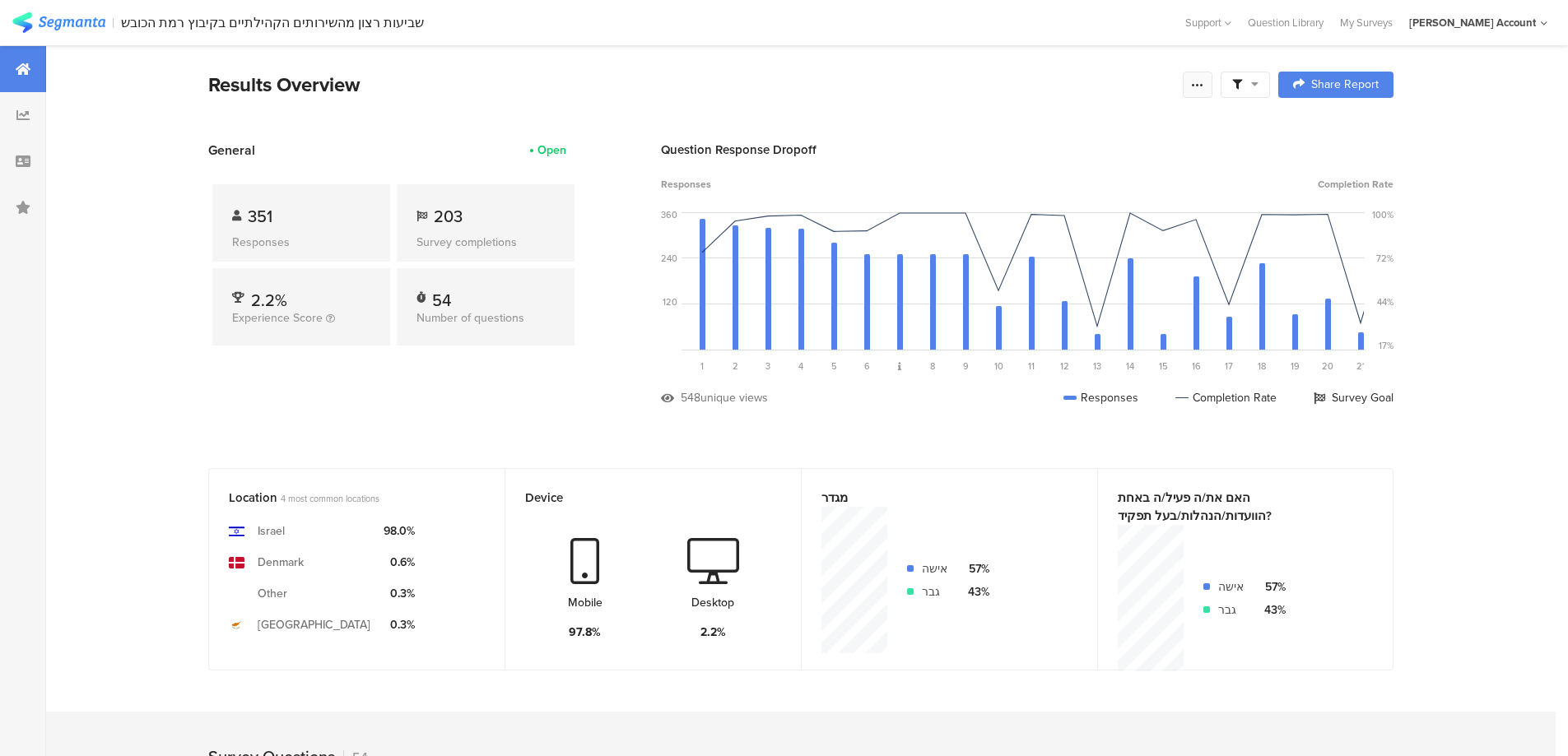
click at [1203, 88] on icon at bounding box center [1197, 84] width 13 height 13
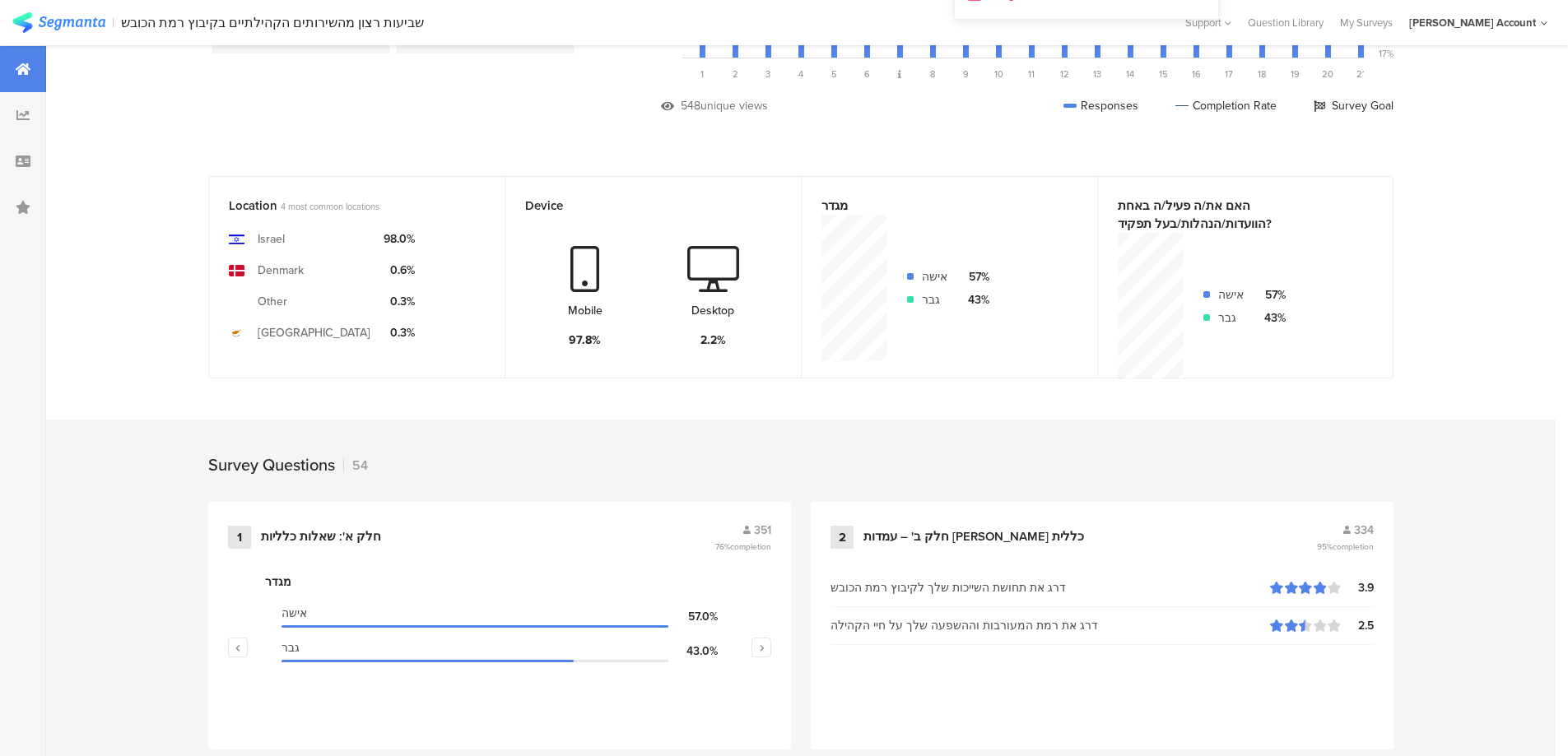
scroll to position [439, 0]
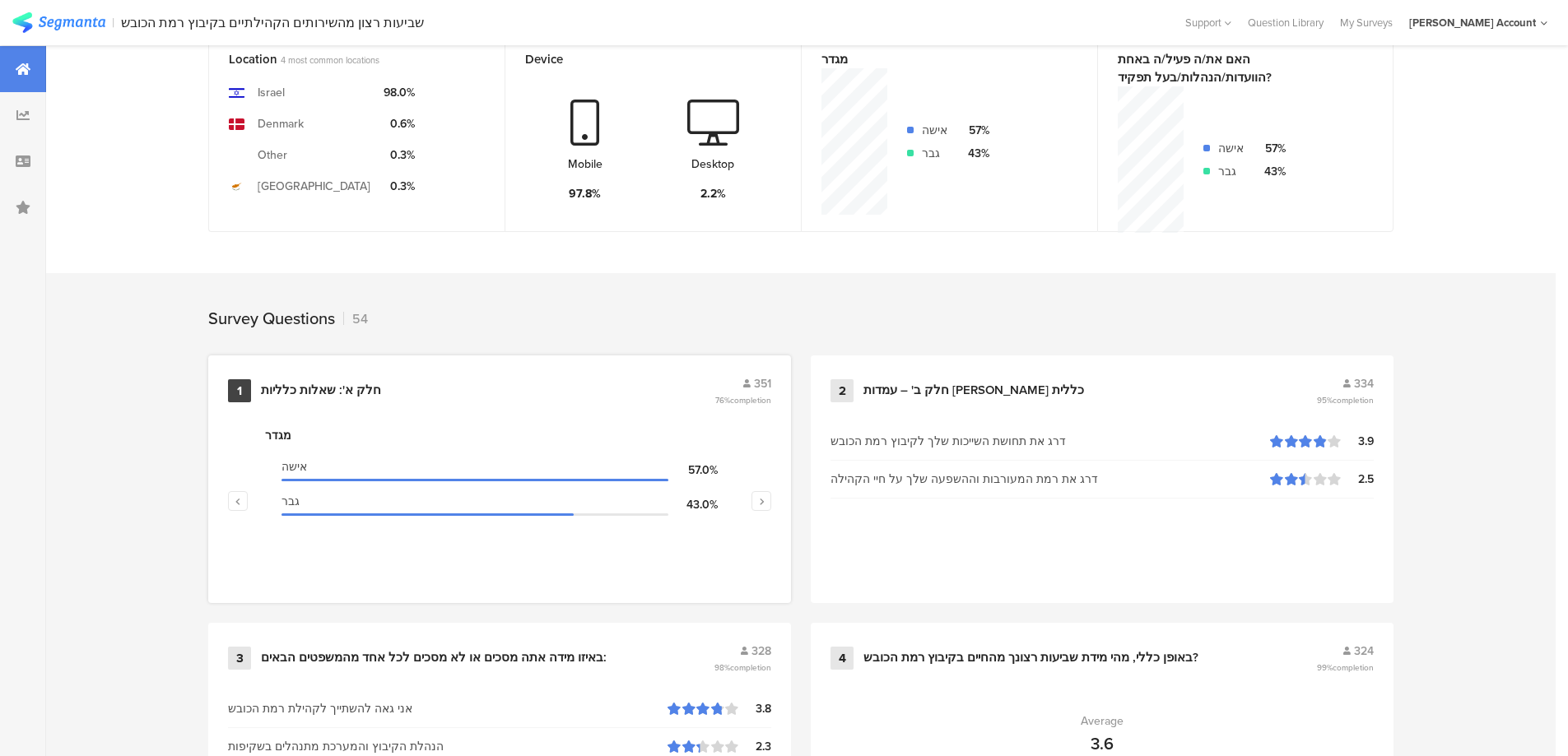
click at [355, 392] on div "חלק א': שאלות כלליות" at bounding box center [321, 391] width 120 height 17
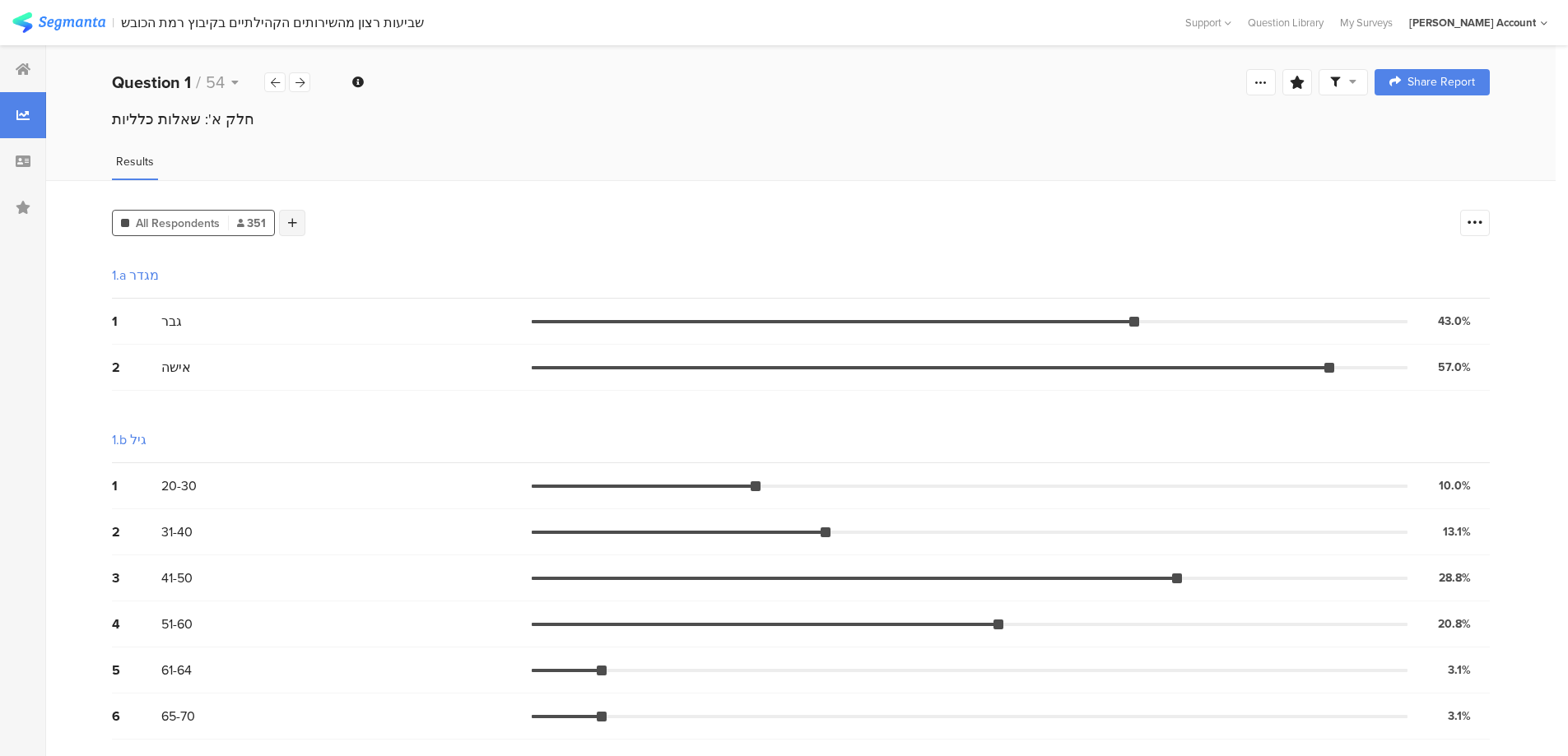
click at [299, 223] on div at bounding box center [292, 222] width 26 height 26
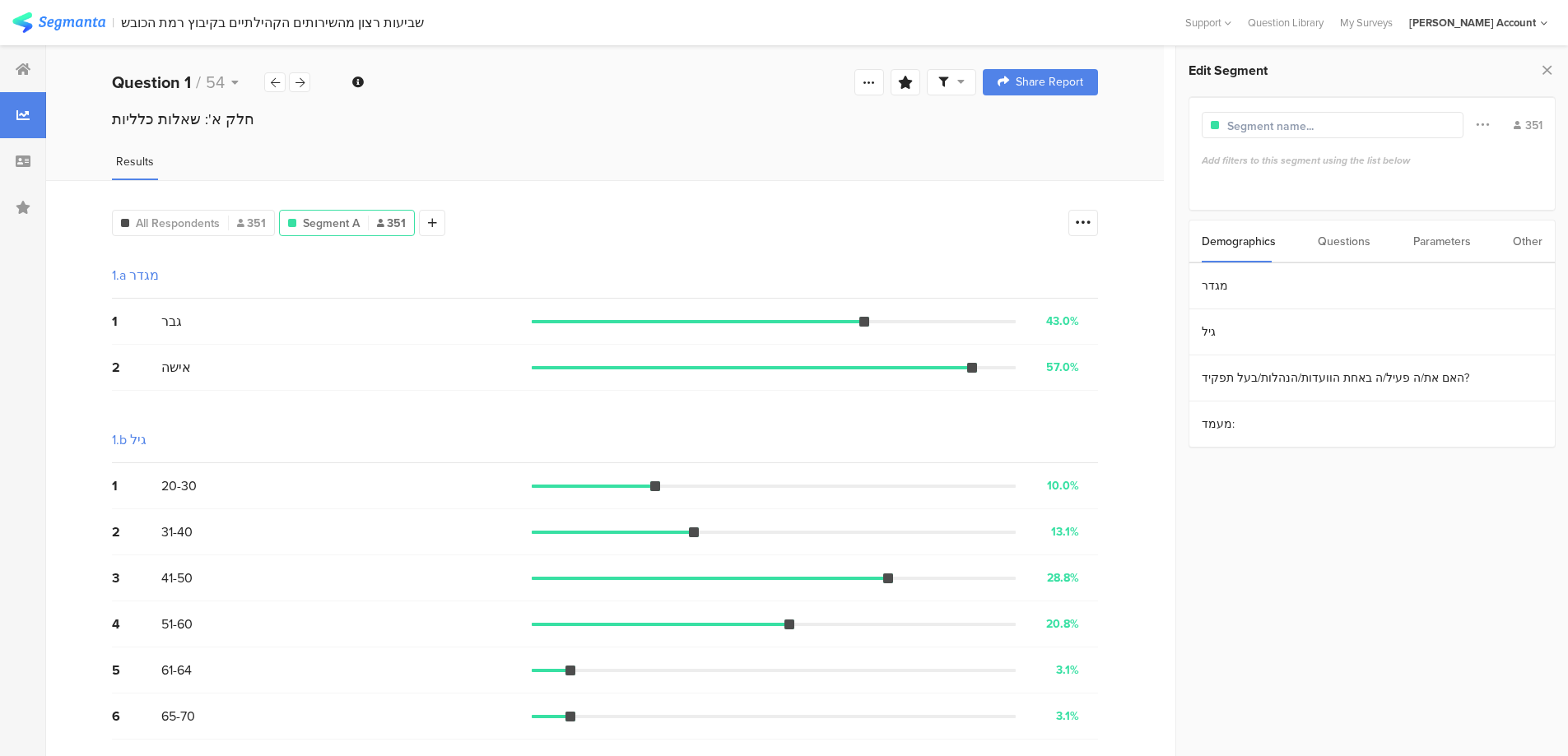
click at [1466, 238] on div "Parameters" at bounding box center [1442, 241] width 58 height 42
click at [1372, 280] on section "ID" at bounding box center [1372, 286] width 365 height 46
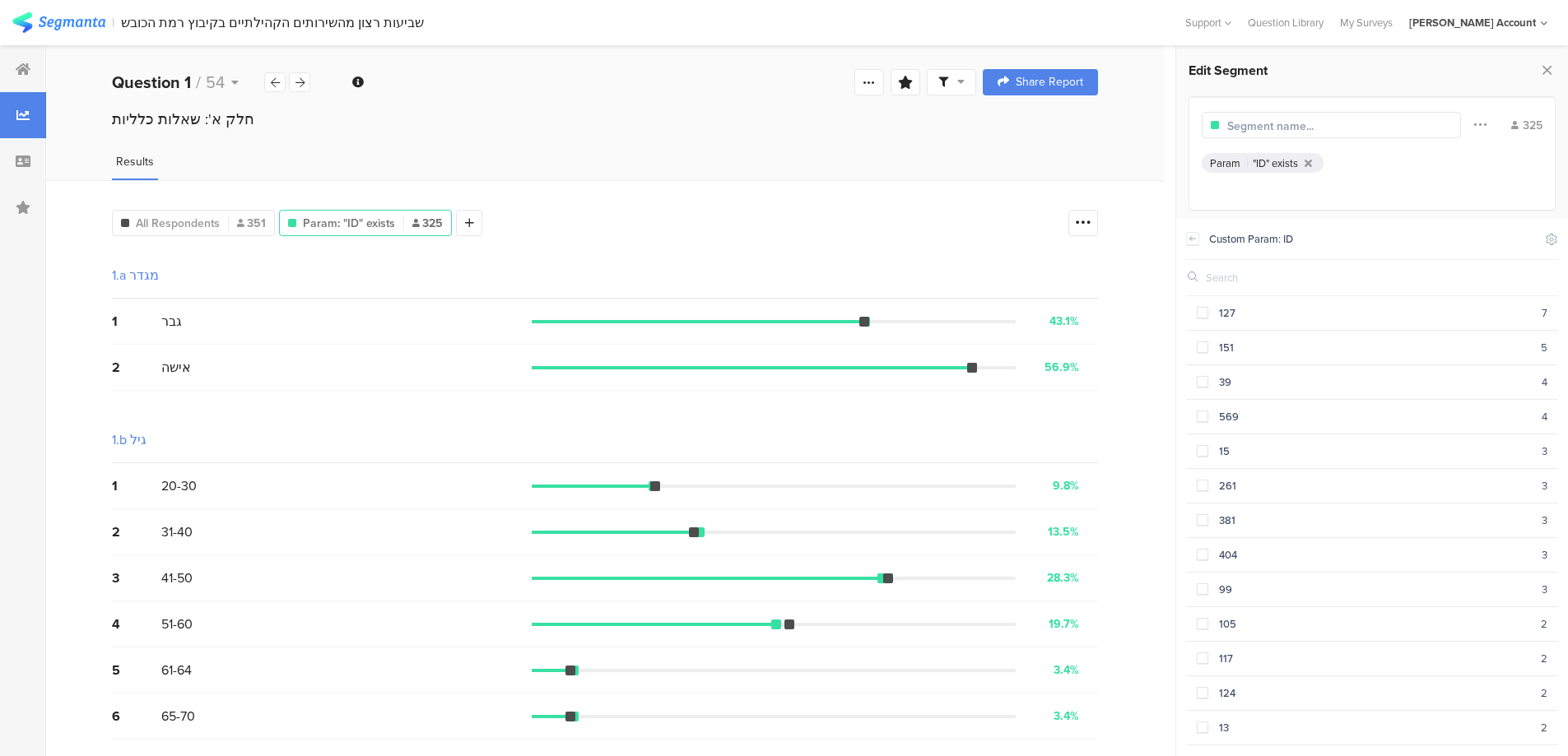
click at [1315, 126] on input "text" at bounding box center [1299, 126] width 144 height 17
type input "117"
click at [1239, 316] on div "127" at bounding box center [1374, 313] width 333 height 16
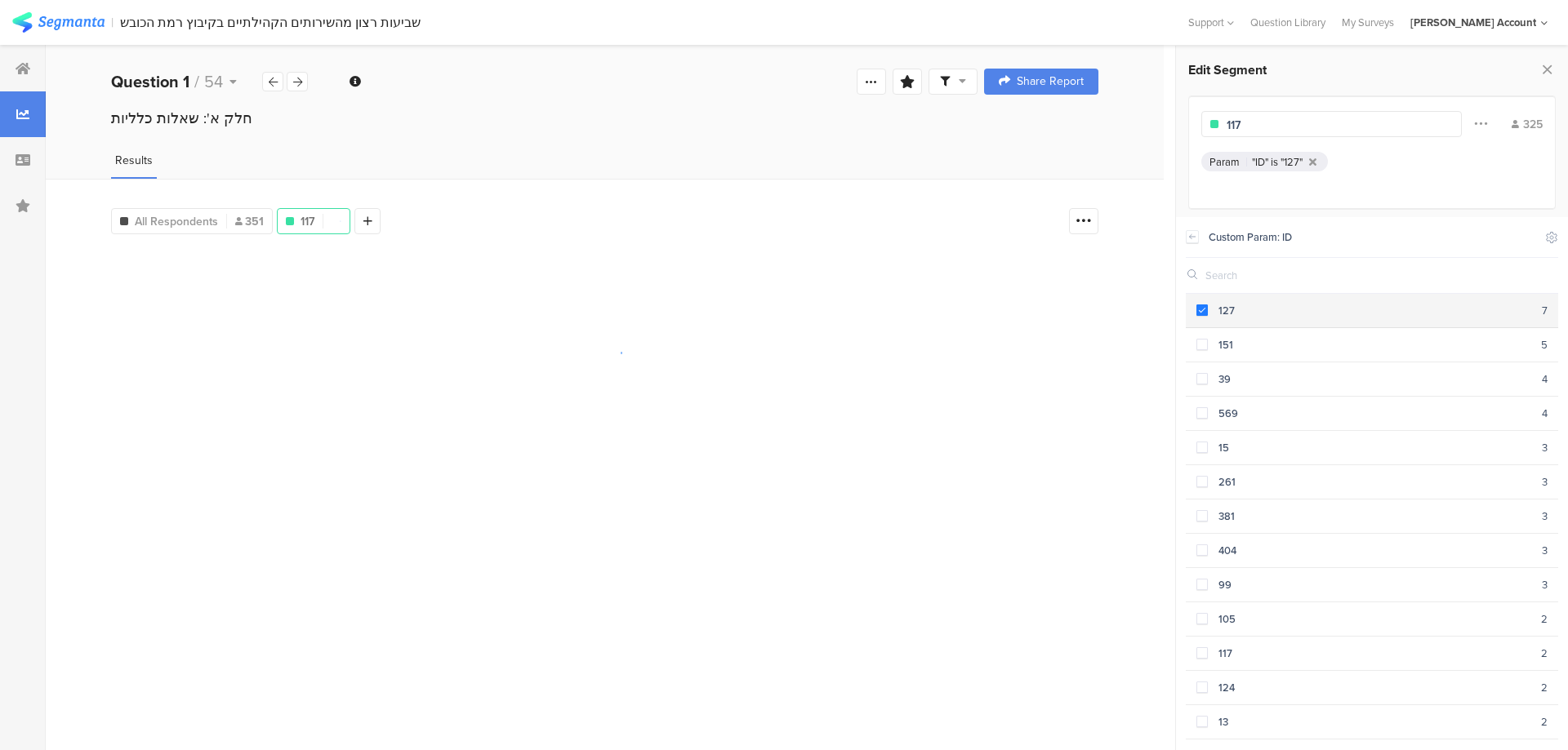
click at [1213, 312] on div "127" at bounding box center [1374, 311] width 334 height 16
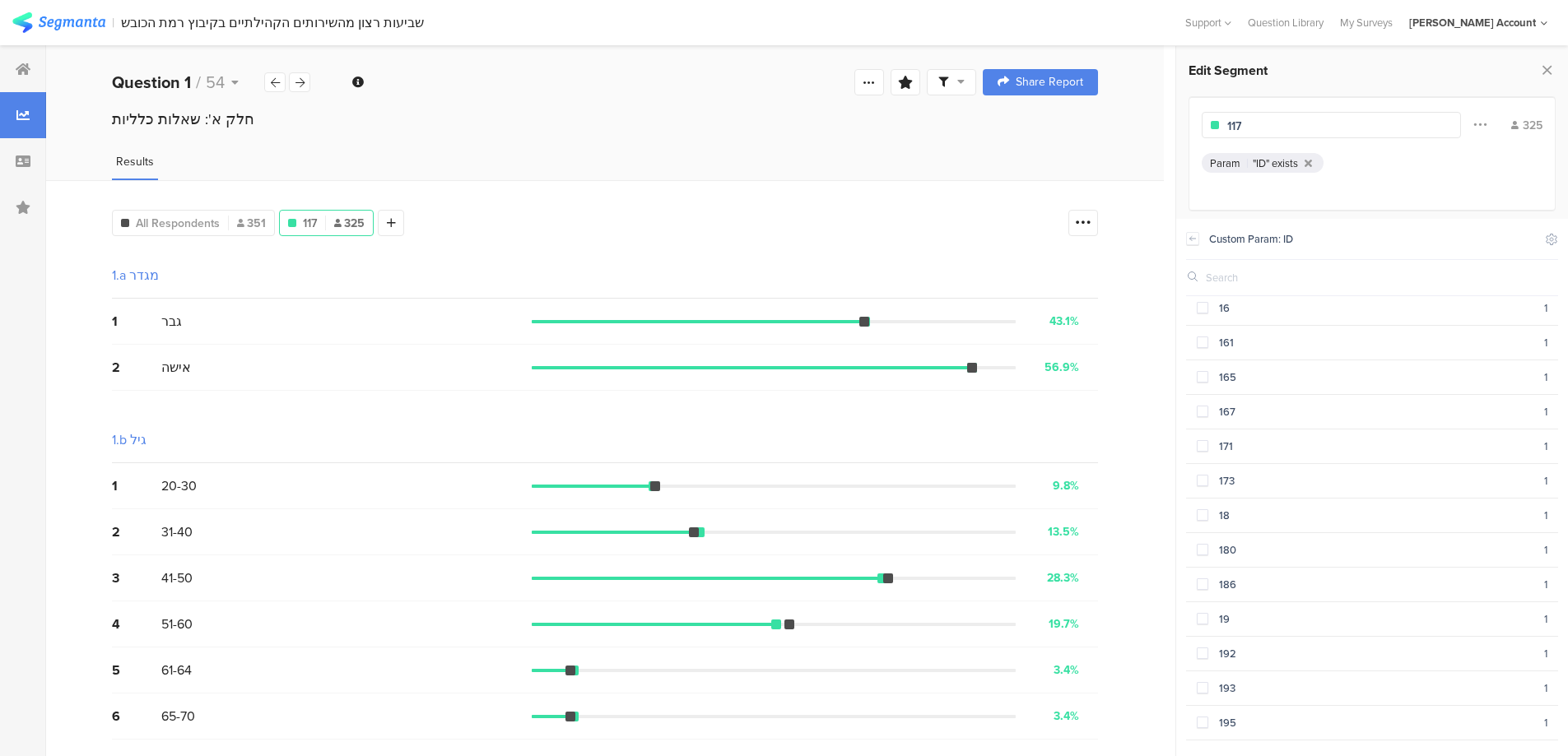
scroll to position [2194, 0]
drag, startPoint x: 10, startPoint y: 45, endPoint x: 17, endPoint y: 56, distance: 13.0
click at [11, 47] on section "| שביעות [PERSON_NAME] מהשירותים הקהילתיים בקיבוץ רמת הכובש Help Center Live Ch…" at bounding box center [784, 678] width 1568 height 1357
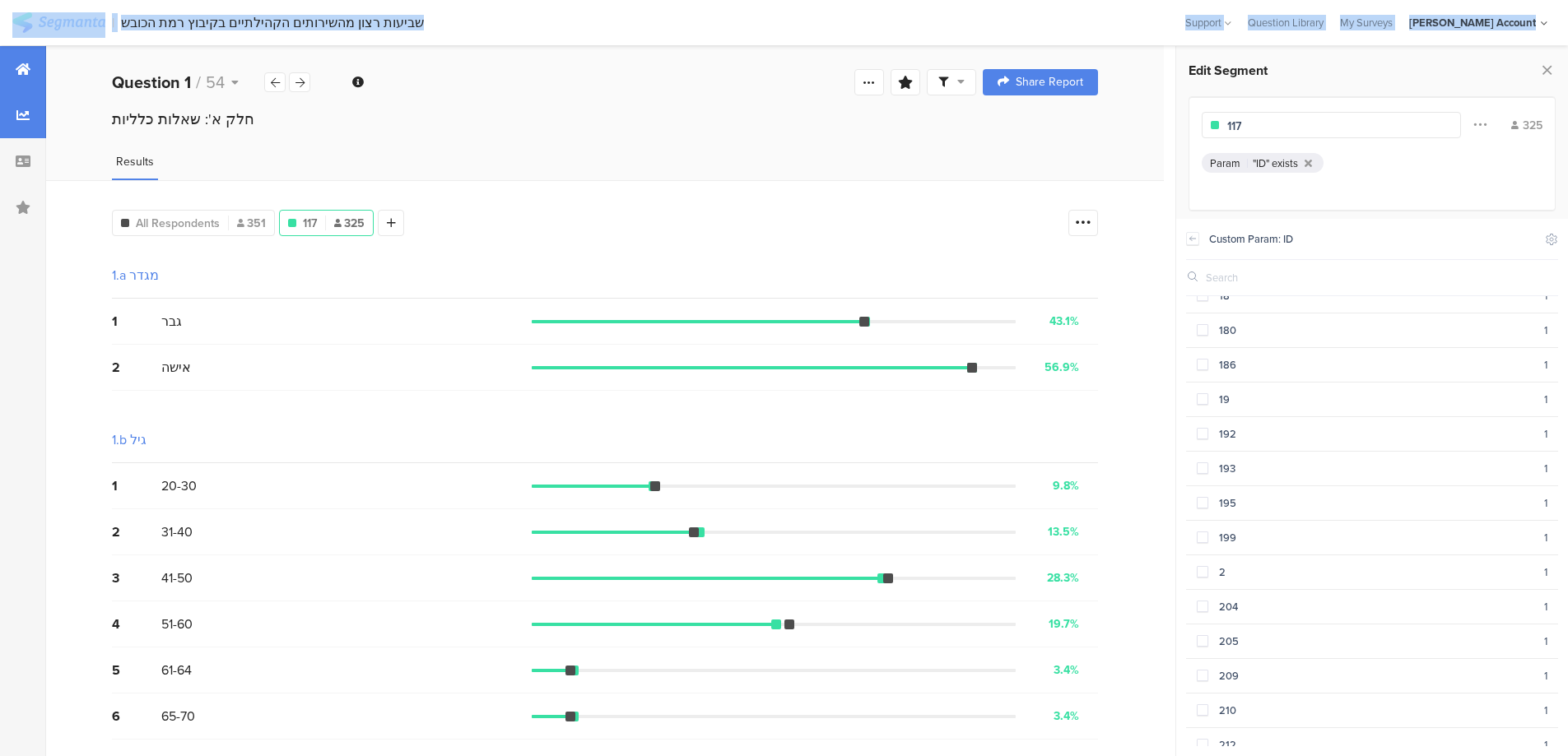
click at [17, 61] on div at bounding box center [23, 69] width 46 height 46
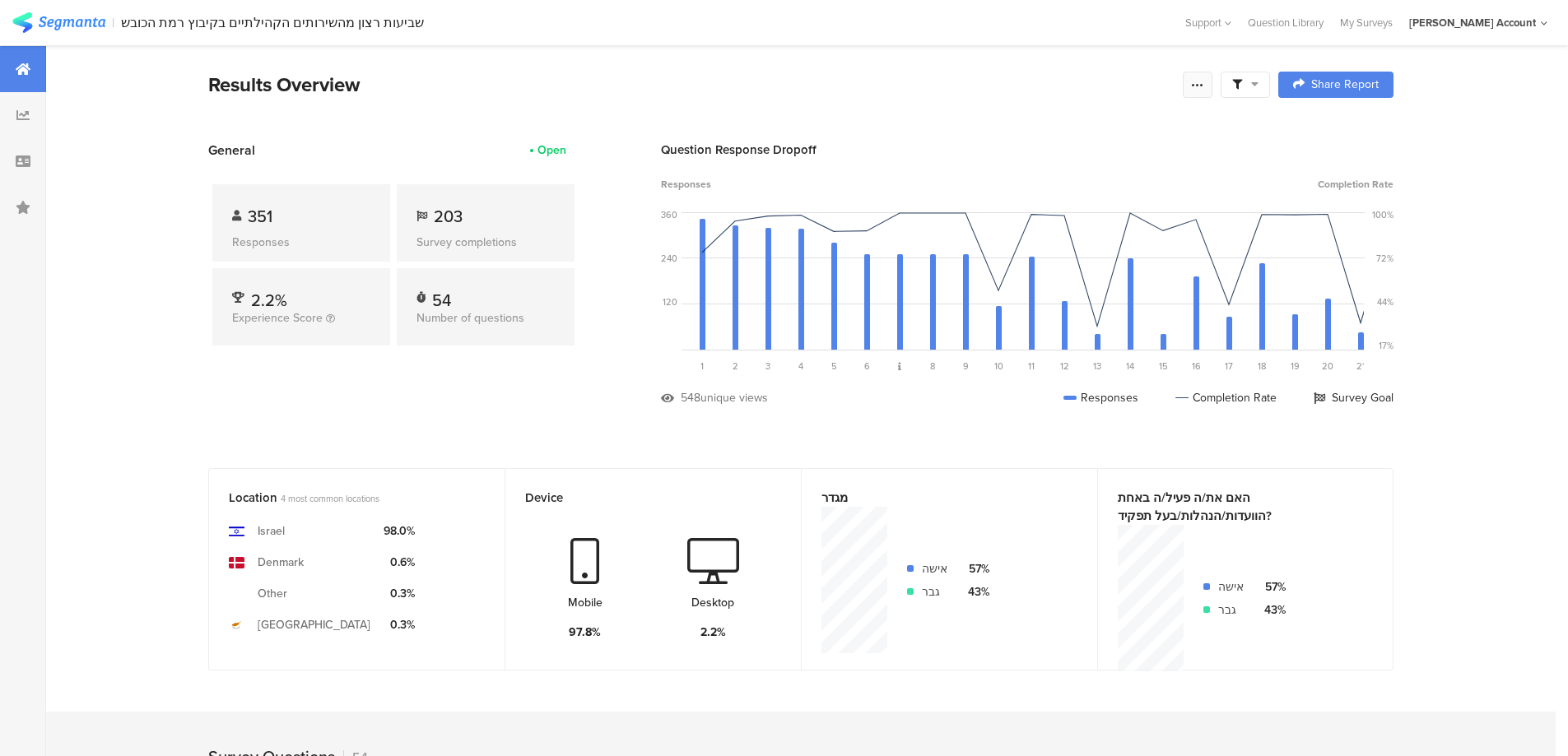
click at [1204, 85] on icon at bounding box center [1197, 84] width 13 height 13
click at [1073, 247] on div "Export Results" at bounding box center [1086, 250] width 263 height 17
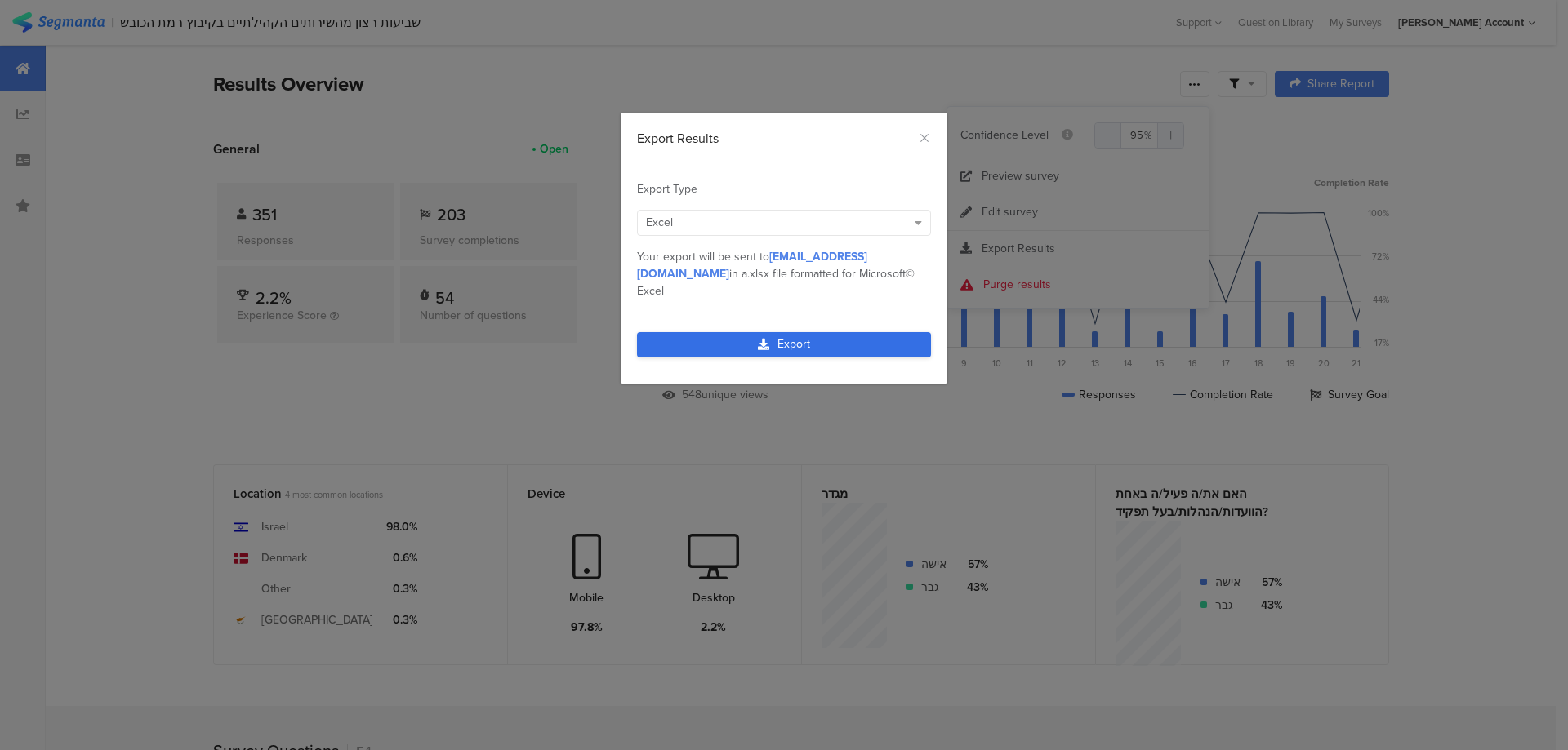
click at [832, 332] on link "Export" at bounding box center [784, 345] width 294 height 26
